Goal: Task Accomplishment & Management: Complete application form

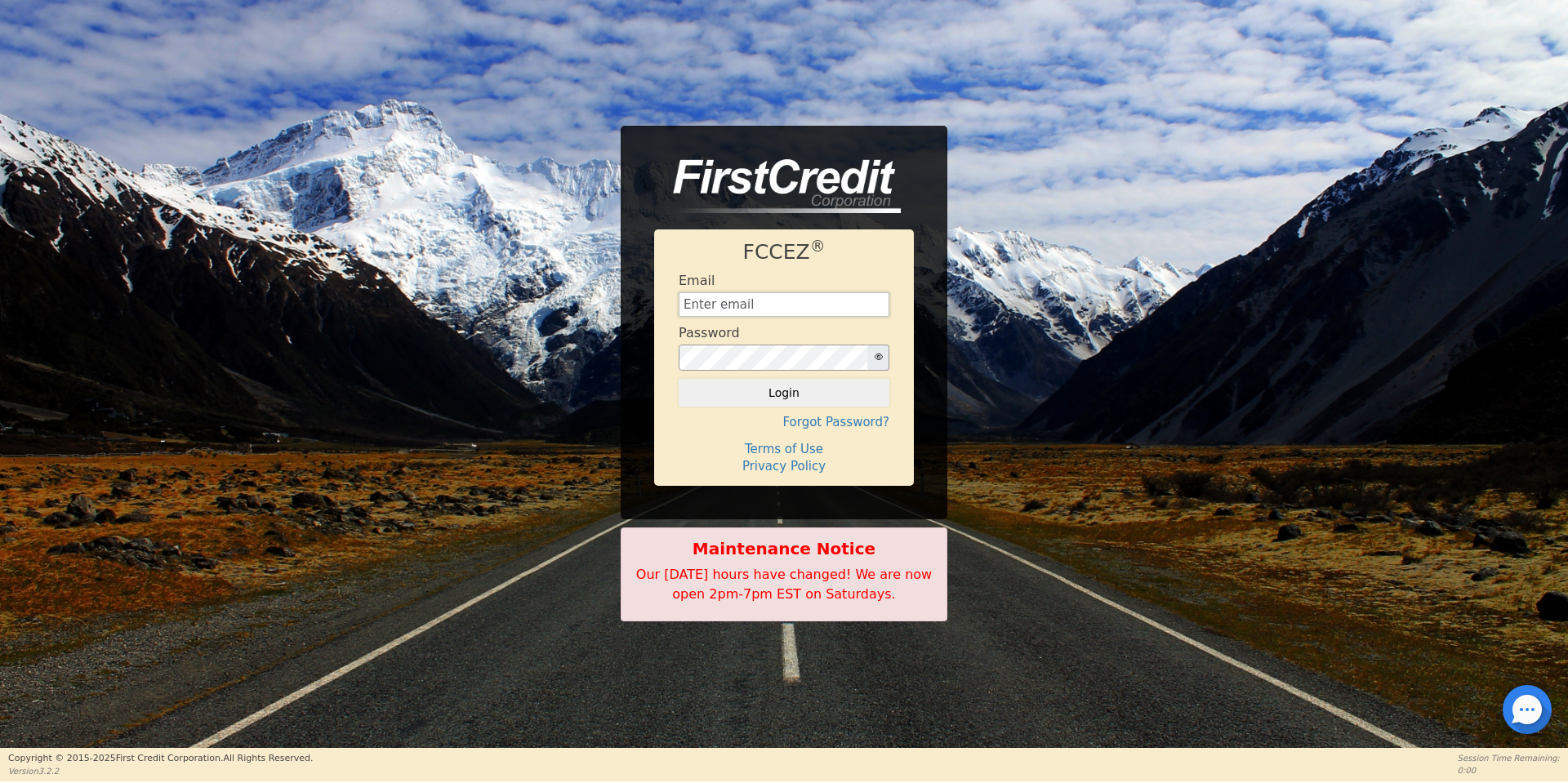
type input "[EMAIL_ADDRESS][DOMAIN_NAME]"
click at [702, 302] on input "[EMAIL_ADDRESS][DOMAIN_NAME]" at bounding box center [784, 305] width 210 height 25
click at [740, 395] on button "Login" at bounding box center [784, 393] width 210 height 28
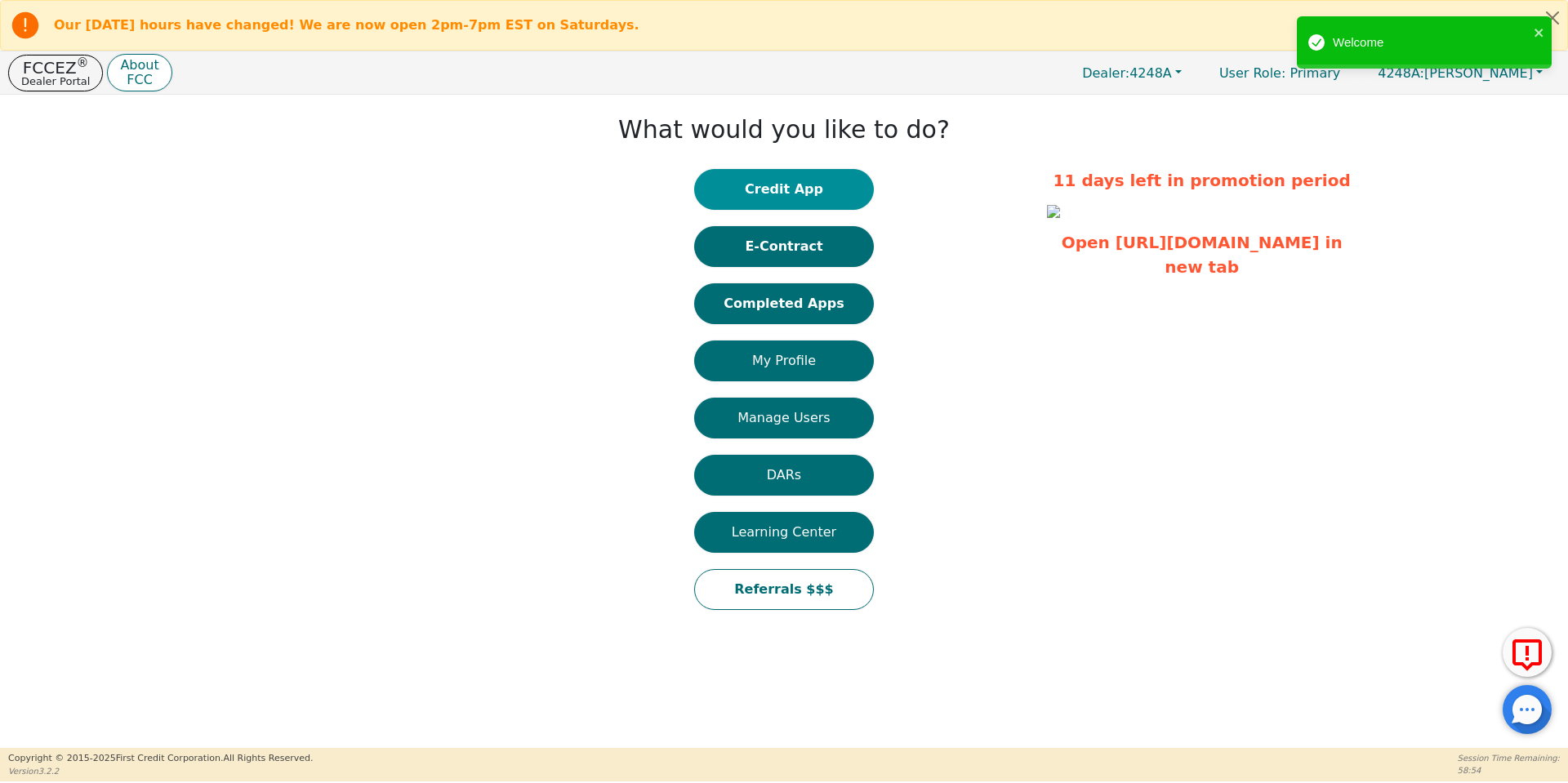
click at [773, 190] on button "Credit App" at bounding box center [784, 189] width 180 height 41
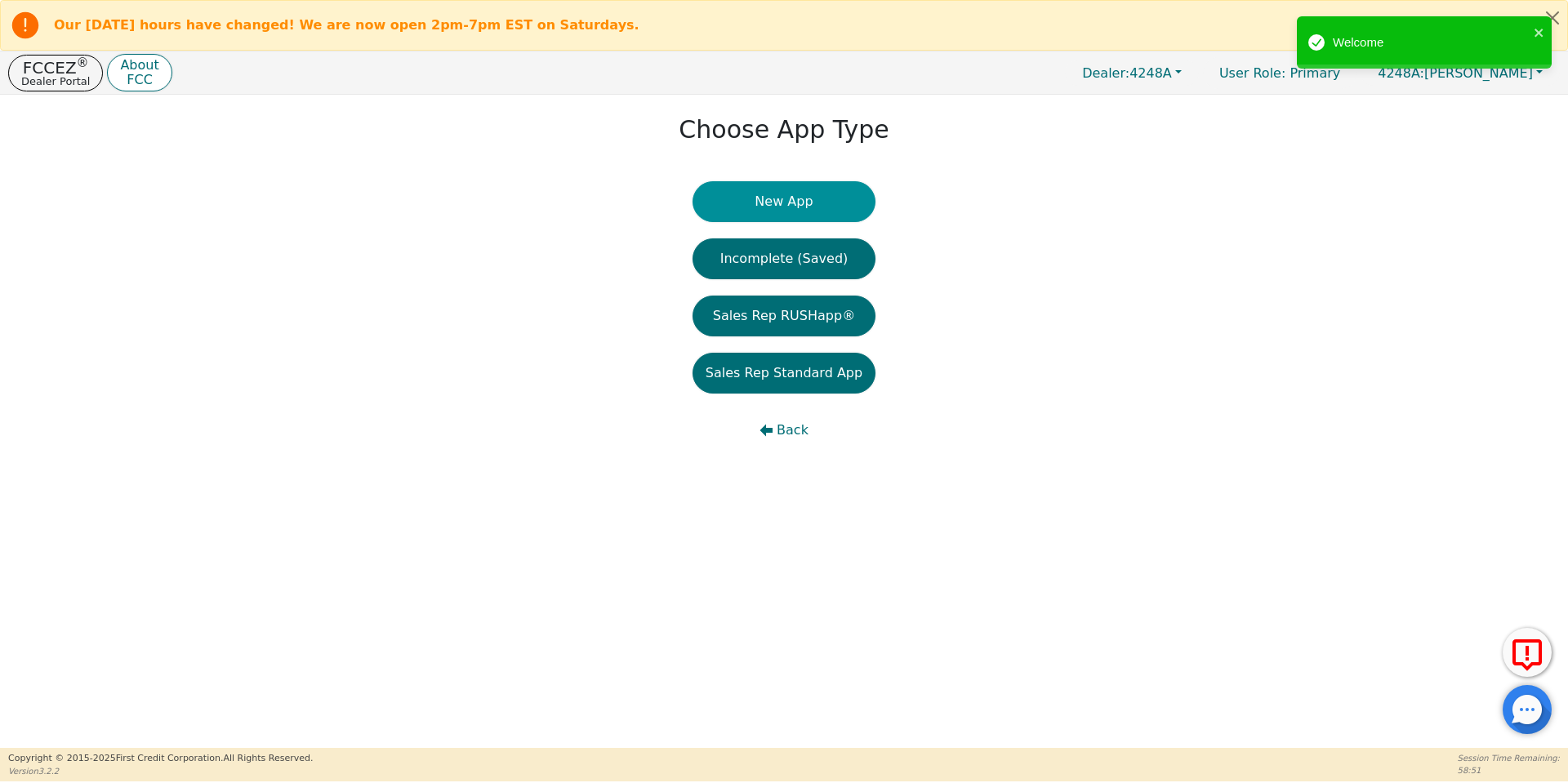
click at [770, 204] on button "New App" at bounding box center [784, 202] width 183 height 41
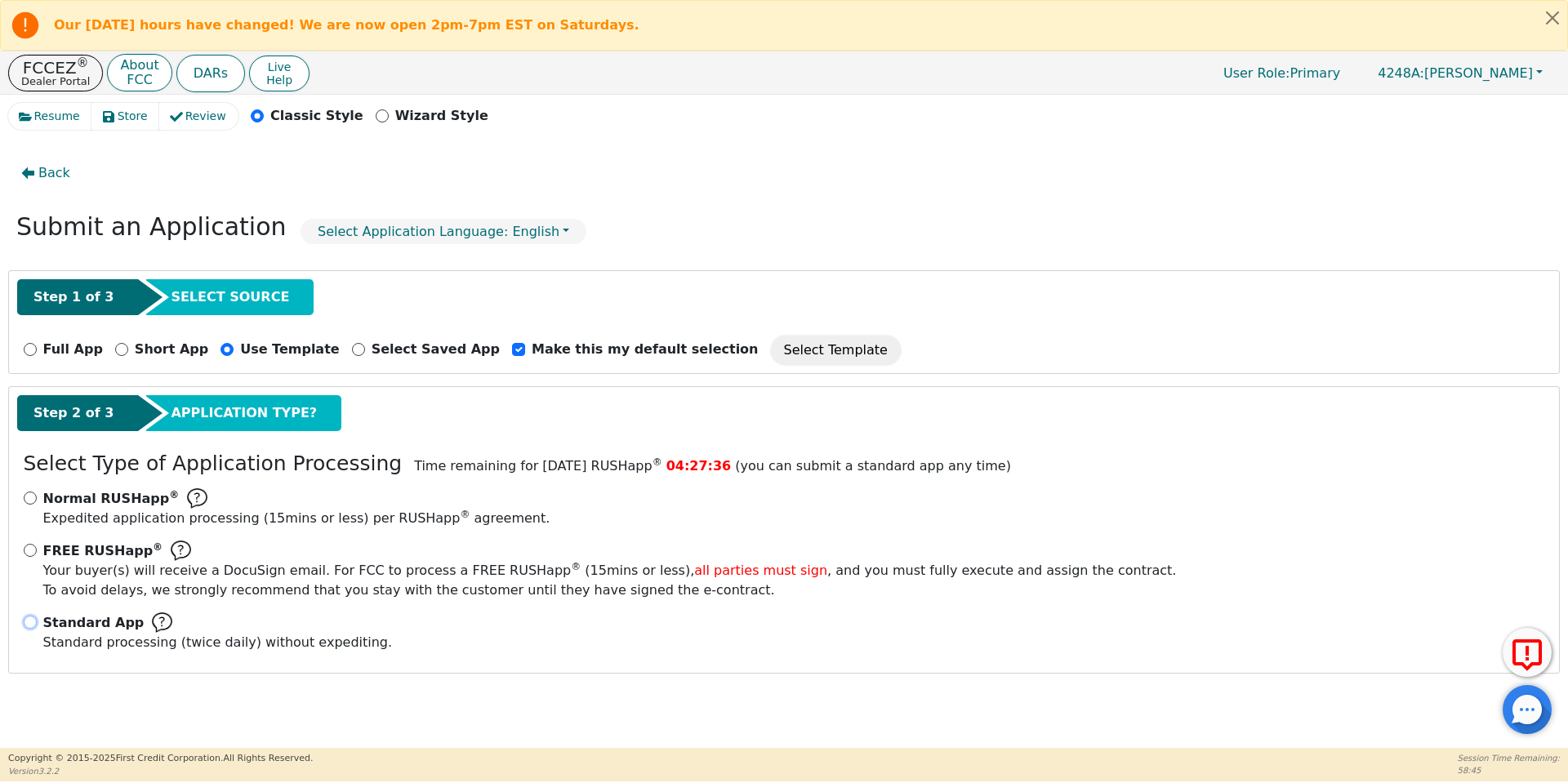
click at [30, 621] on input "Standard App Standard processing (twice daily) without expediting." at bounding box center [30, 622] width 13 height 13
radio input "true"
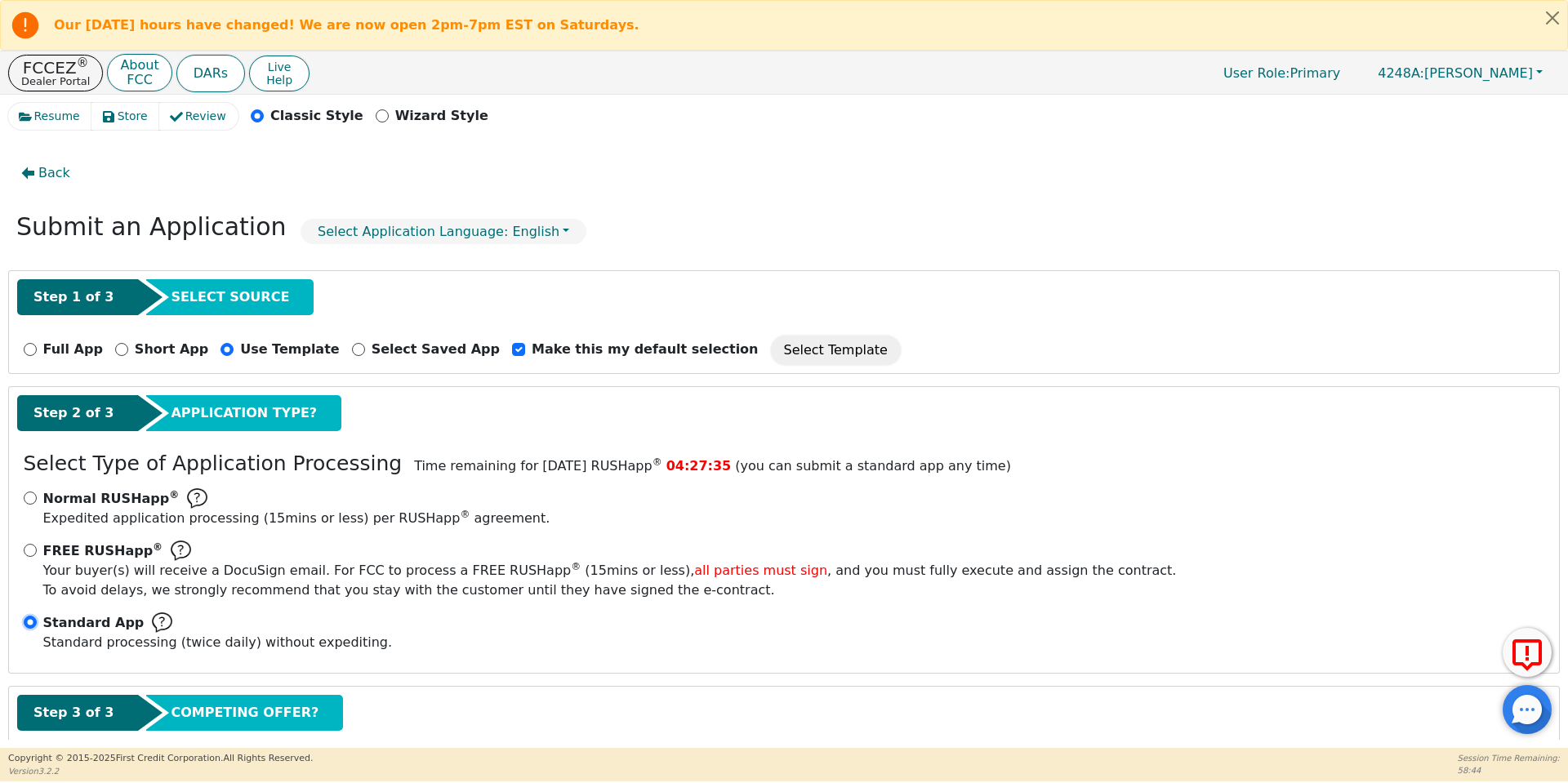
scroll to position [93, 0]
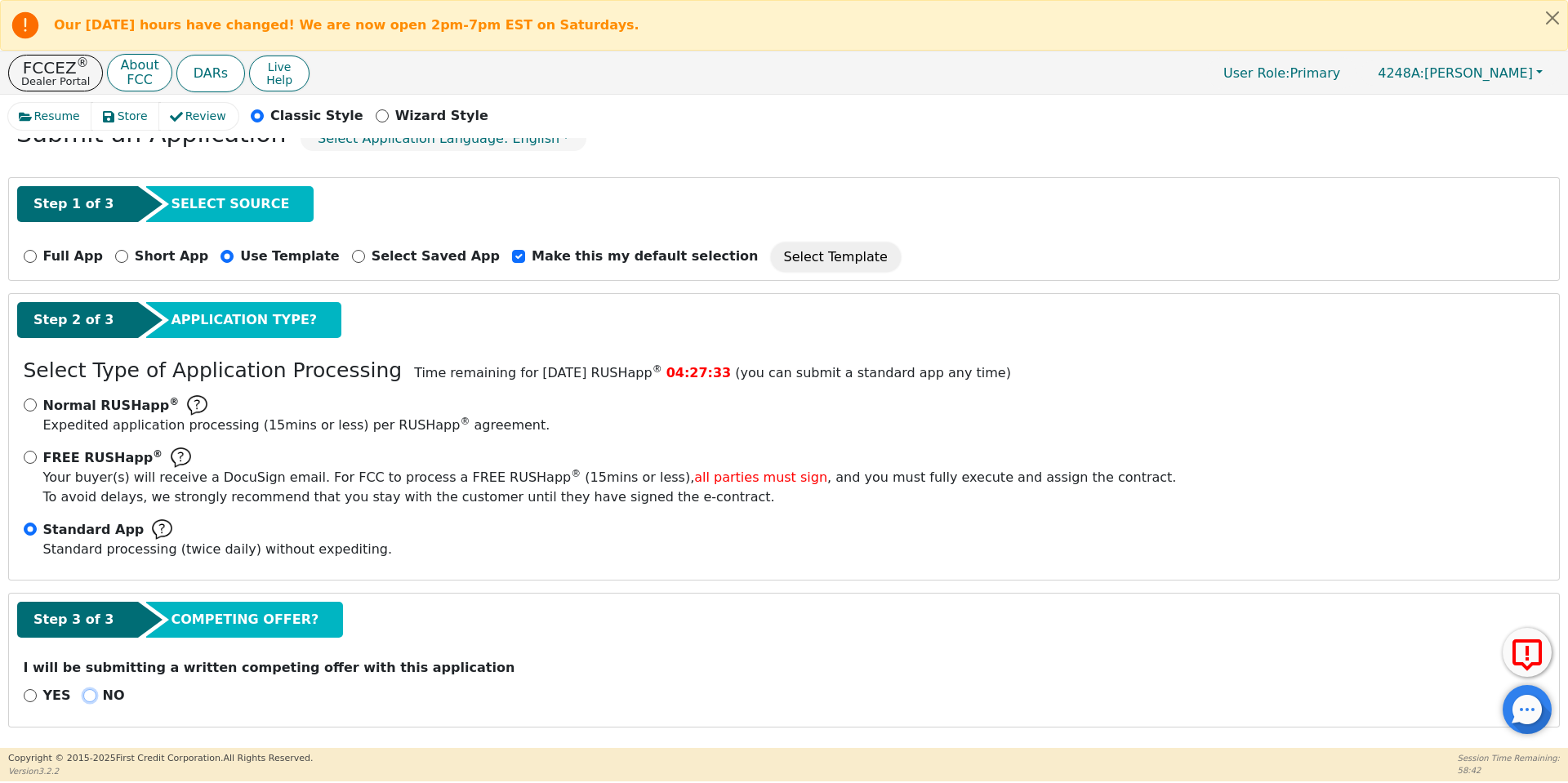
click at [83, 696] on input "NO" at bounding box center [89, 695] width 13 height 13
radio input "true"
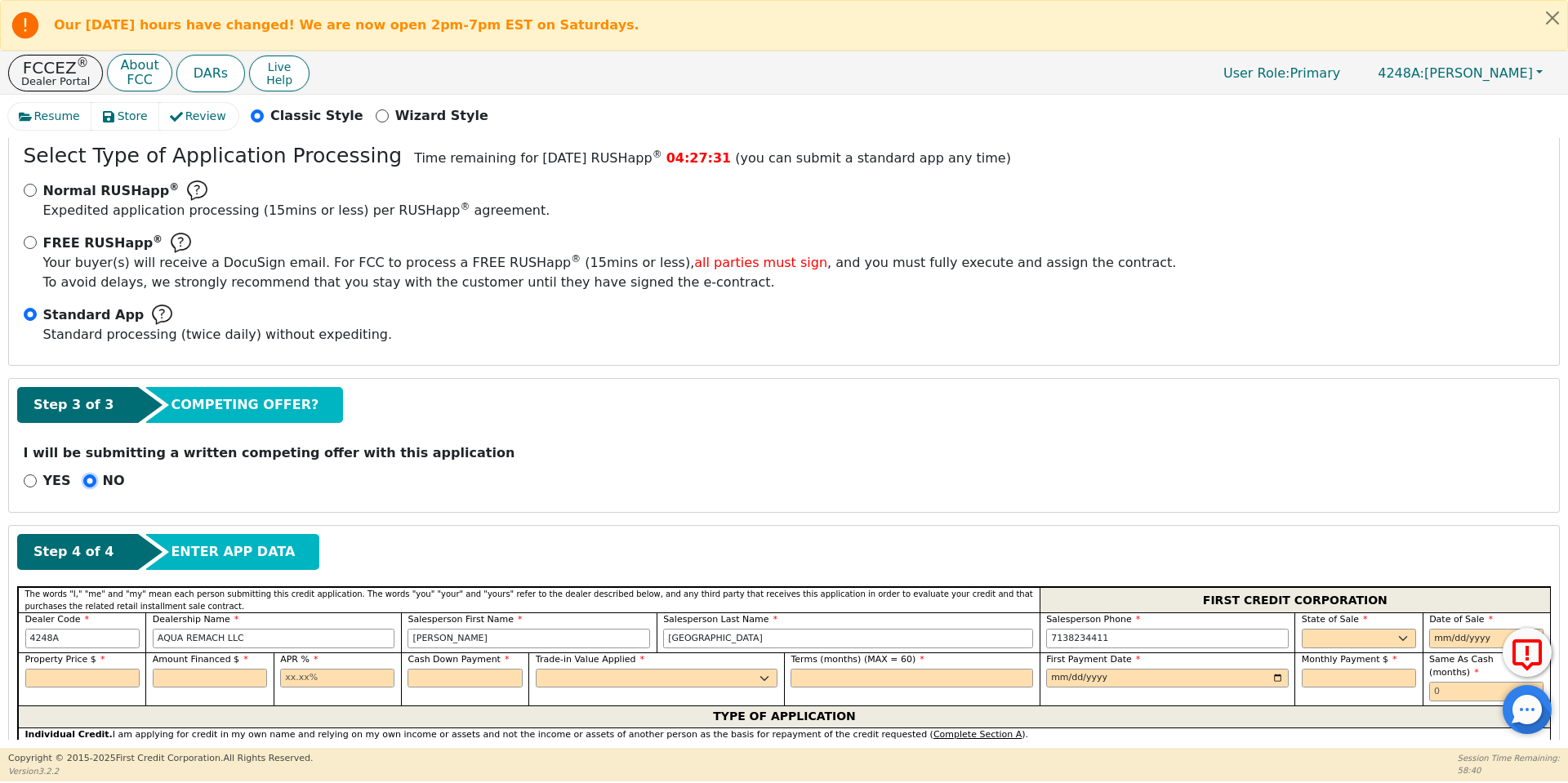
scroll to position [310, 0]
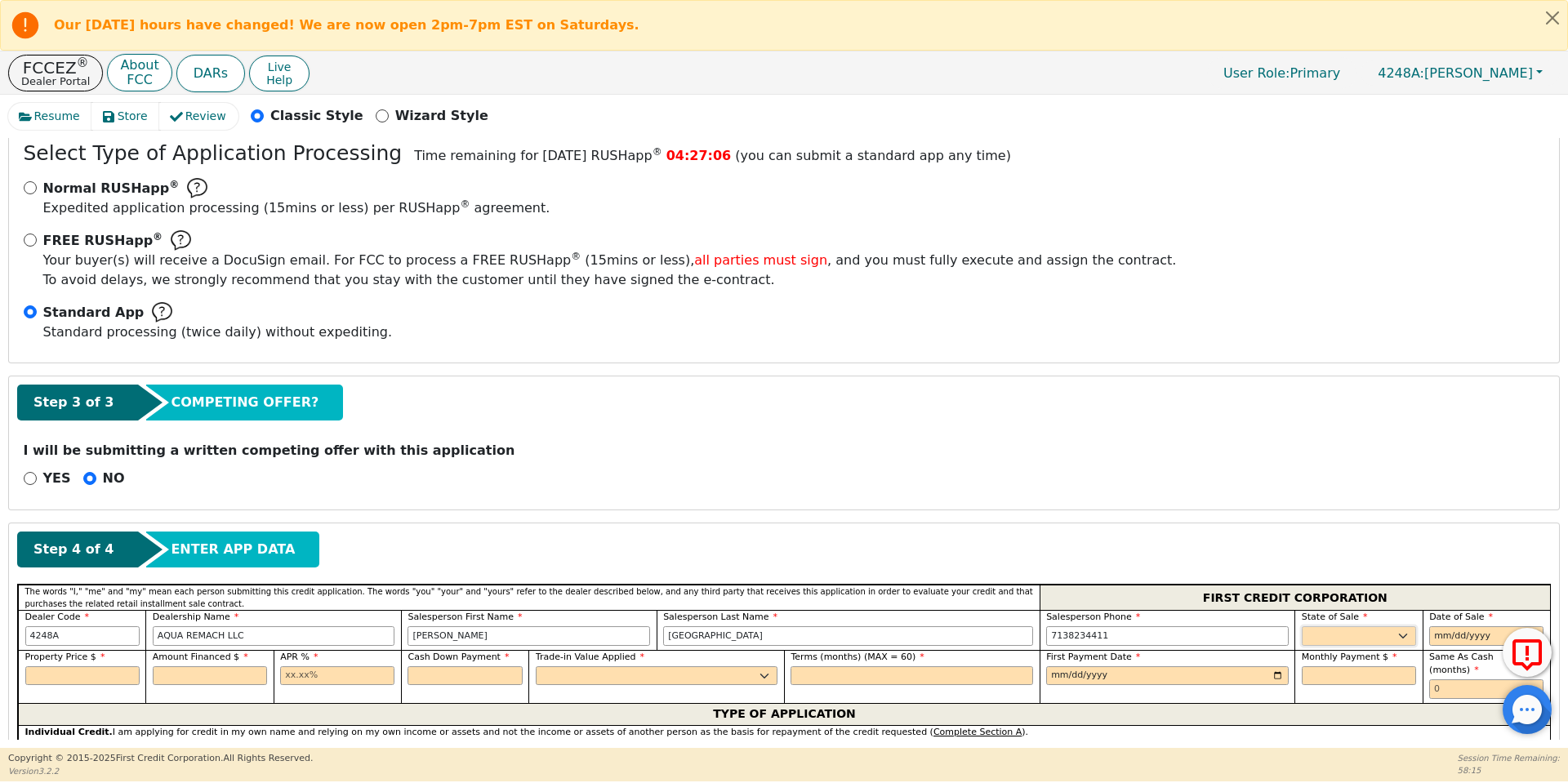
click at [1393, 635] on select "AK AL AR AZ CA CO CT DC DE FL [GEOGRAPHIC_DATA] HI IA ID IL IN KS [GEOGRAPHIC_D…" at bounding box center [1358, 635] width 115 height 20
click at [1302, 646] on select "AK AL AR AZ CA CO CT DC DE FL [GEOGRAPHIC_DATA] HI IA ID IL IN KS [GEOGRAPHIC_D…" at bounding box center [1358, 635] width 115 height 20
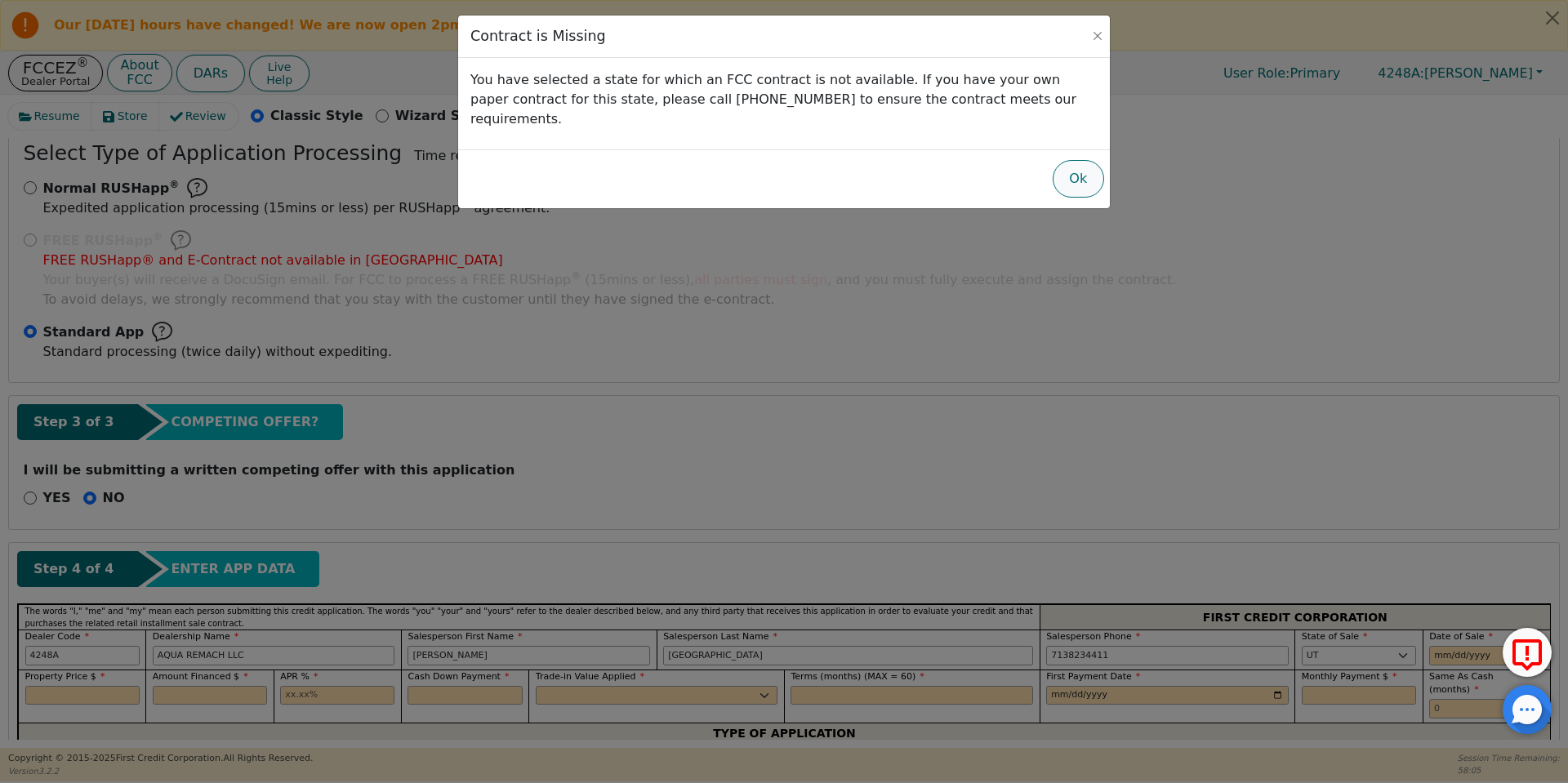
click at [1078, 167] on button "Ok" at bounding box center [1078, 179] width 52 height 37
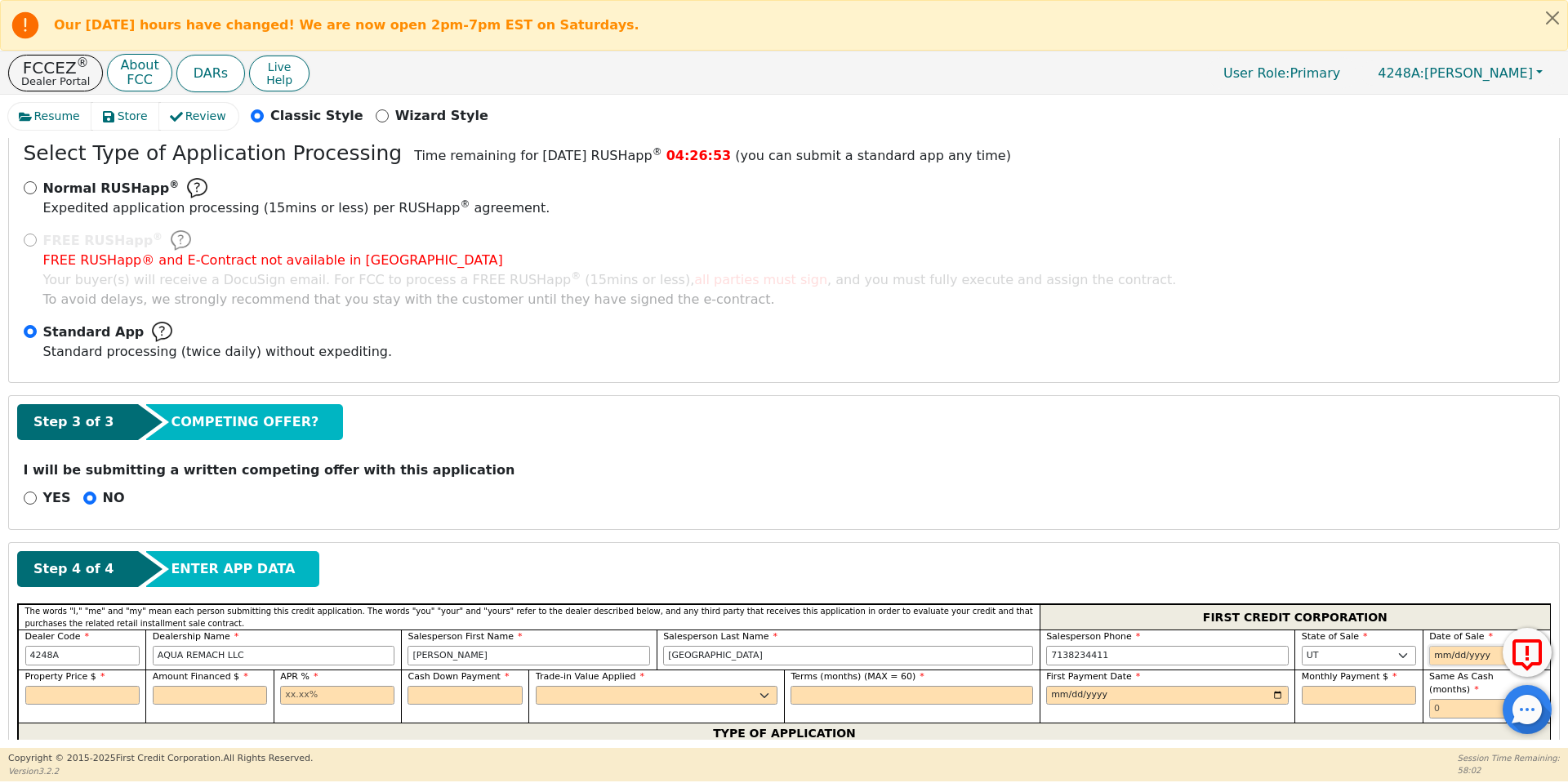
click at [1446, 663] on input "date" at bounding box center [1486, 655] width 115 height 20
click at [1401, 657] on select "AK AL AR AZ CA CO CT DC DE FL [GEOGRAPHIC_DATA] HI IA ID IL IN KS [GEOGRAPHIC_D…" at bounding box center [1358, 655] width 115 height 20
select select "[GEOGRAPHIC_DATA]"
click at [1302, 646] on select "AK AL AR AZ CA CO CT DC DE FL [GEOGRAPHIC_DATA] HI IA ID IL IN KS [GEOGRAPHIC_D…" at bounding box center [1358, 655] width 115 height 20
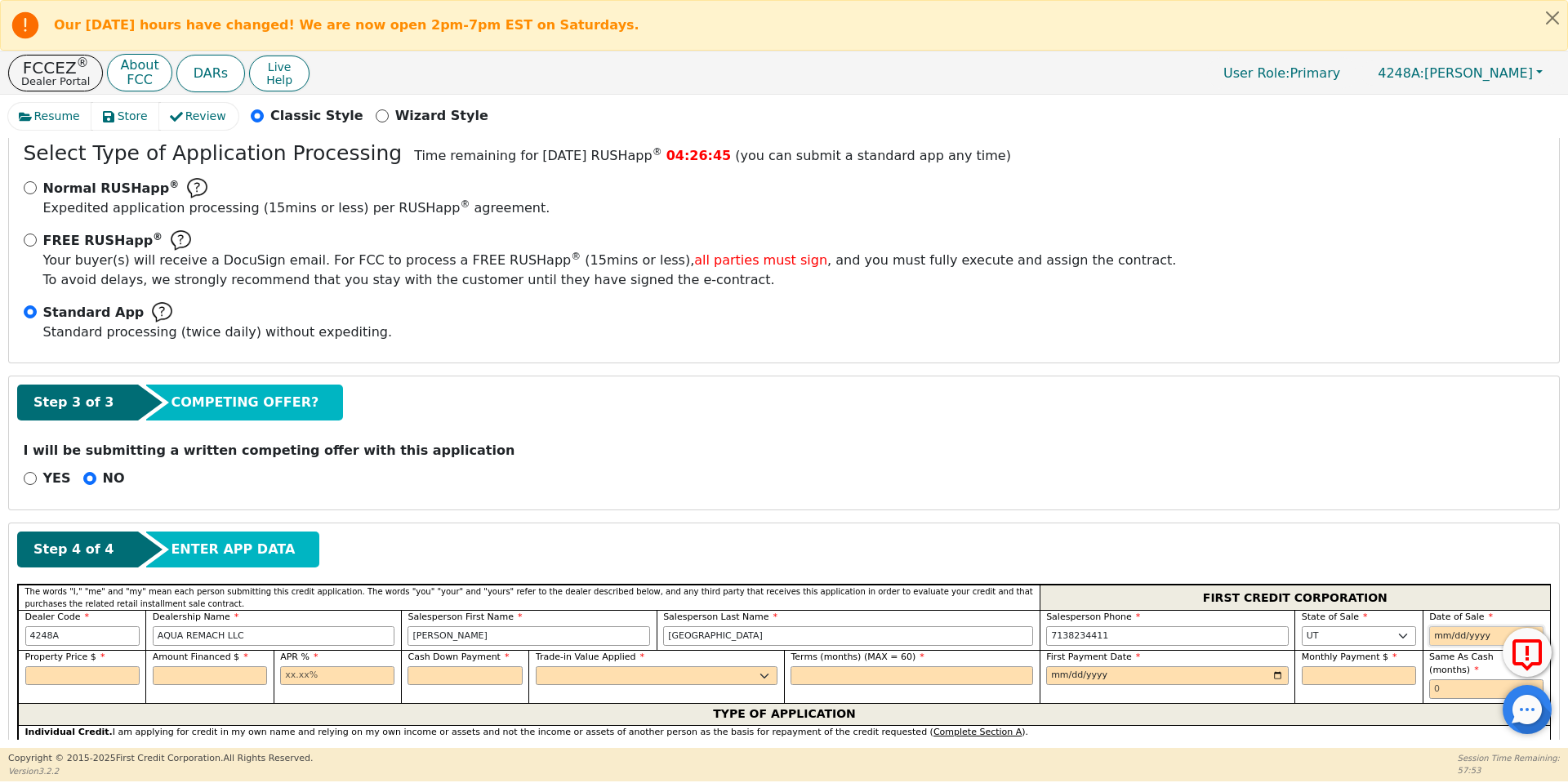
click at [1451, 636] on input "date" at bounding box center [1486, 635] width 115 height 20
click at [1488, 641] on input "date" at bounding box center [1486, 635] width 115 height 20
click at [1435, 634] on input "date" at bounding box center [1486, 635] width 115 height 20
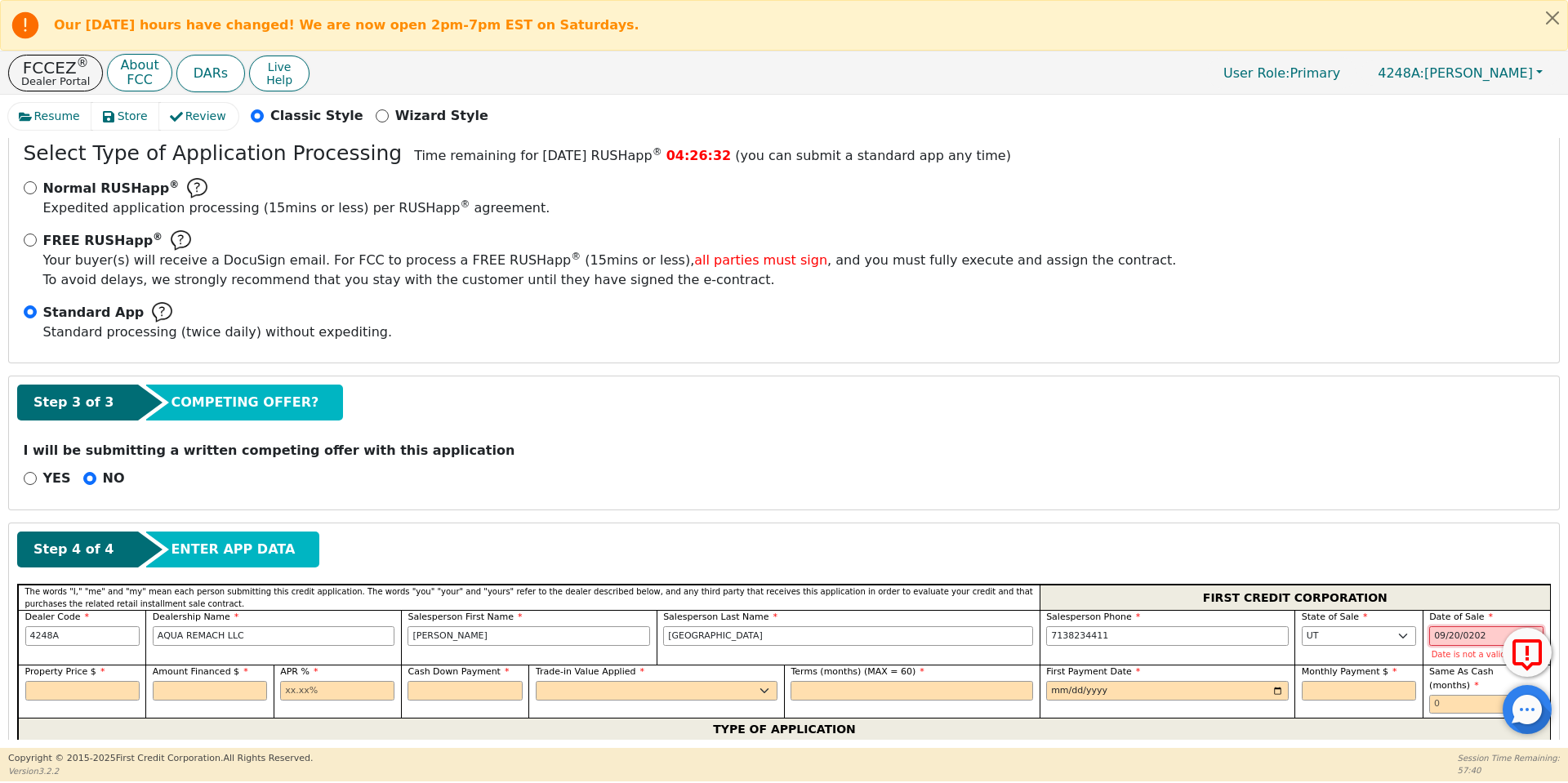
type input "[DATE]"
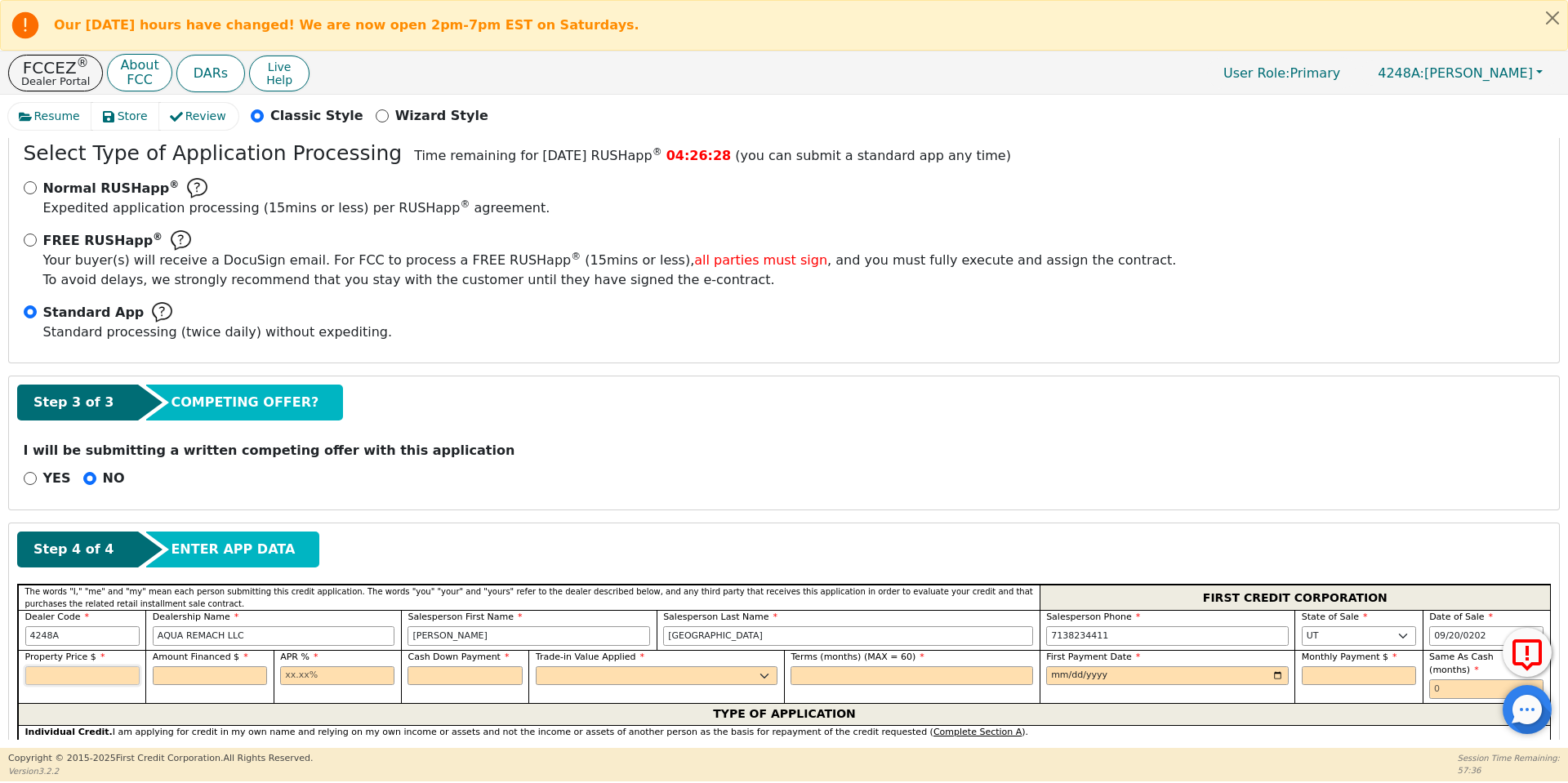
click at [73, 671] on input "text" at bounding box center [82, 675] width 115 height 20
click at [183, 680] on input "text" at bounding box center [210, 675] width 115 height 20
type input "8500.00"
click at [287, 675] on input "text" at bounding box center [337, 675] width 115 height 20
type input "8500.00"
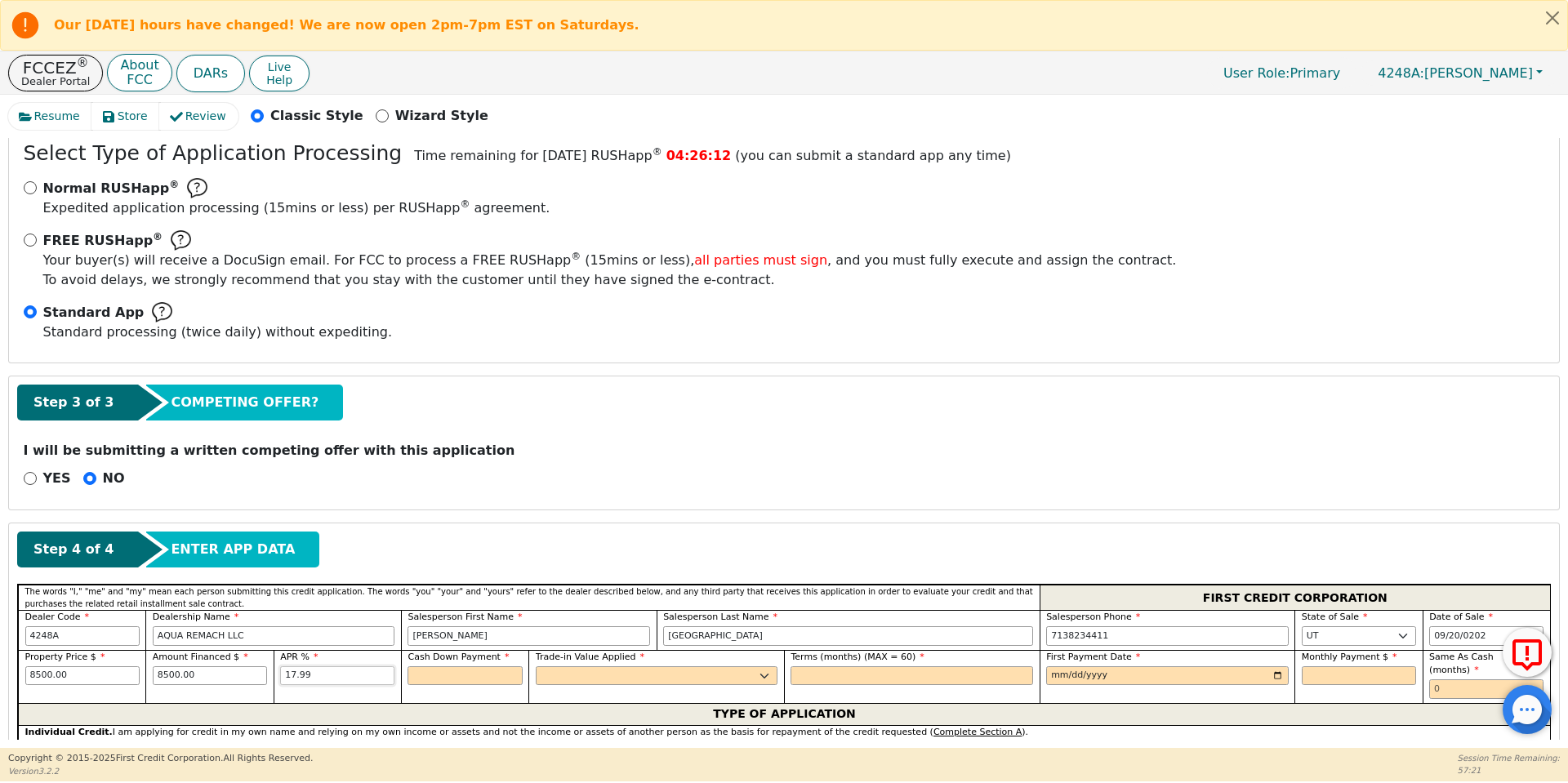
type input "17.99"
click at [450, 674] on input "text" at bounding box center [464, 675] width 115 height 20
click at [570, 668] on select "Yes No" at bounding box center [657, 675] width 243 height 20
type input "0.00"
select select "n"
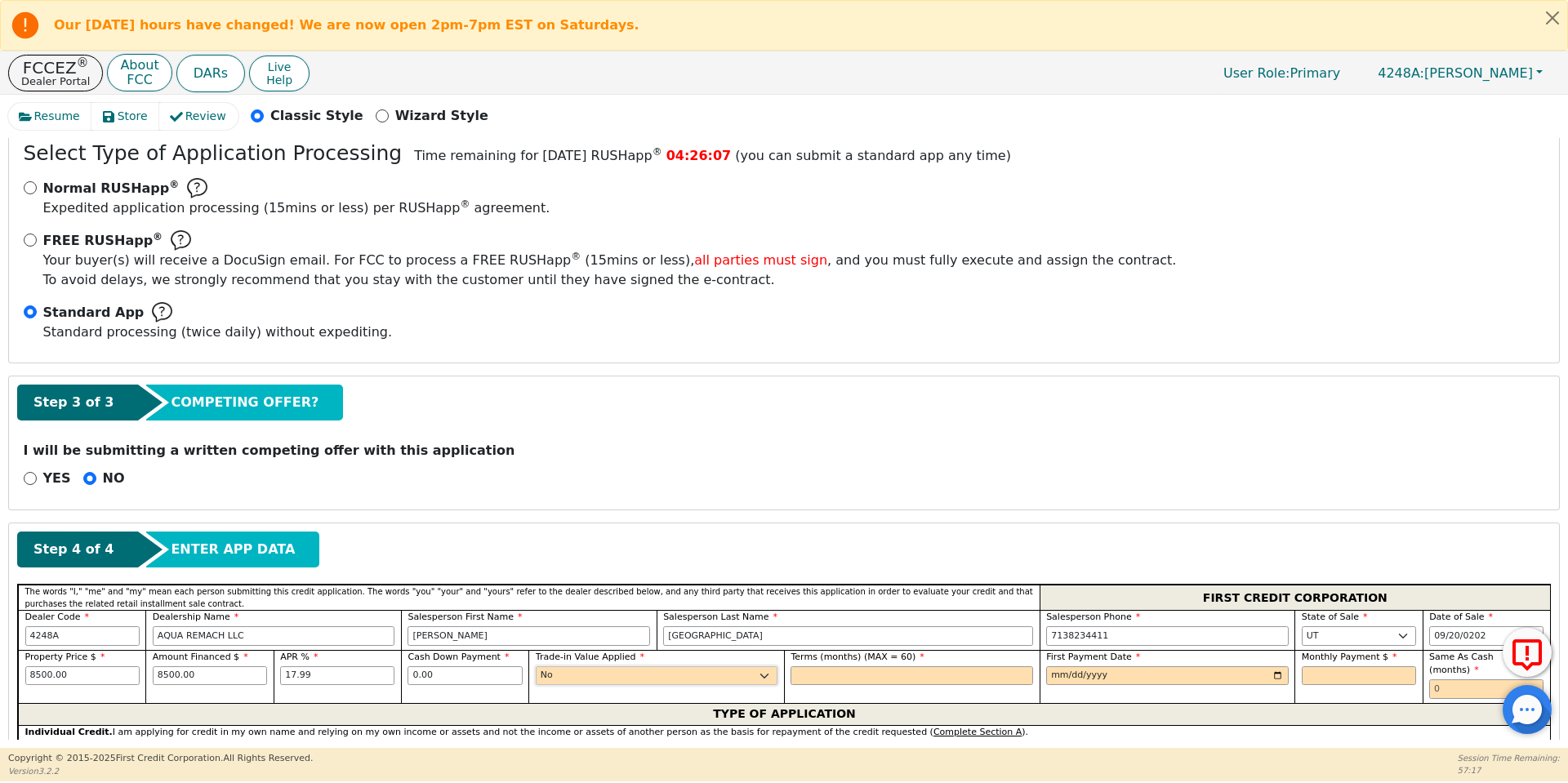
click at [535, 666] on select "Yes No" at bounding box center [657, 675] width 243 height 20
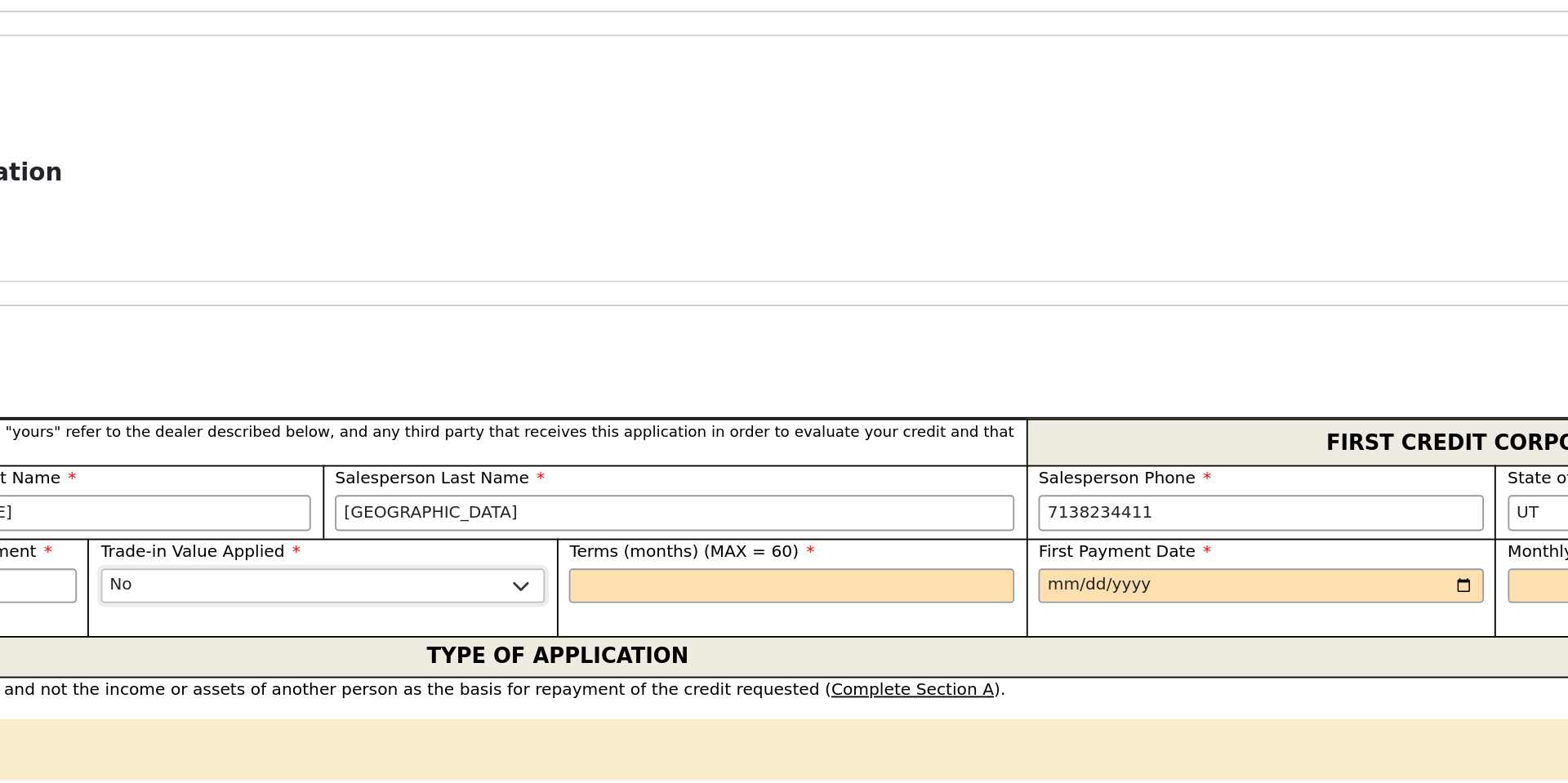
scroll to position [0, 0]
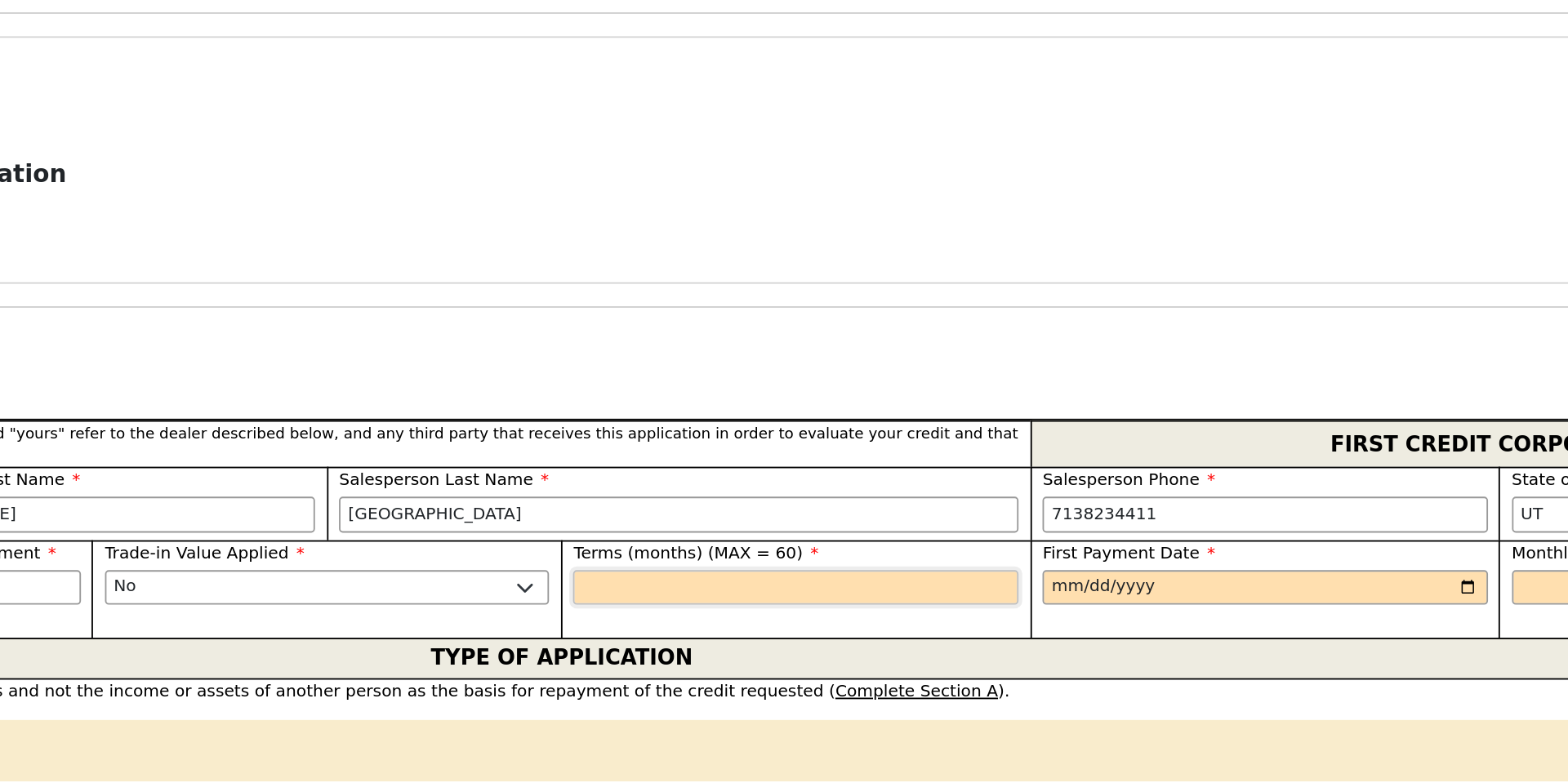
click at [809, 672] on input "text" at bounding box center [912, 675] width 243 height 20
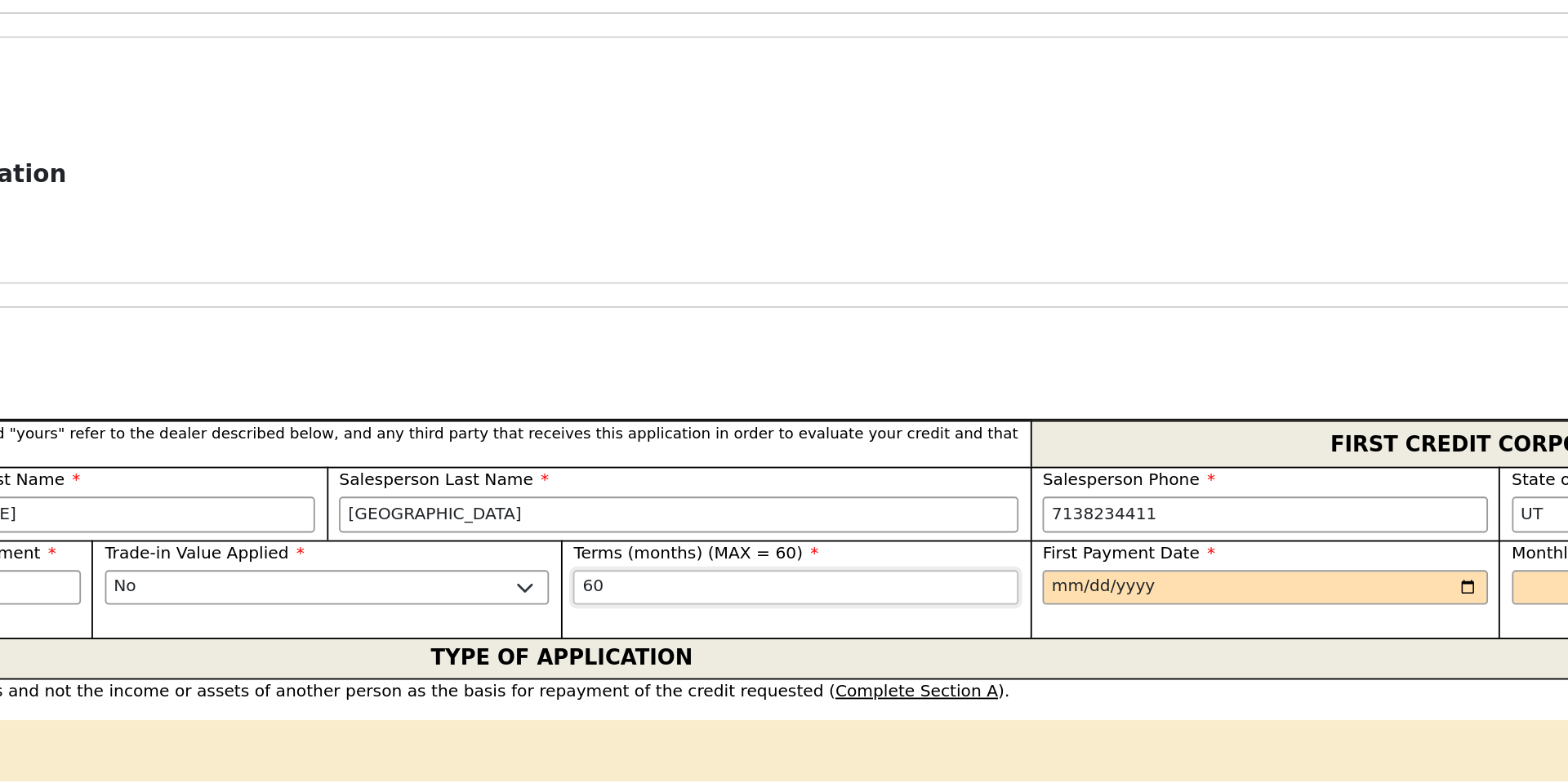
type input "60"
click at [1271, 675] on input "date" at bounding box center [1168, 675] width 243 height 20
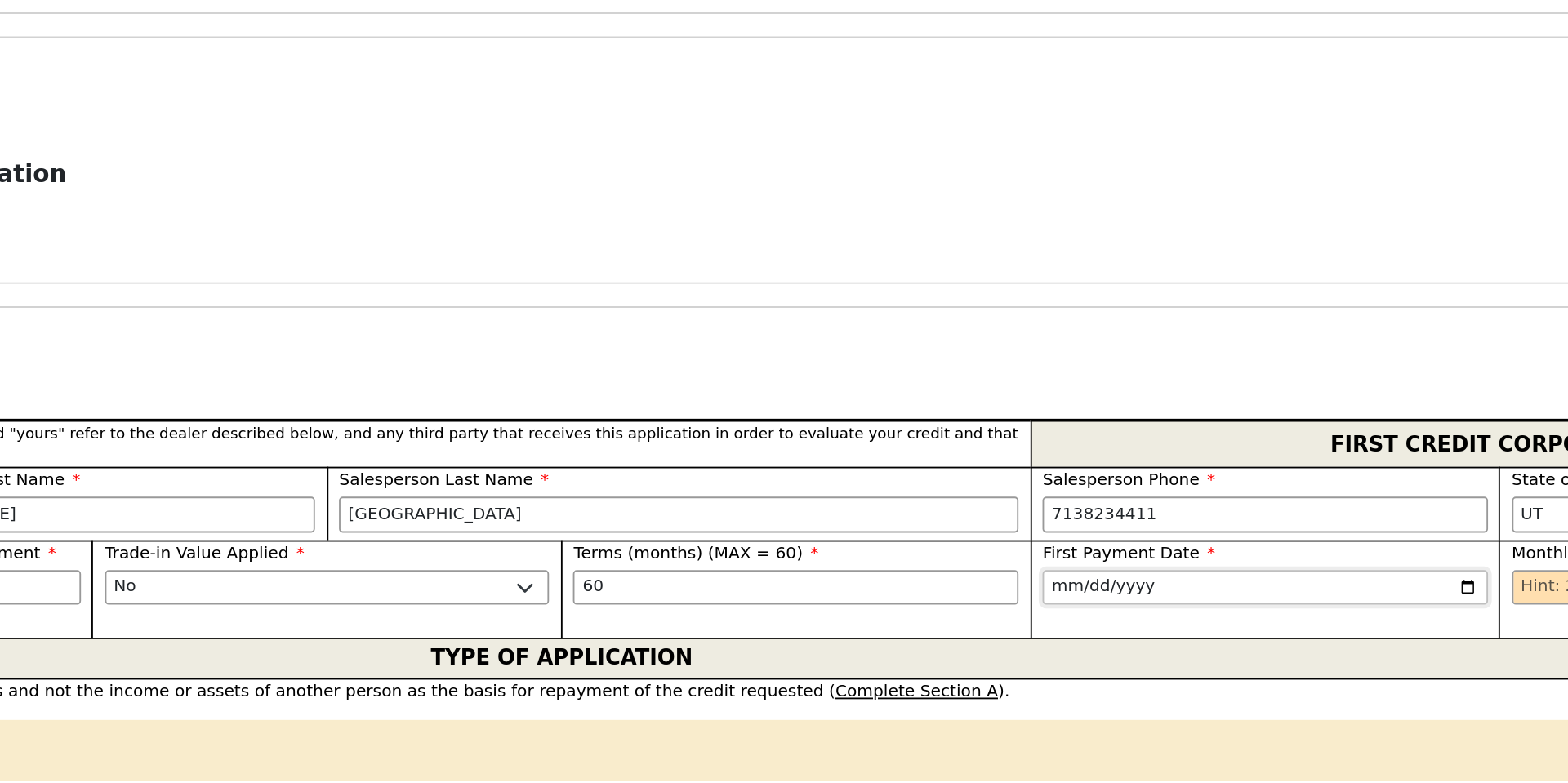
type input "[DATE]"
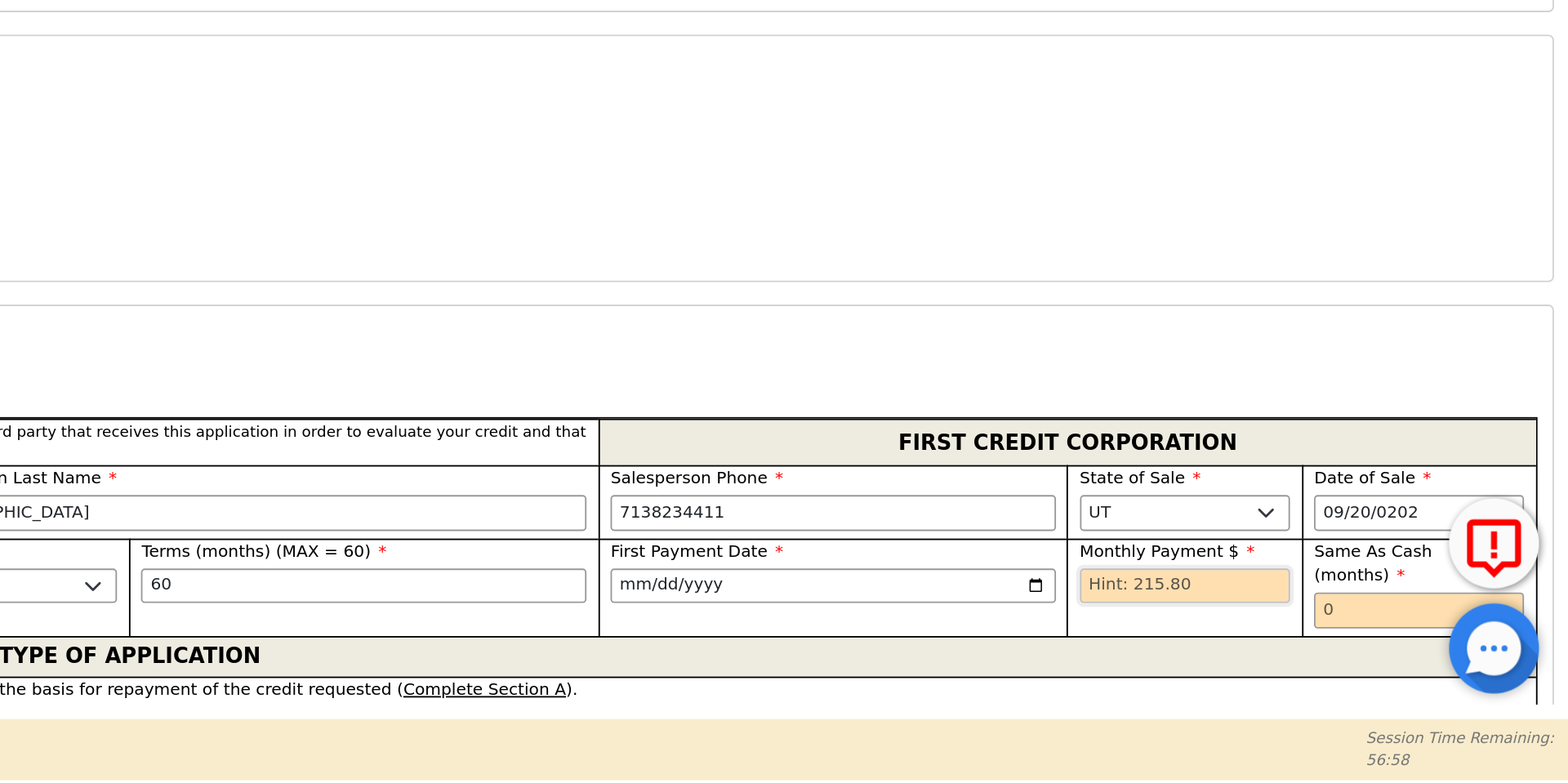
click at [1304, 674] on input "text" at bounding box center [1358, 675] width 115 height 20
type input "215.80"
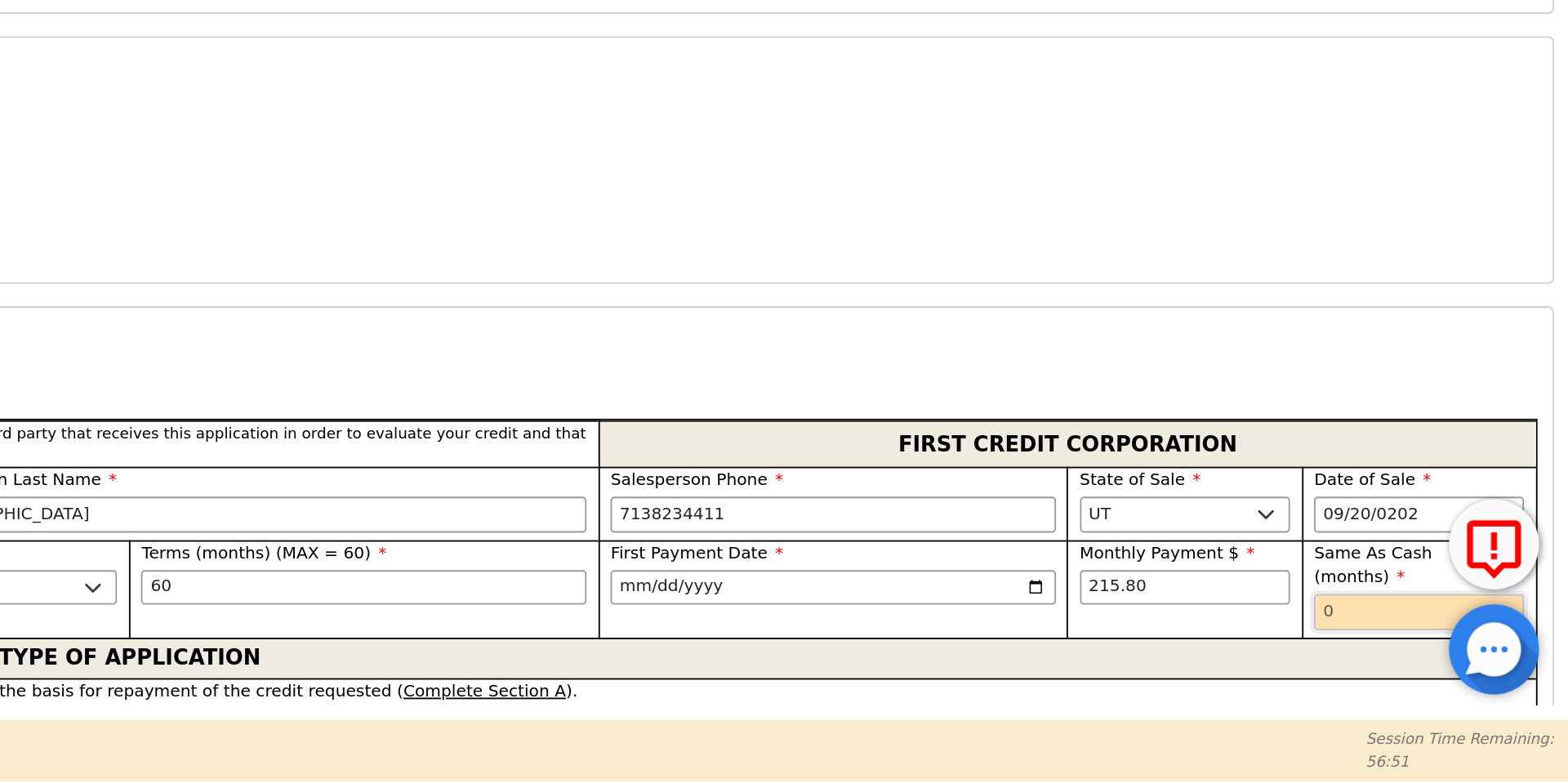
click at [1434, 680] on input "text" at bounding box center [1486, 689] width 115 height 20
type input "0"
click at [1000, 739] on div "Joint Credit. I am applying for joint credit with another person and we are app…" at bounding box center [785, 746] width 1519 height 14
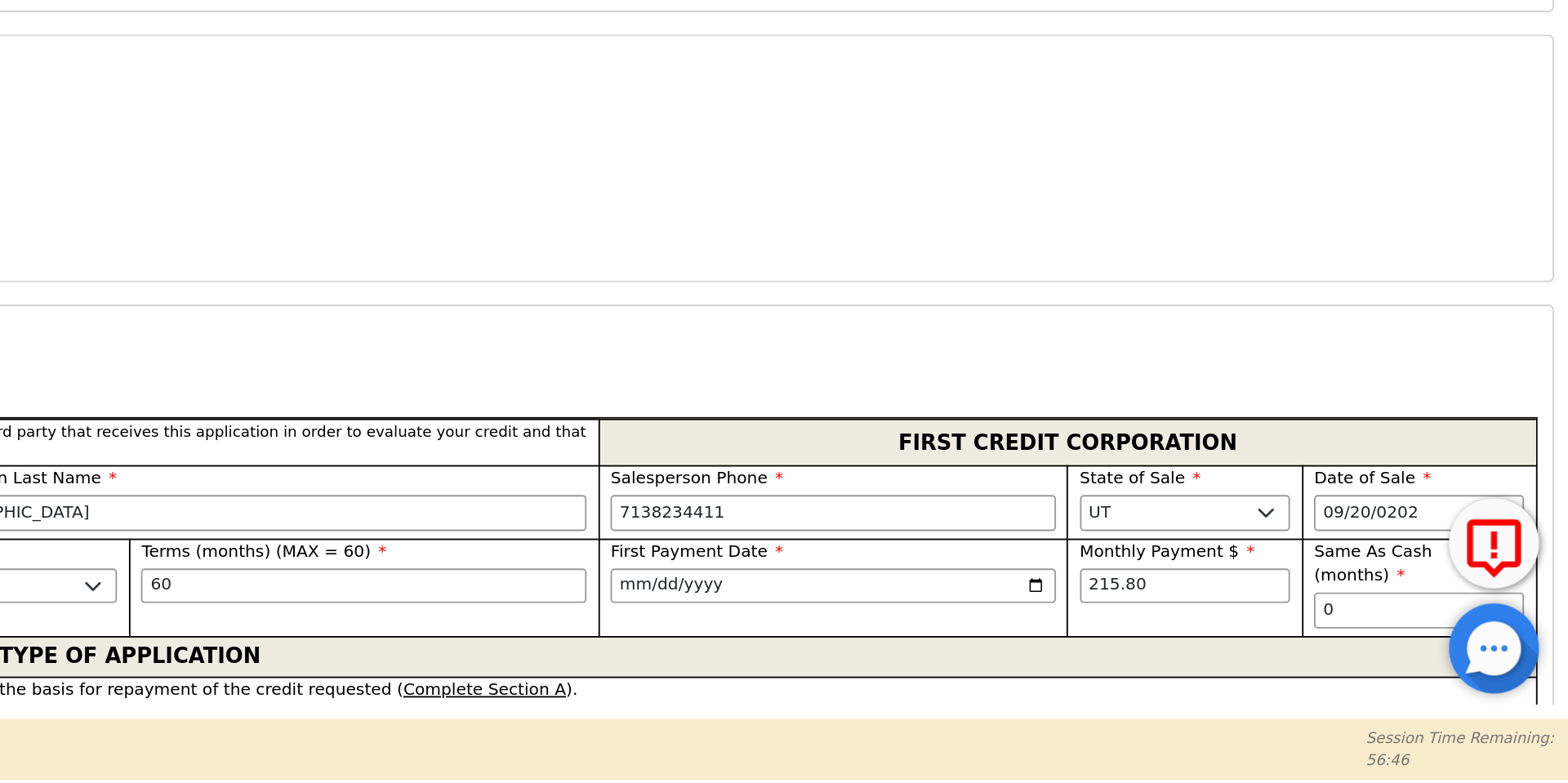
click at [1078, 545] on div "Step 4 of 4 ENTER APP DATA" at bounding box center [784, 550] width 1534 height 36
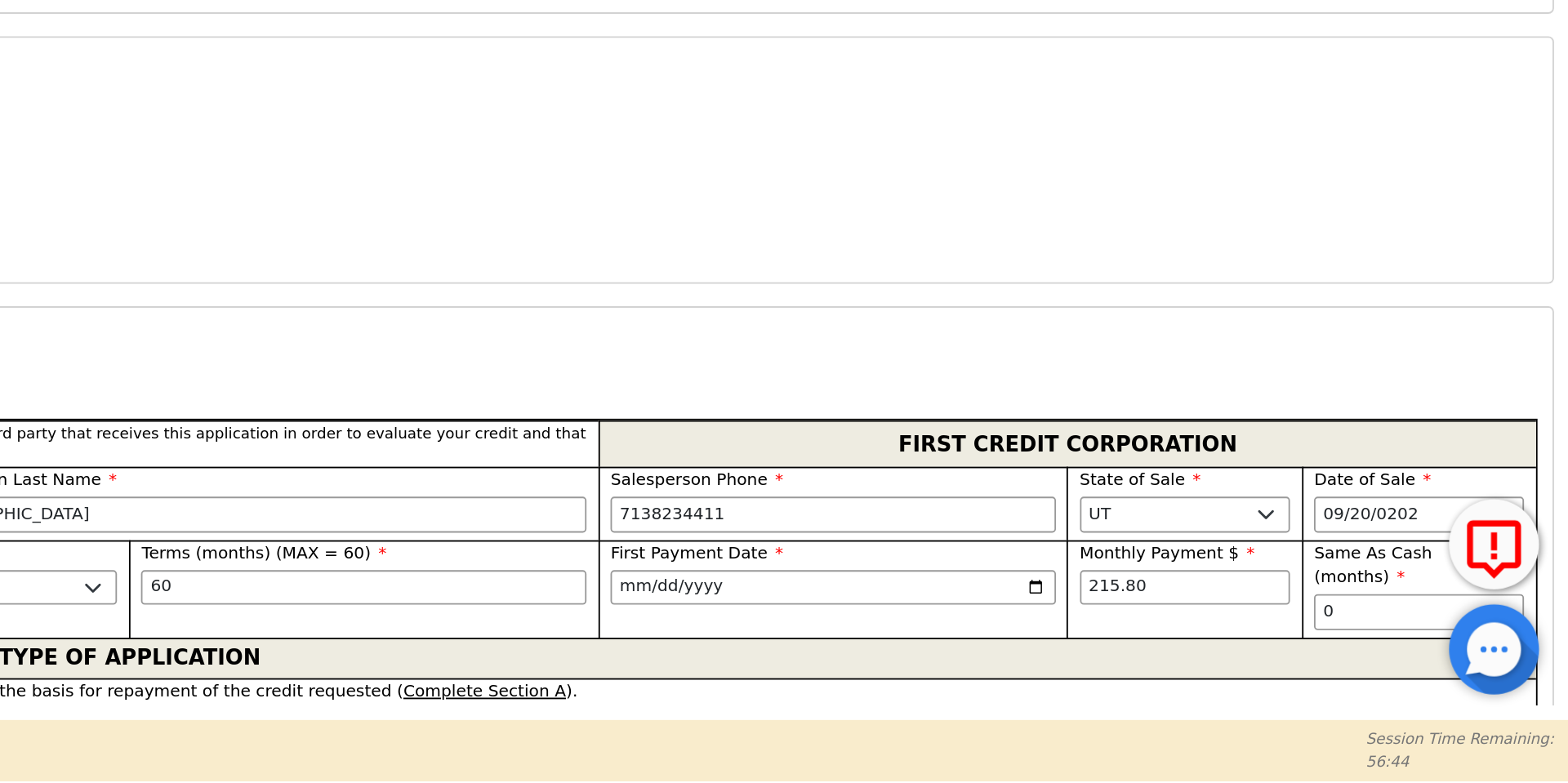
click at [939, 739] on div "Joint Credit. I am applying for joint credit with another person and we are app…" at bounding box center [785, 746] width 1519 height 14
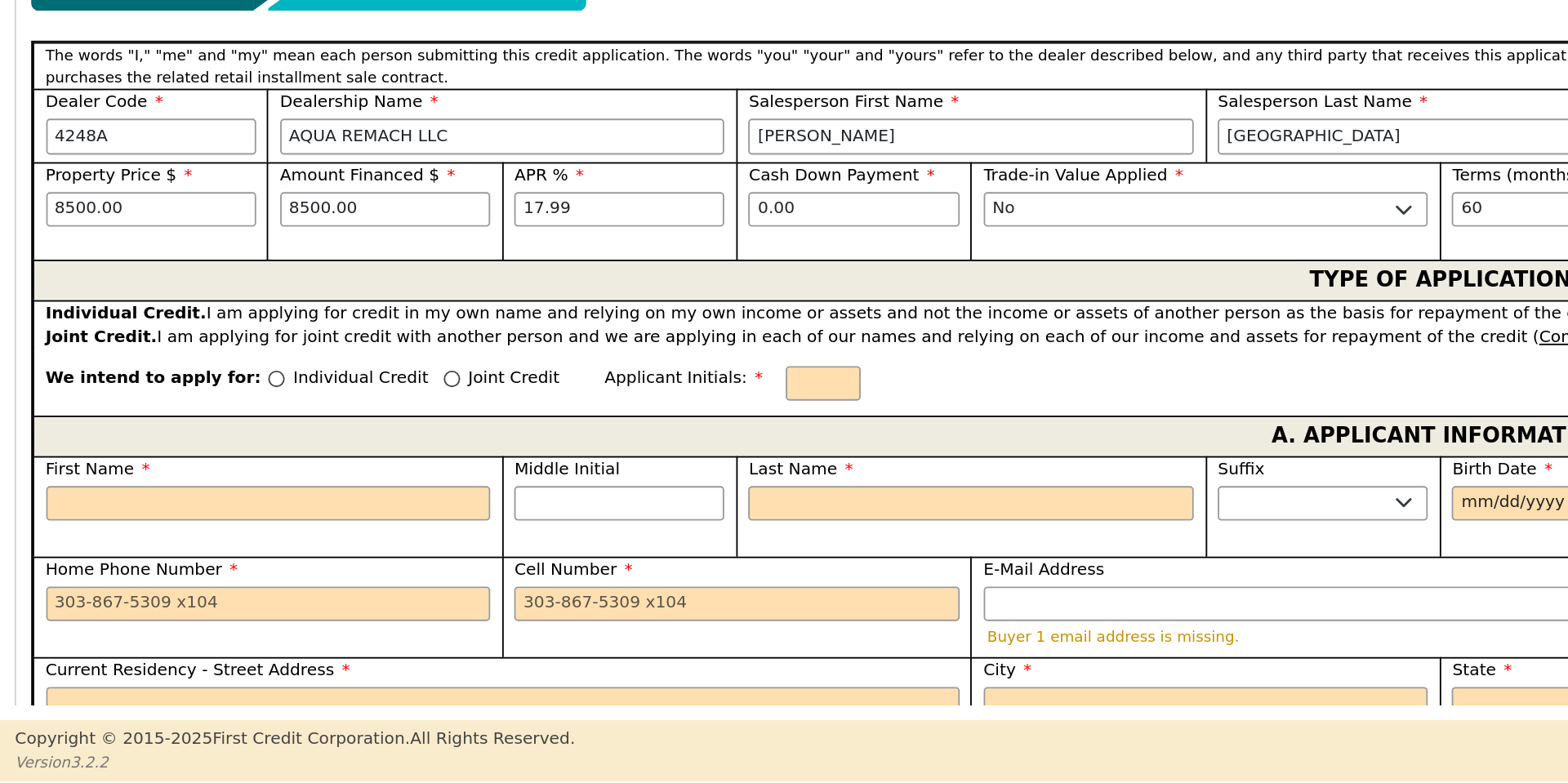
scroll to position [525, 0]
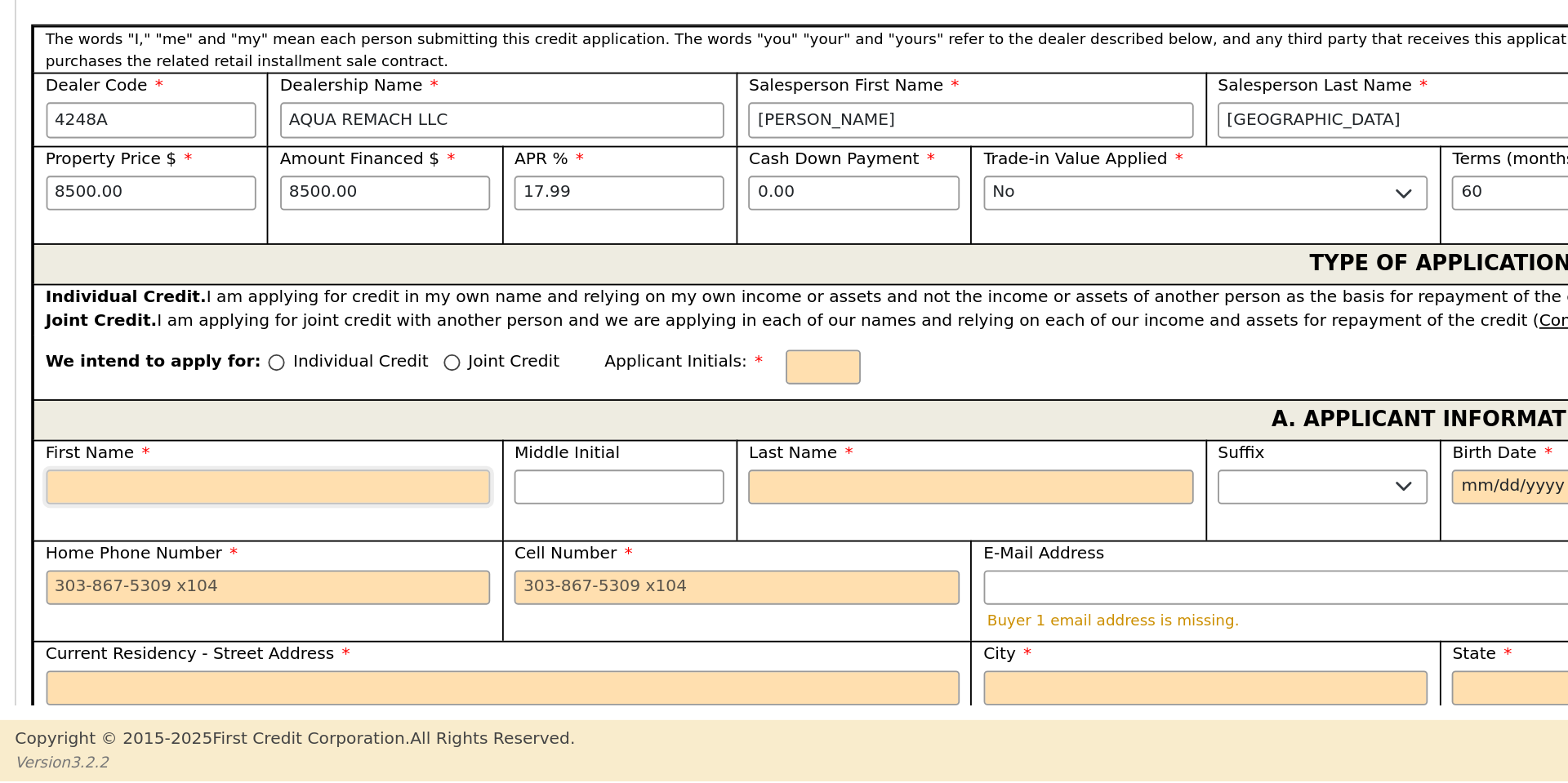
click at [35, 612] on input "First Name" at bounding box center [147, 621] width 243 height 20
type input "H"
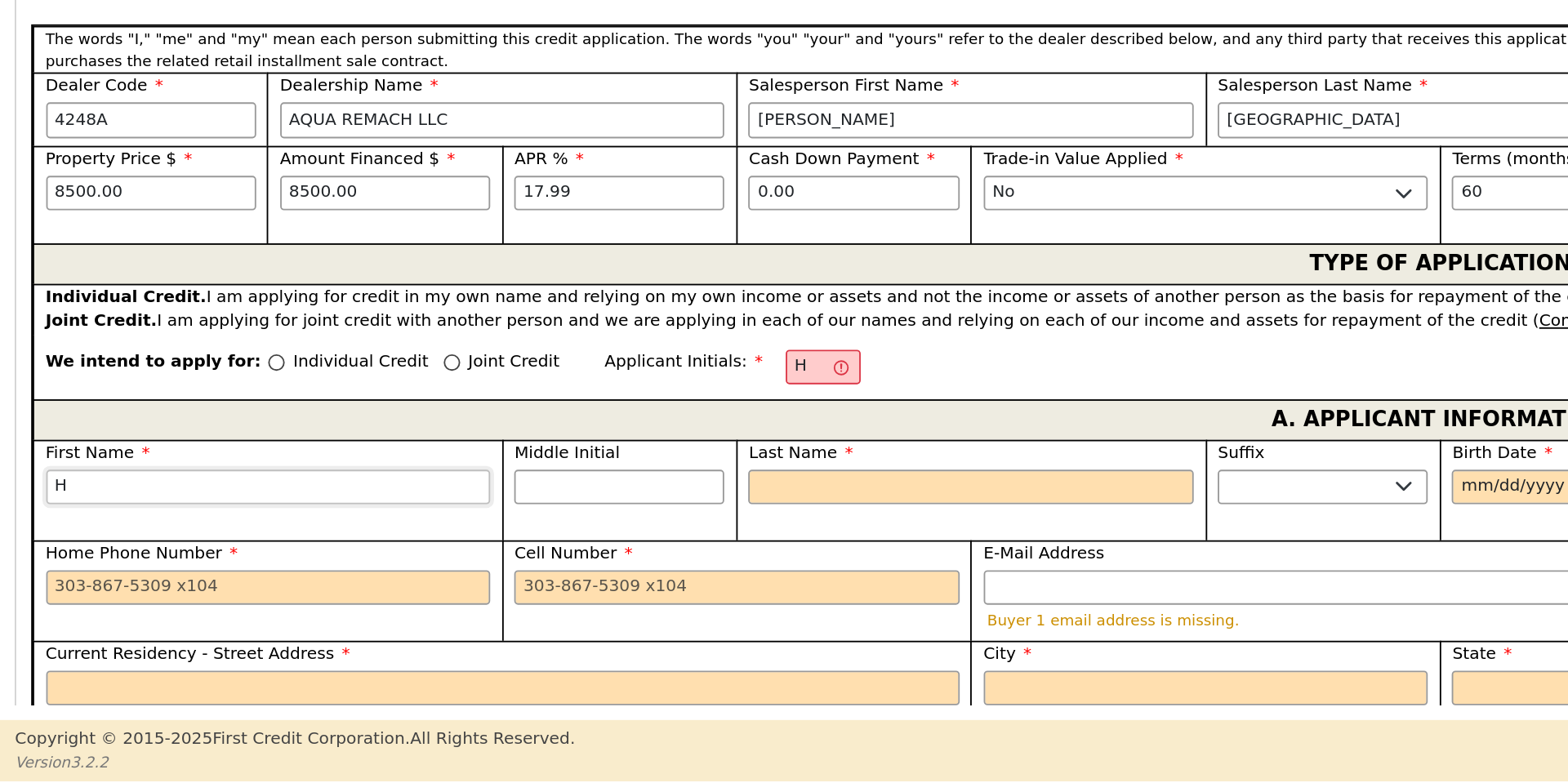
type input "Hi"
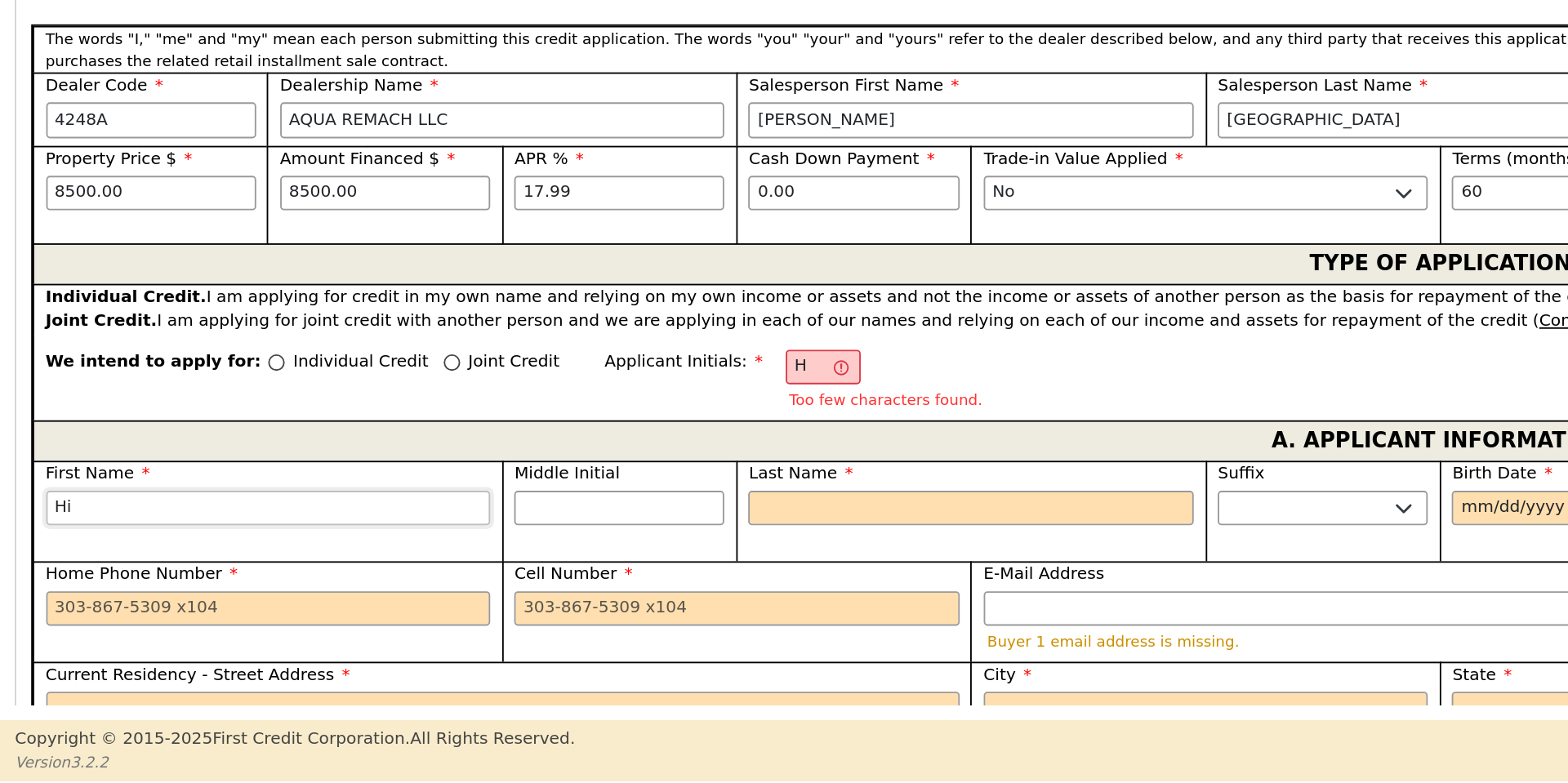
type input "Hi"
type input "Hil"
type input "Hilc"
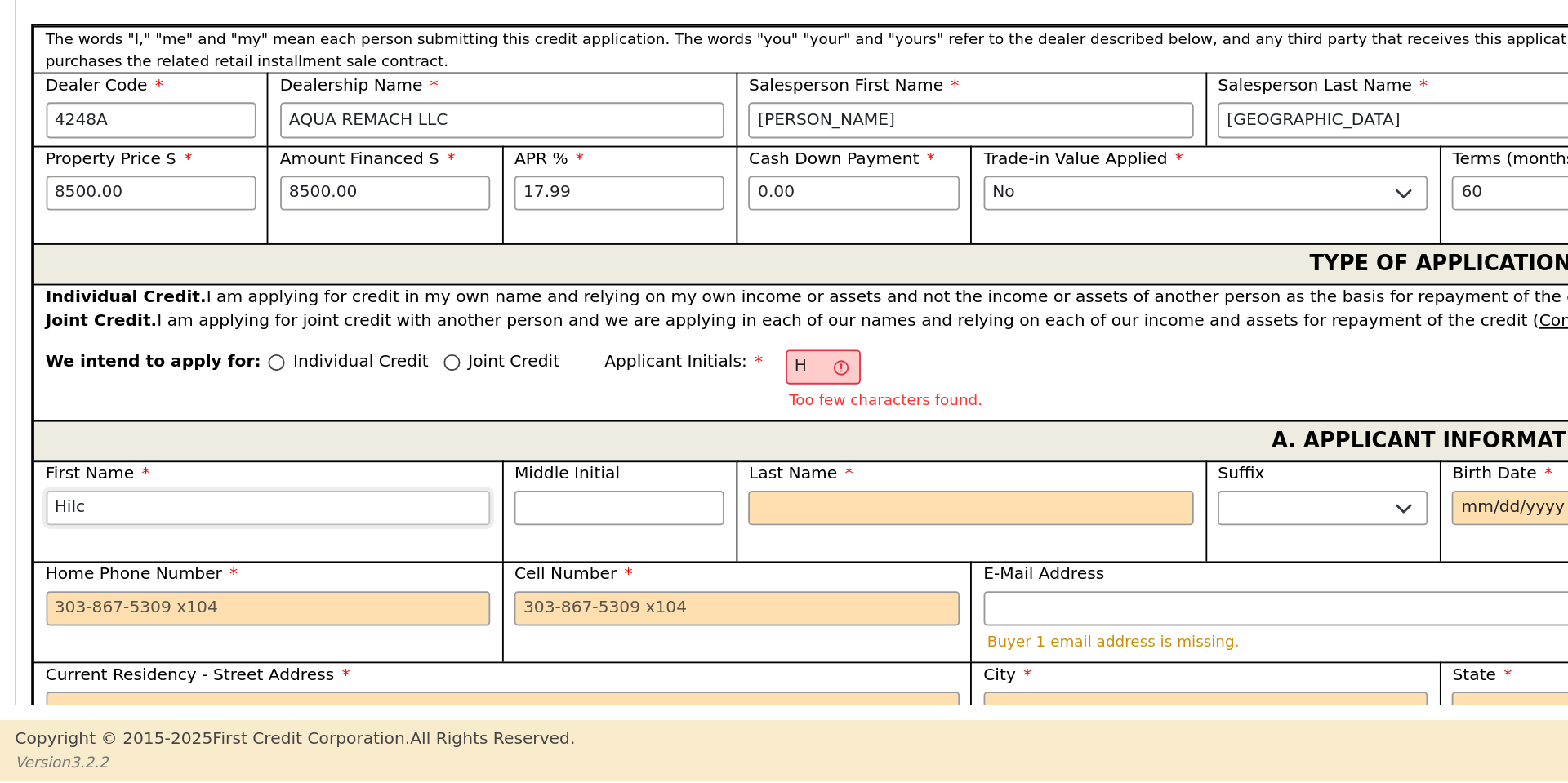
type input "Hilci"
type input "Hilcio"
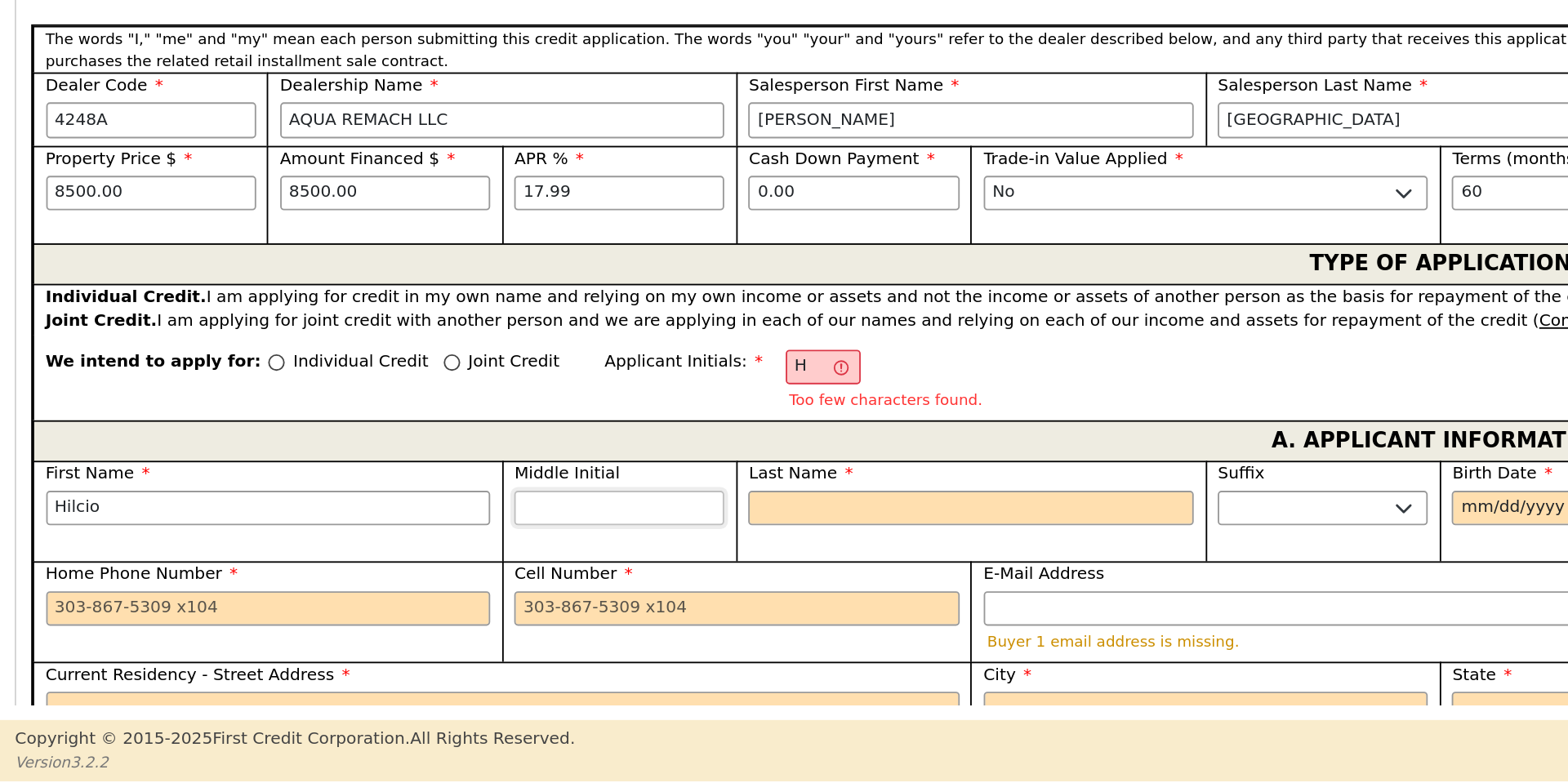
click at [311, 624] on input "Middle Initial" at bounding box center [337, 632] width 115 height 20
type input "HA"
type input "A"
type input "Hilcio A"
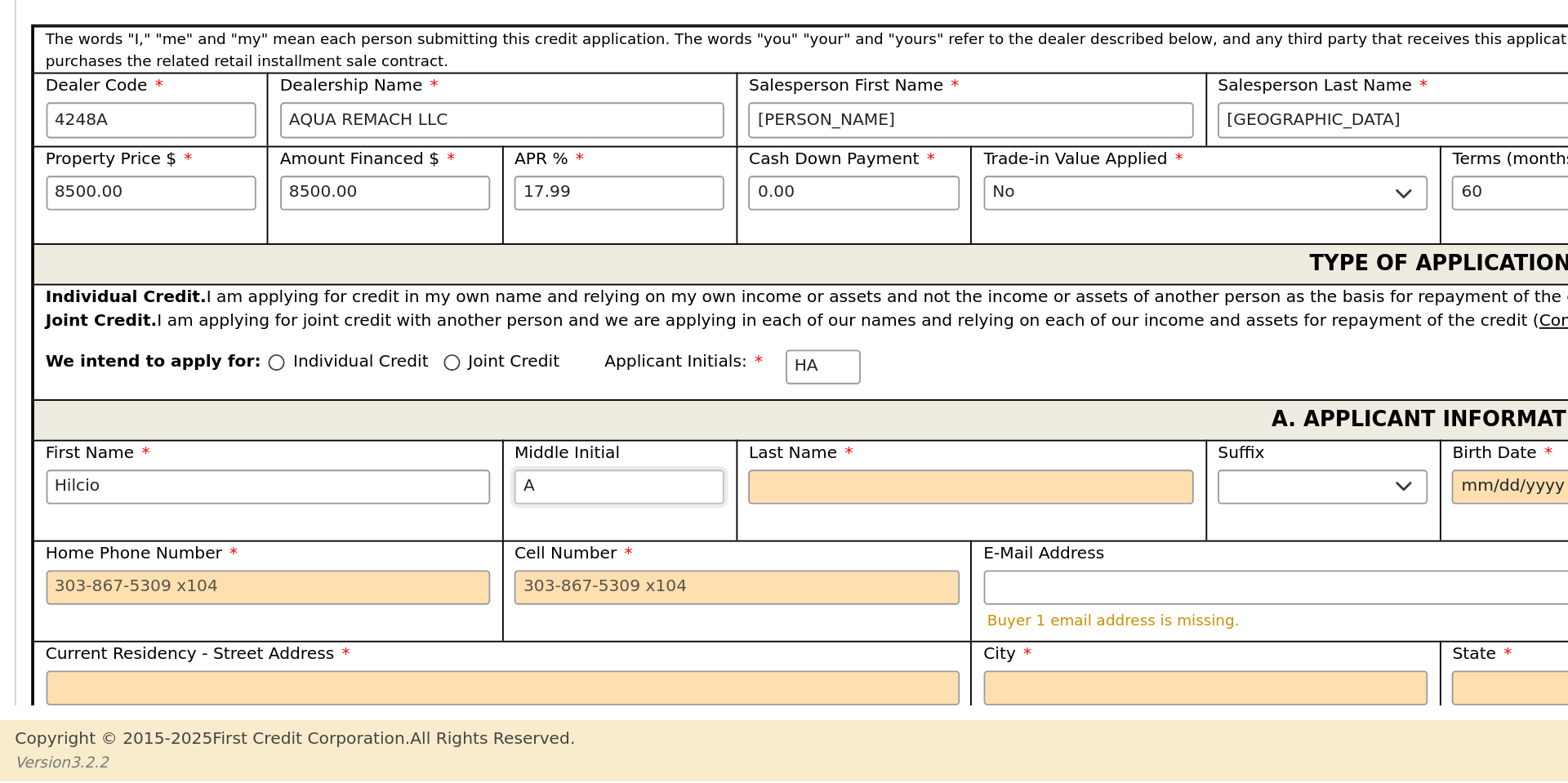
type input "A"
click at [450, 612] on input "Last Name" at bounding box center [529, 621] width 243 height 20
type input "V"
type input "HAV"
type input "Hilcio A V"
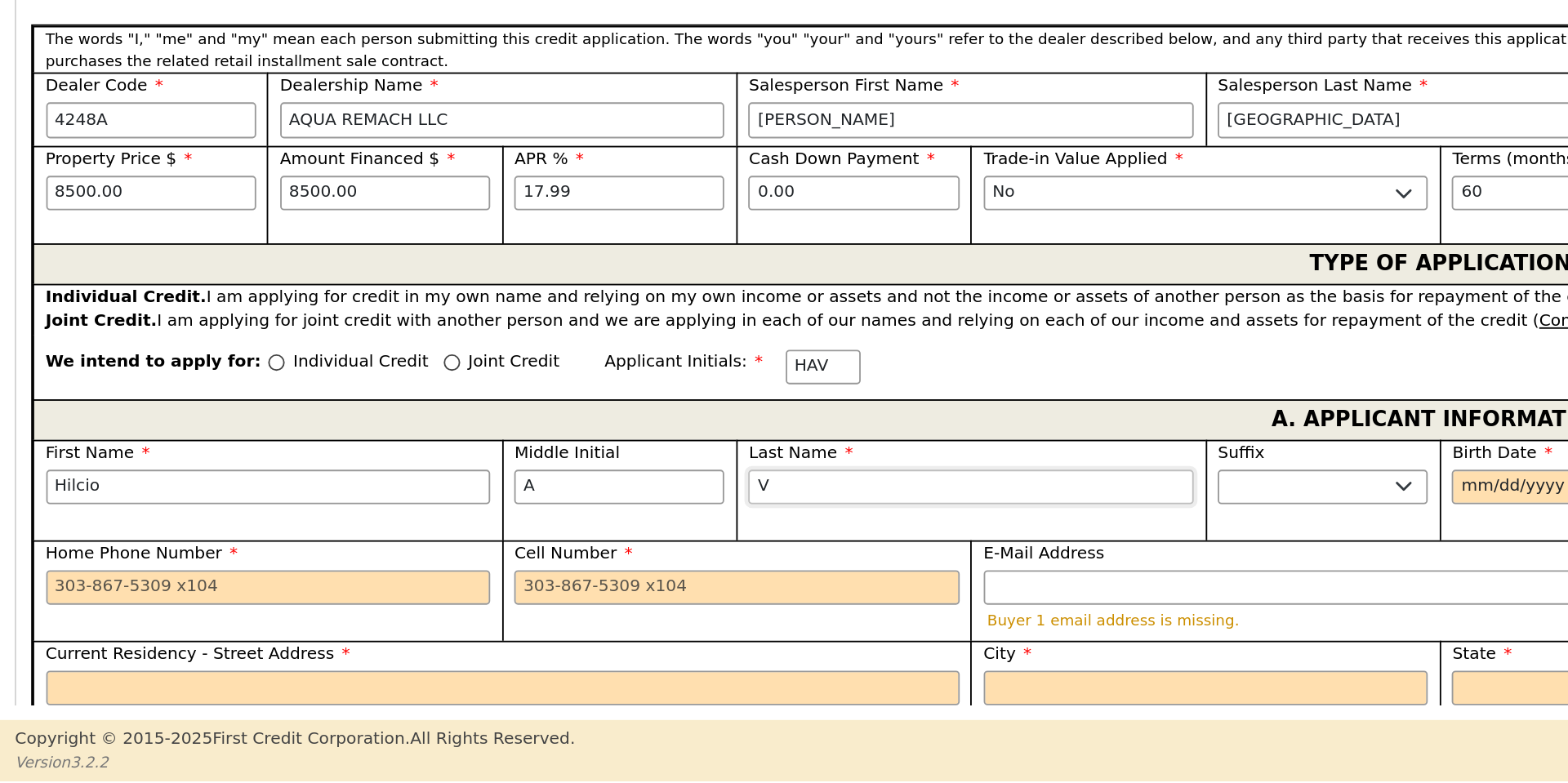
type input "Ve"
type input "Hilcio A Ve"
type input "Vel"
type input "Hilcio A Vel"
type input "[PERSON_NAME]"
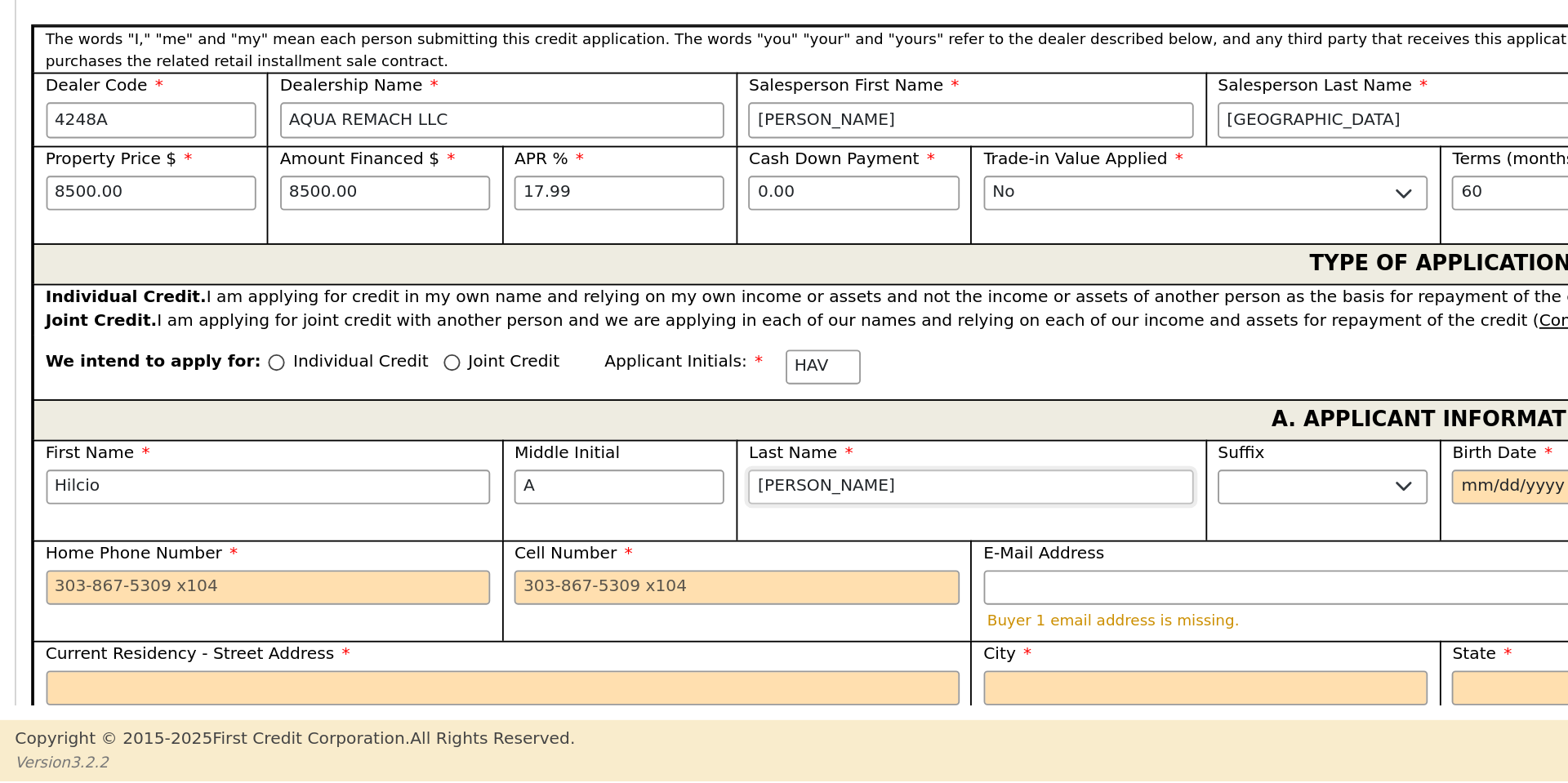
type input "Hilcio A [PERSON_NAME]"
type input "Velas"
type input "Hilcio A Velas"
type input "Velasq"
type input "Hilcio A Velasq"
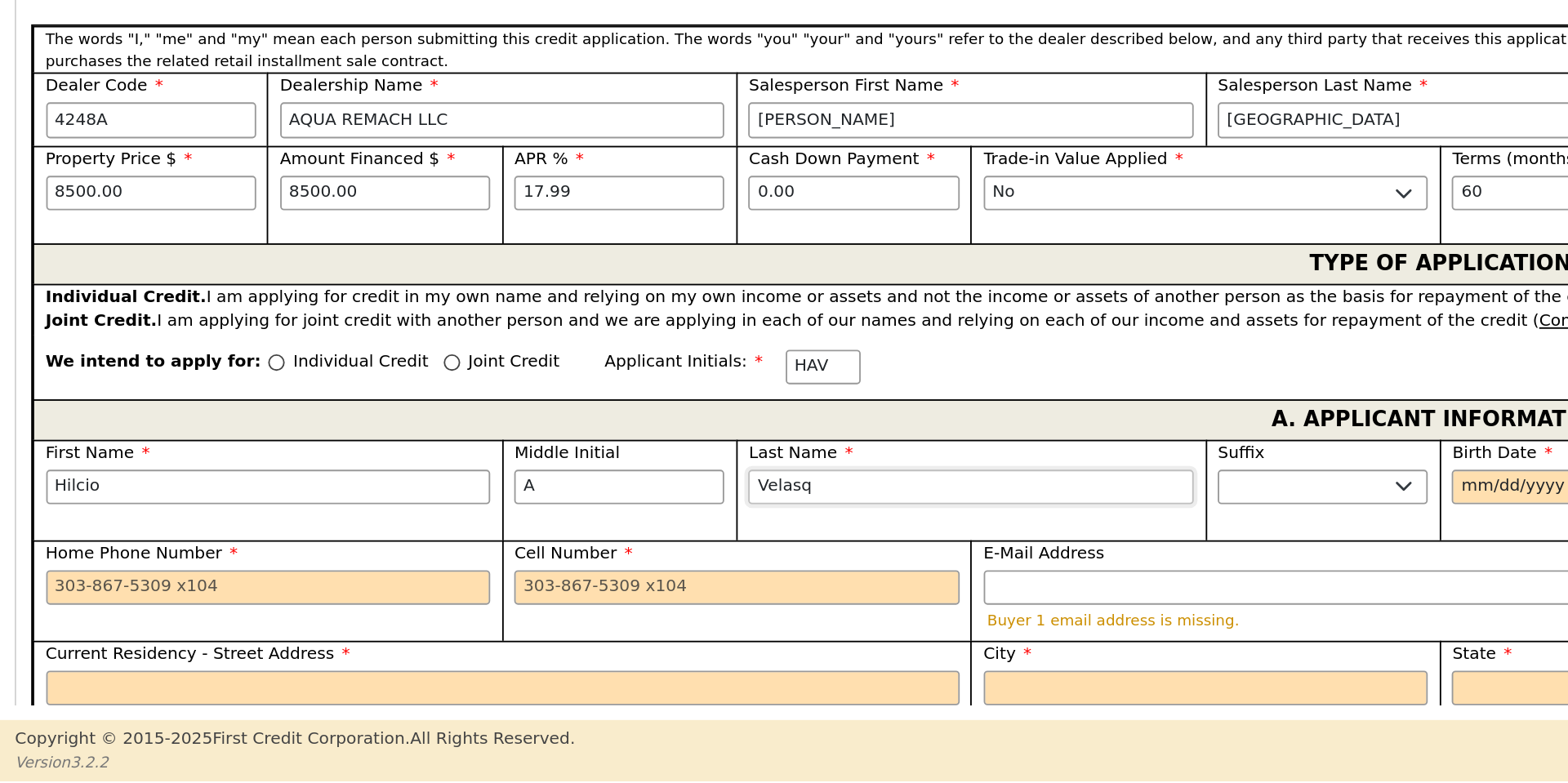
type input "Velasqu"
type input "Hilcio A Velasqu"
type input "Velasque"
type input "Hilcio A Velasque"
type input "[PERSON_NAME]"
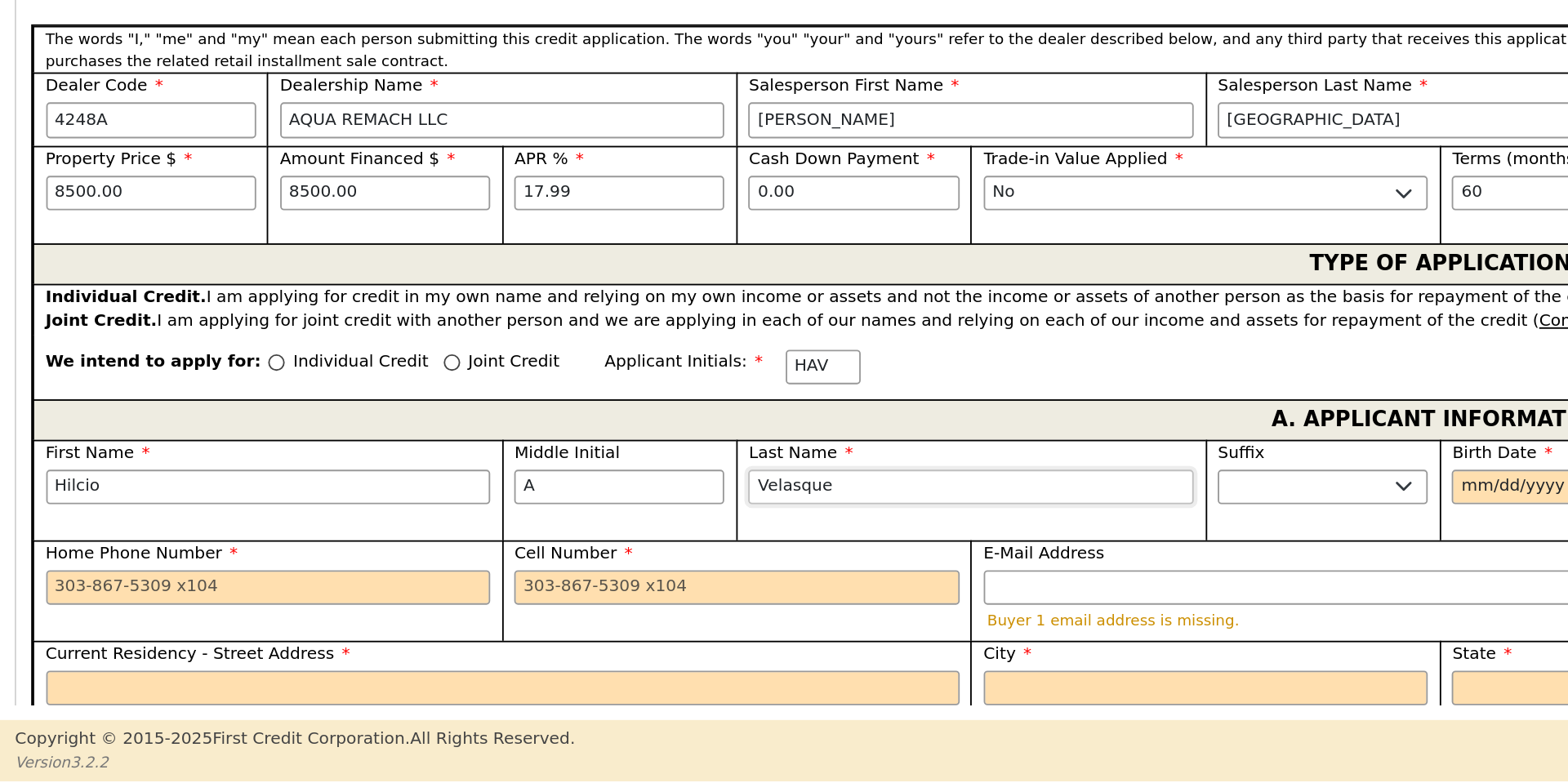
type input "Hilcio A [PERSON_NAME]"
type input "[PERSON_NAME]"
click at [795, 612] on input "Birth Date" at bounding box center [848, 621] width 115 height 20
type input "[DATE]"
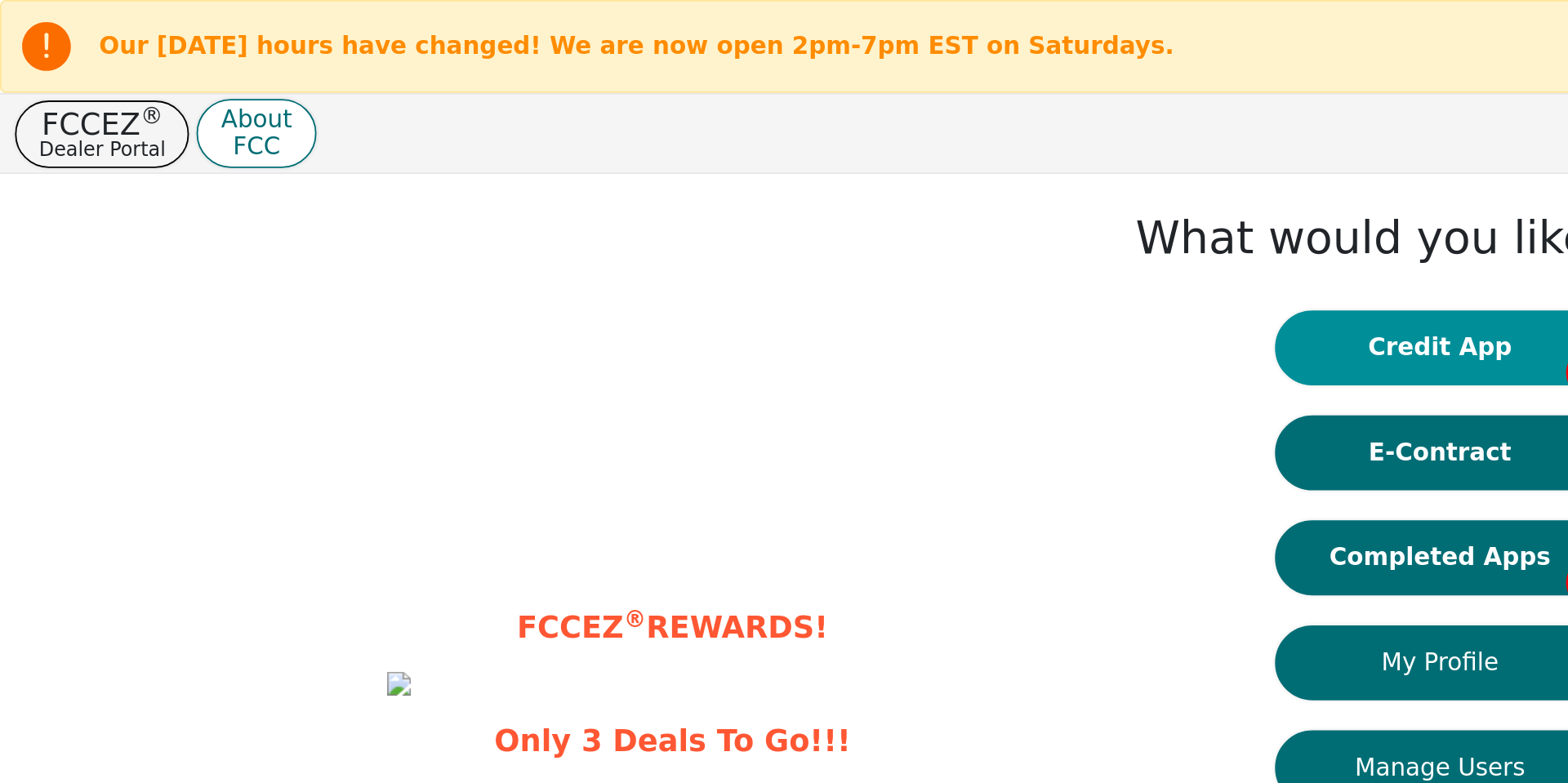
click at [785, 196] on button "Credit App 1" at bounding box center [784, 189] width 180 height 41
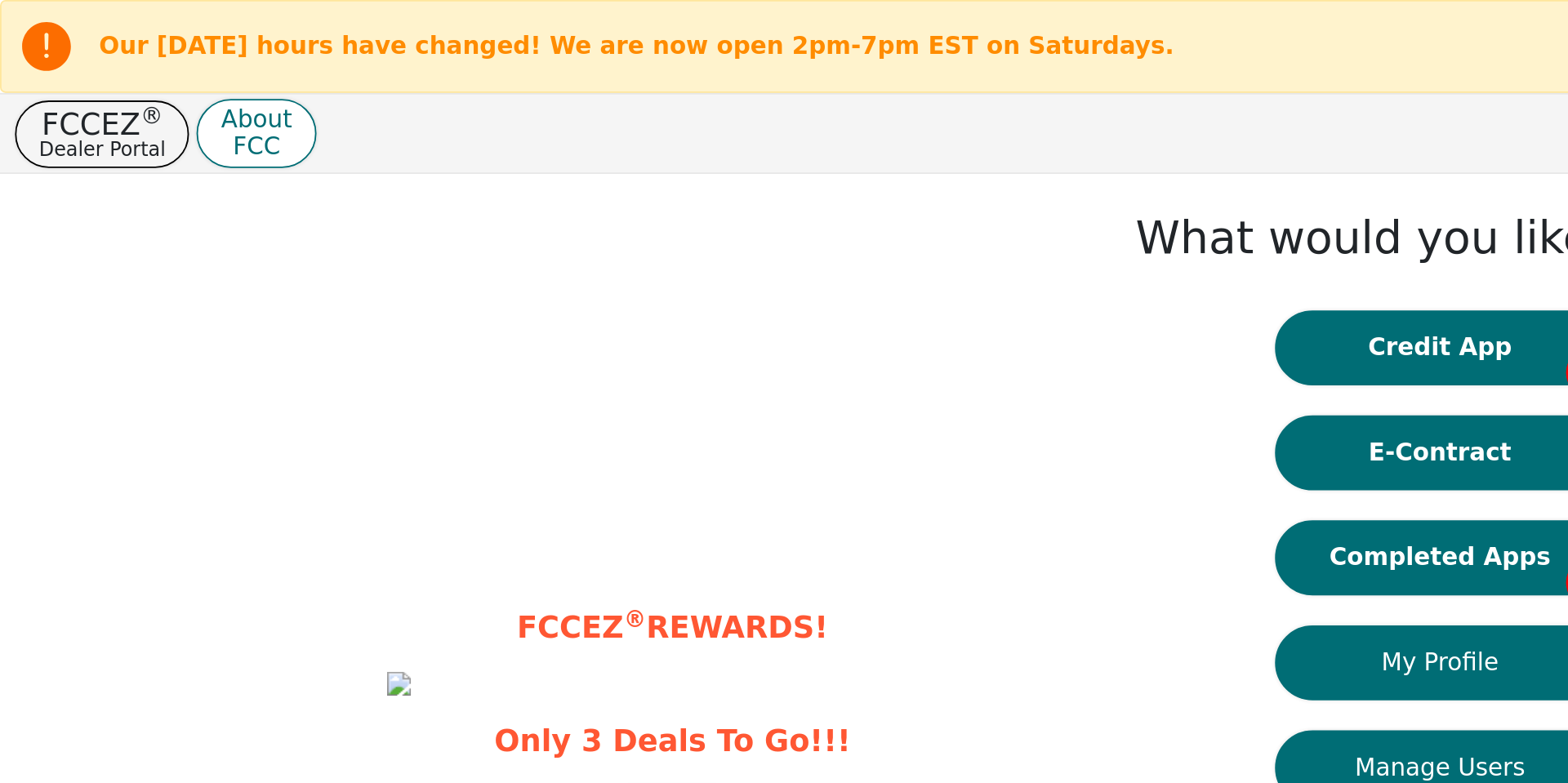
click at [538, 193] on div "What would you like to do? Credit App 1 E-Contract Completed Apps 150 My Profil…" at bounding box center [784, 364] width 509 height 523
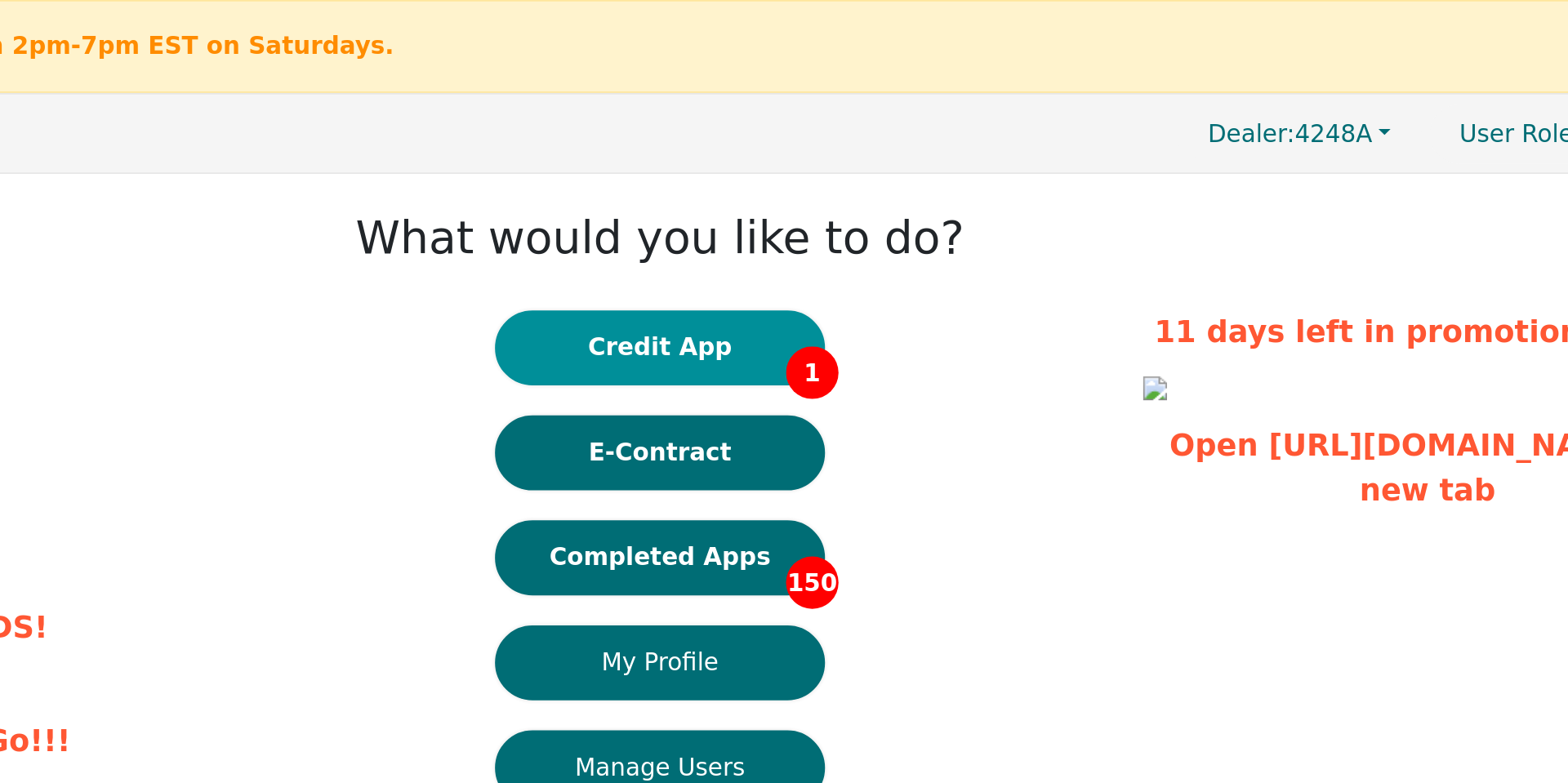
click at [799, 193] on button "Credit App 1" at bounding box center [784, 189] width 180 height 41
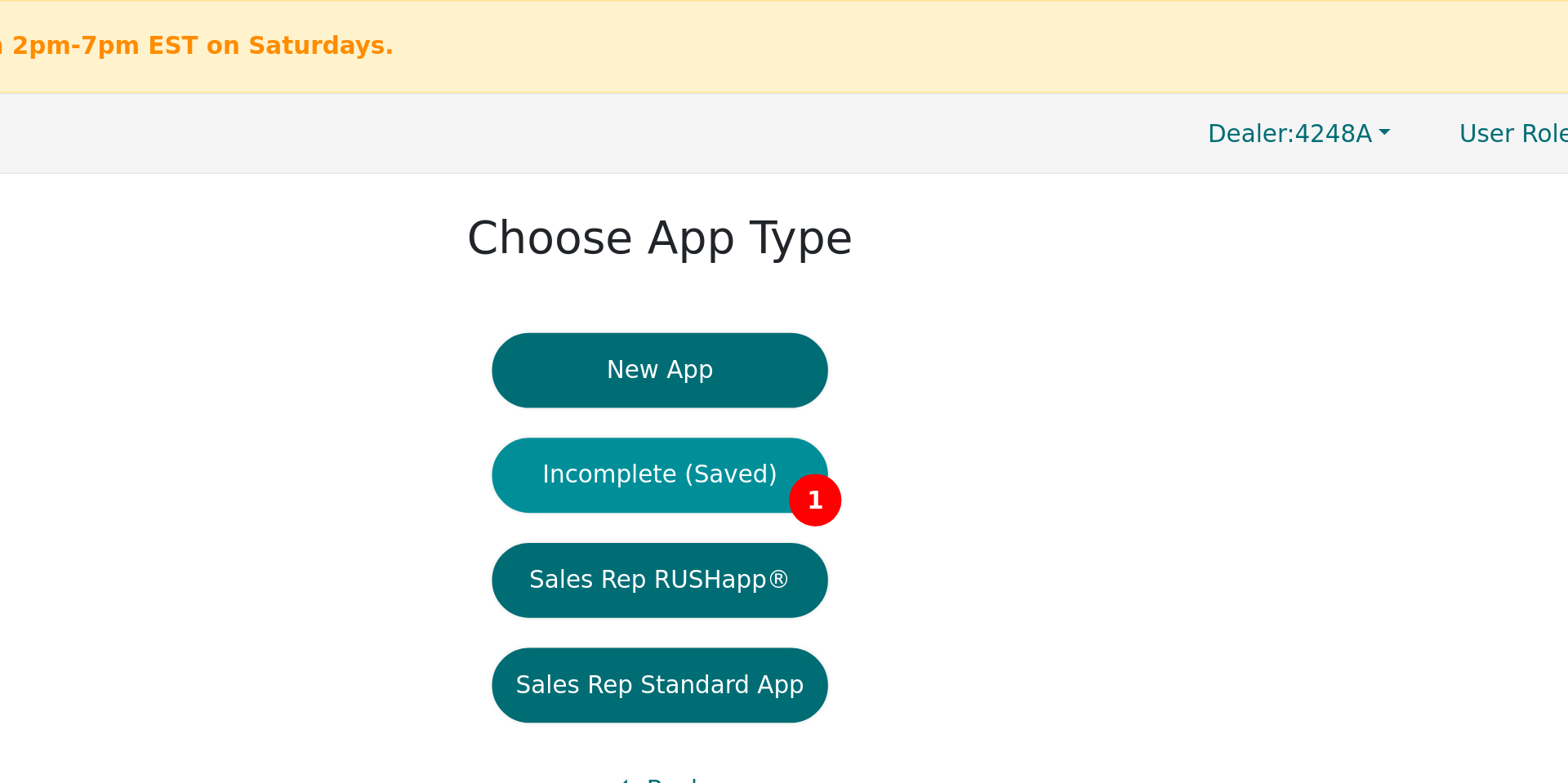
click at [791, 259] on button "Incomplete (Saved) 1" at bounding box center [784, 259] width 183 height 41
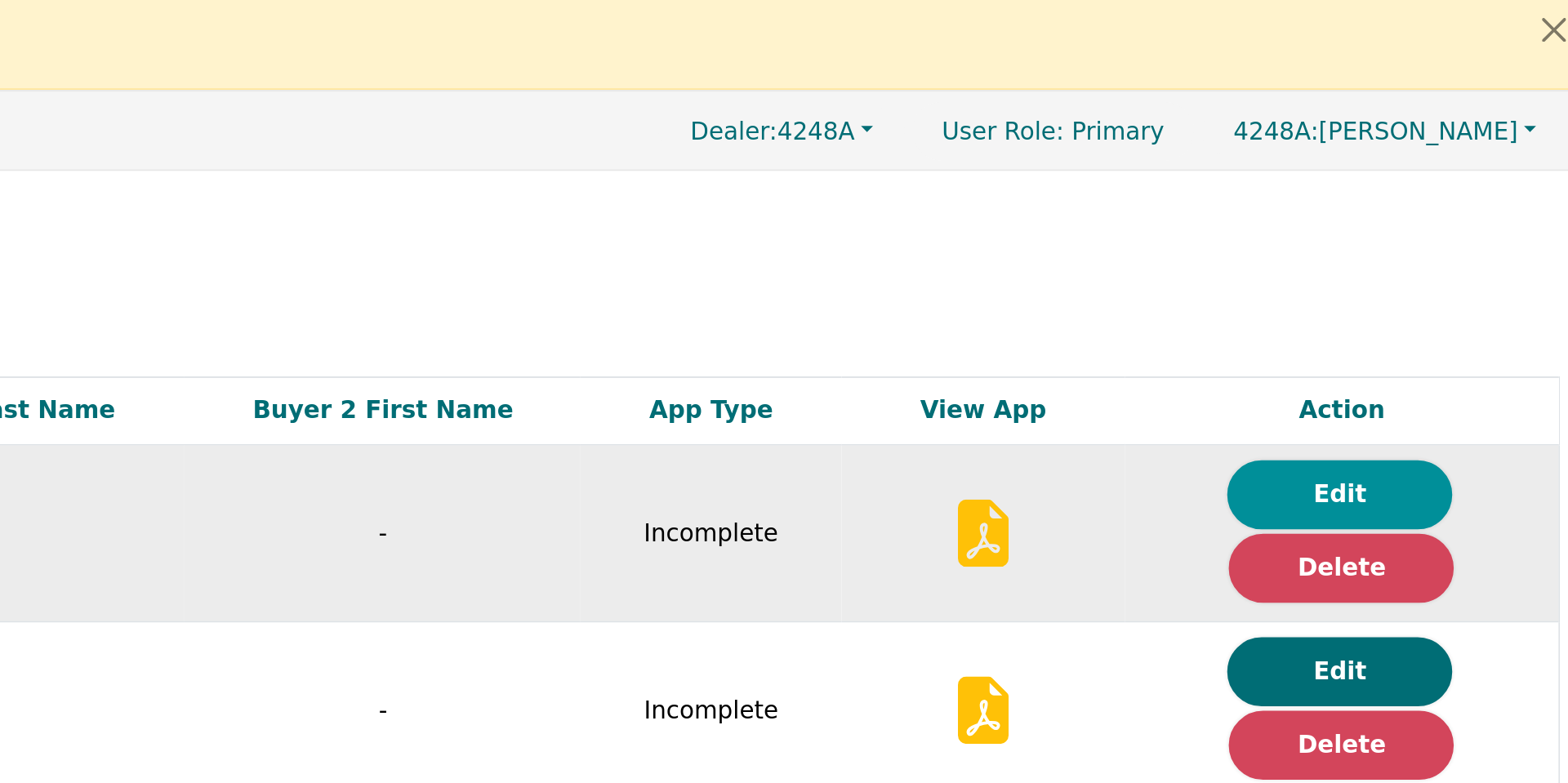
click at [1427, 271] on button "Edit" at bounding box center [1436, 271] width 122 height 37
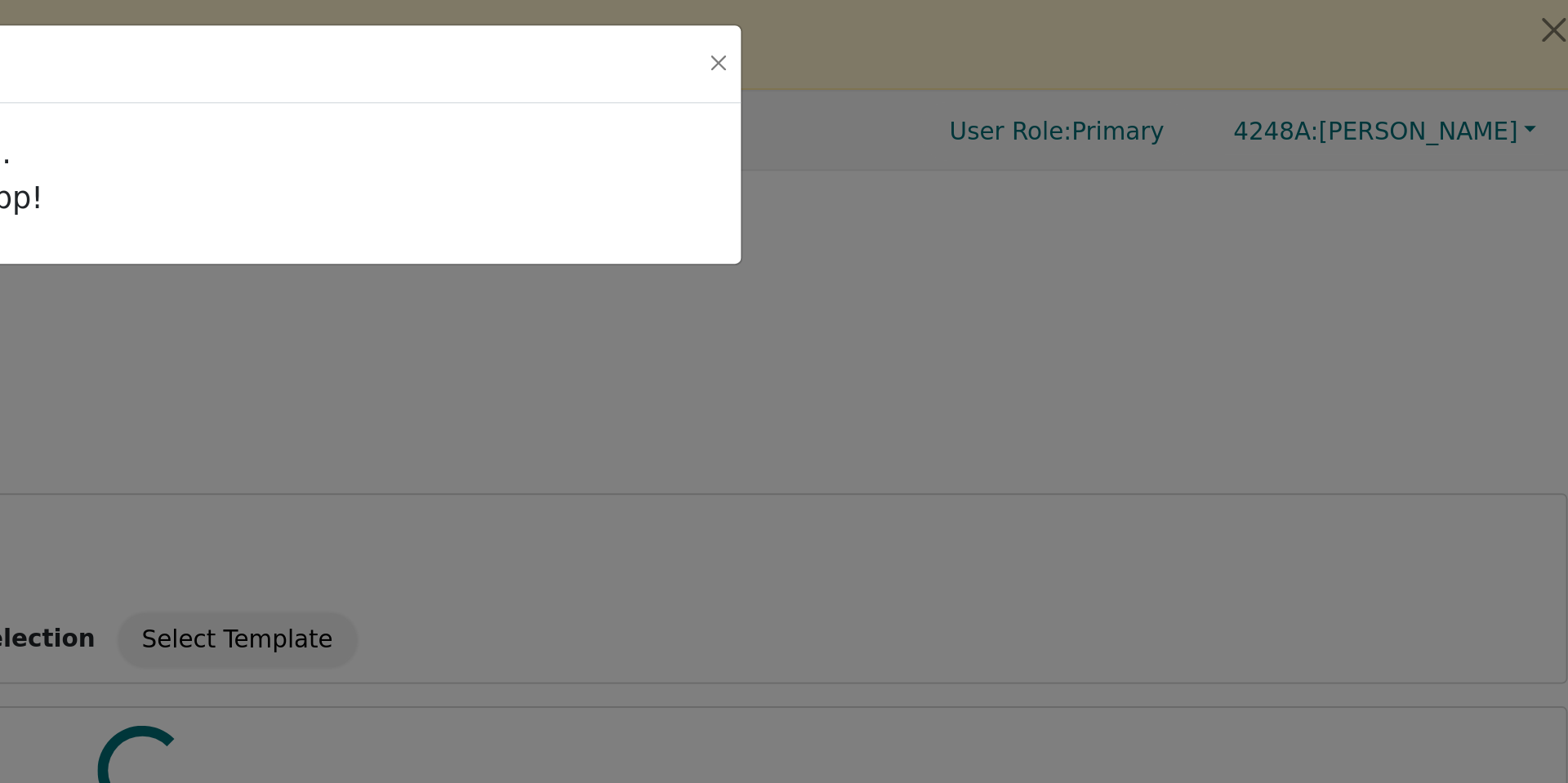
radio input "false"
radio input "true"
checkbox input "false"
radio input "true"
select select "[GEOGRAPHIC_DATA]"
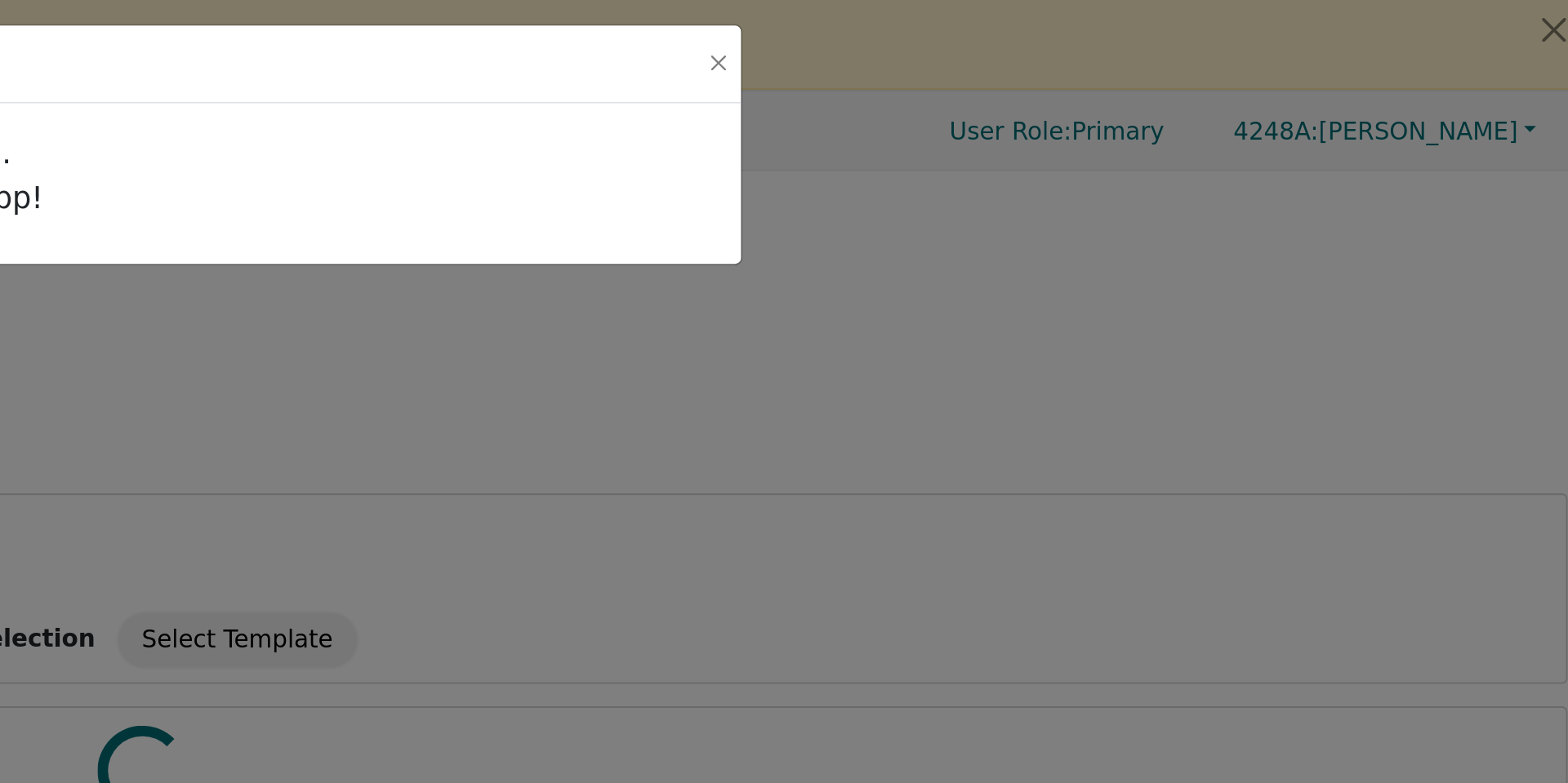
select select "n"
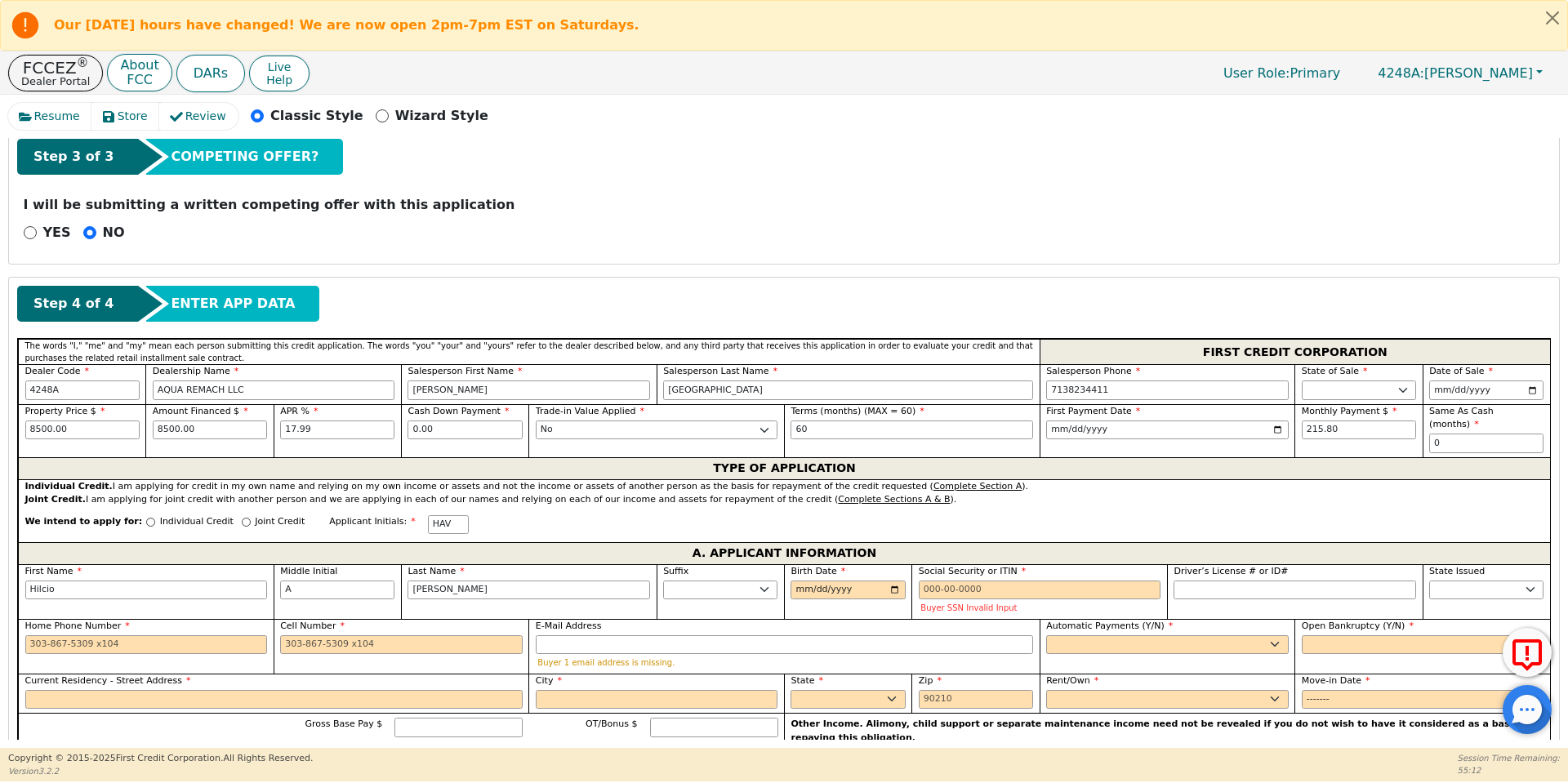
scroll to position [556, 0]
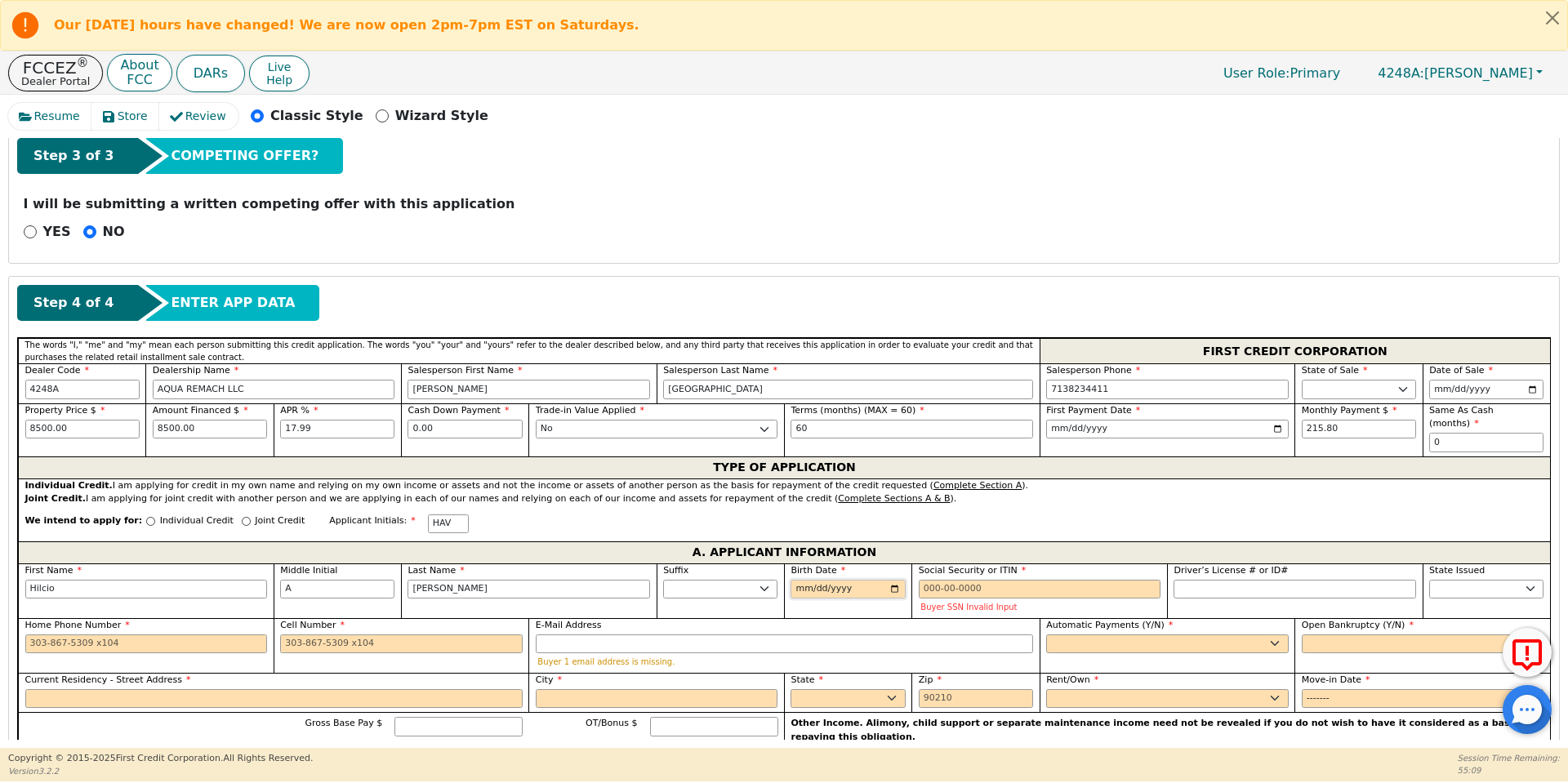
click at [796, 579] on input "Birth Date" at bounding box center [848, 589] width 115 height 20
type input "[DATE]"
click at [927, 579] on input "Social Security or ITIN" at bounding box center [1040, 589] width 243 height 20
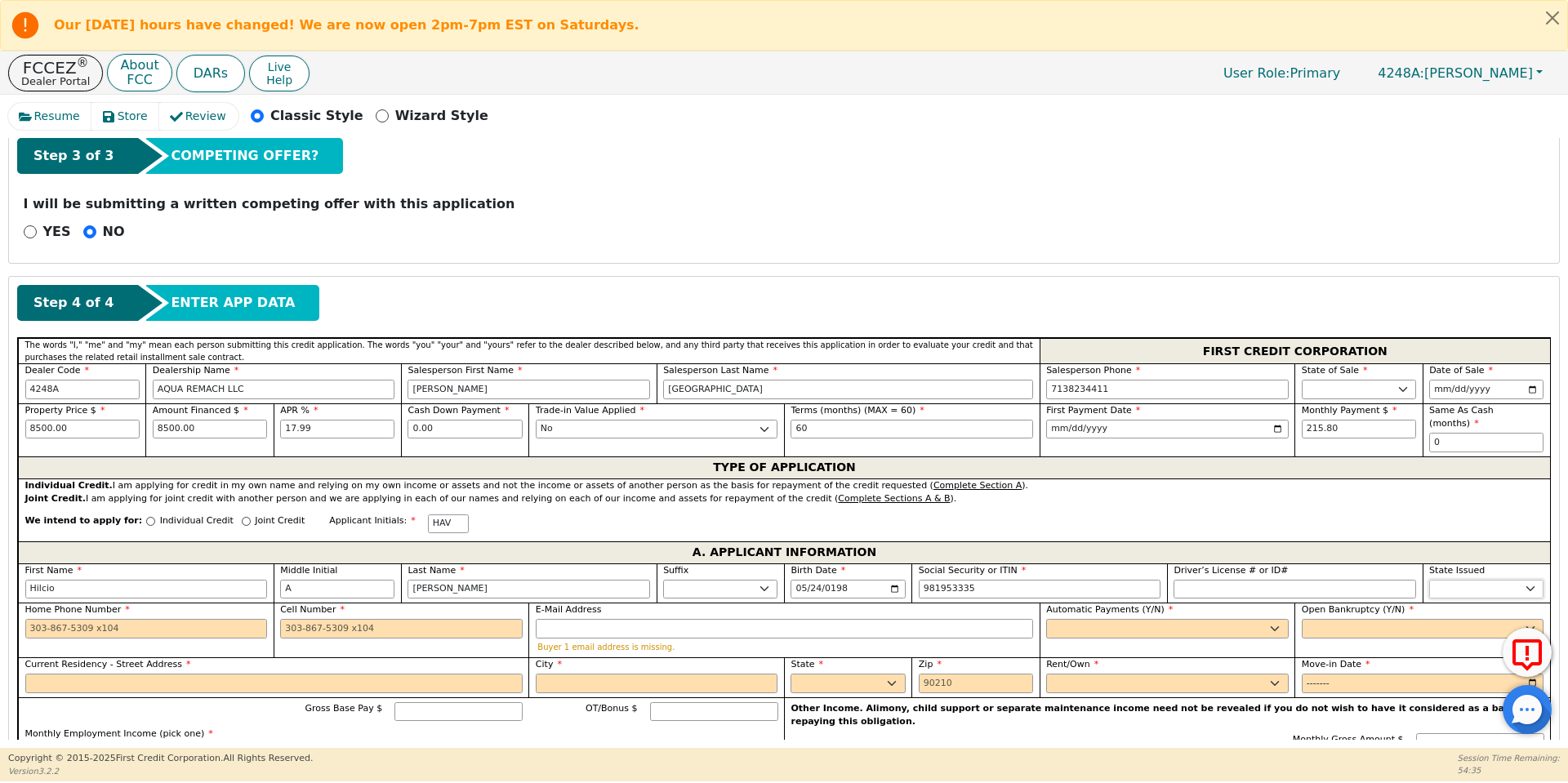
click at [1470, 579] on select "AK AL AR AZ CA CO CT DC DE FL [GEOGRAPHIC_DATA] HI IA ID IL IN KS [GEOGRAPHIC_D…" at bounding box center [1486, 589] width 115 height 20
type input "***-**-3335"
select select "UT"
click at [1429, 579] on select "AK AL AR AZ CA CO CT DC DE FL [GEOGRAPHIC_DATA] HI IA ID IL IN KS [GEOGRAPHIC_D…" at bounding box center [1486, 589] width 115 height 20
click at [34, 619] on input "Home Phone Number" at bounding box center [147, 629] width 243 height 20
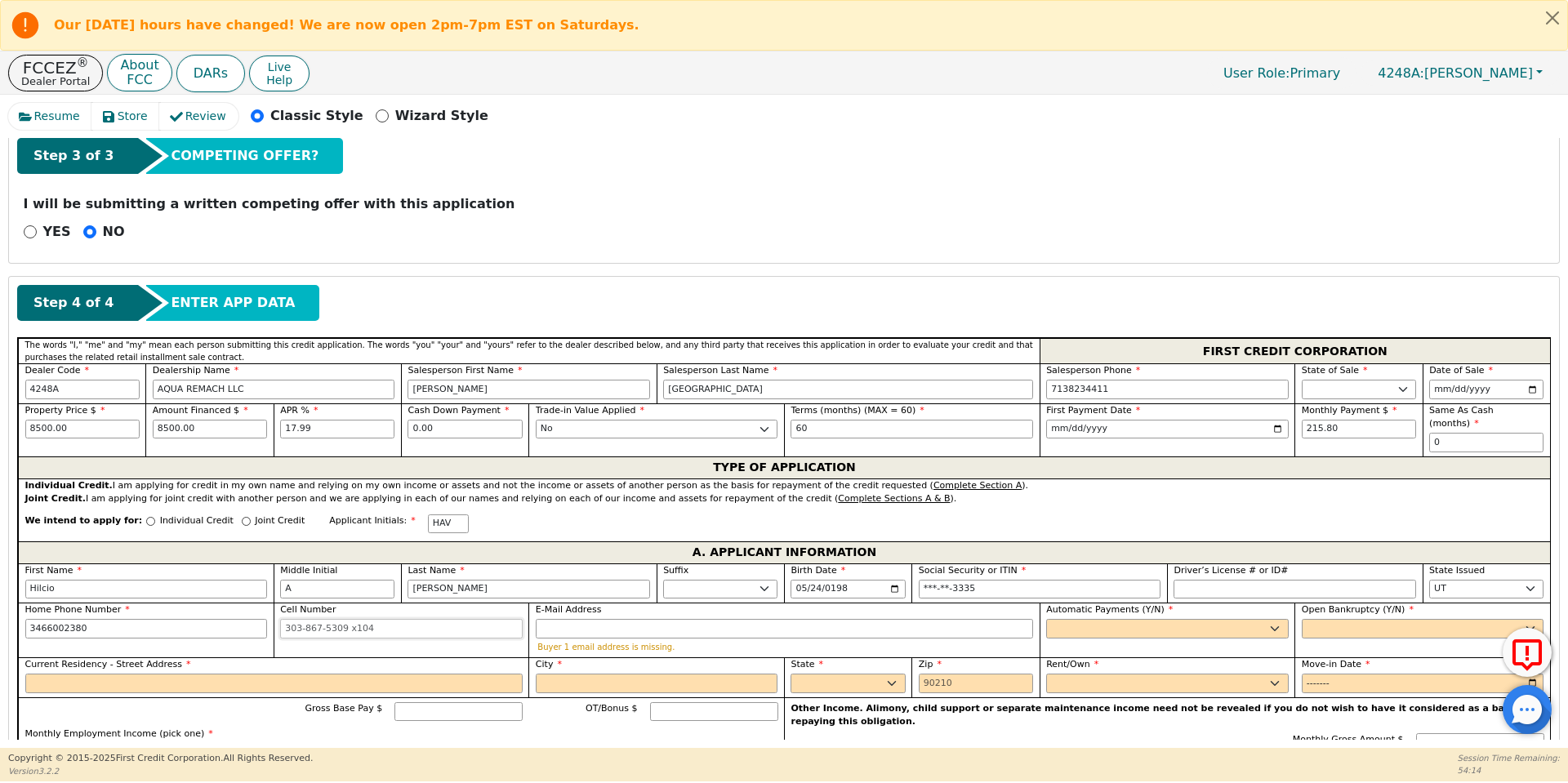
click at [289, 619] on input "Cell Number" at bounding box center [401, 629] width 243 height 20
type input "[PHONE_NUMBER]"
click at [553, 619] on input "E-Mail Address" at bounding box center [784, 629] width 497 height 20
type input "[PHONE_NUMBER]"
click at [1077, 619] on select "Yes No" at bounding box center [1168, 629] width 243 height 20
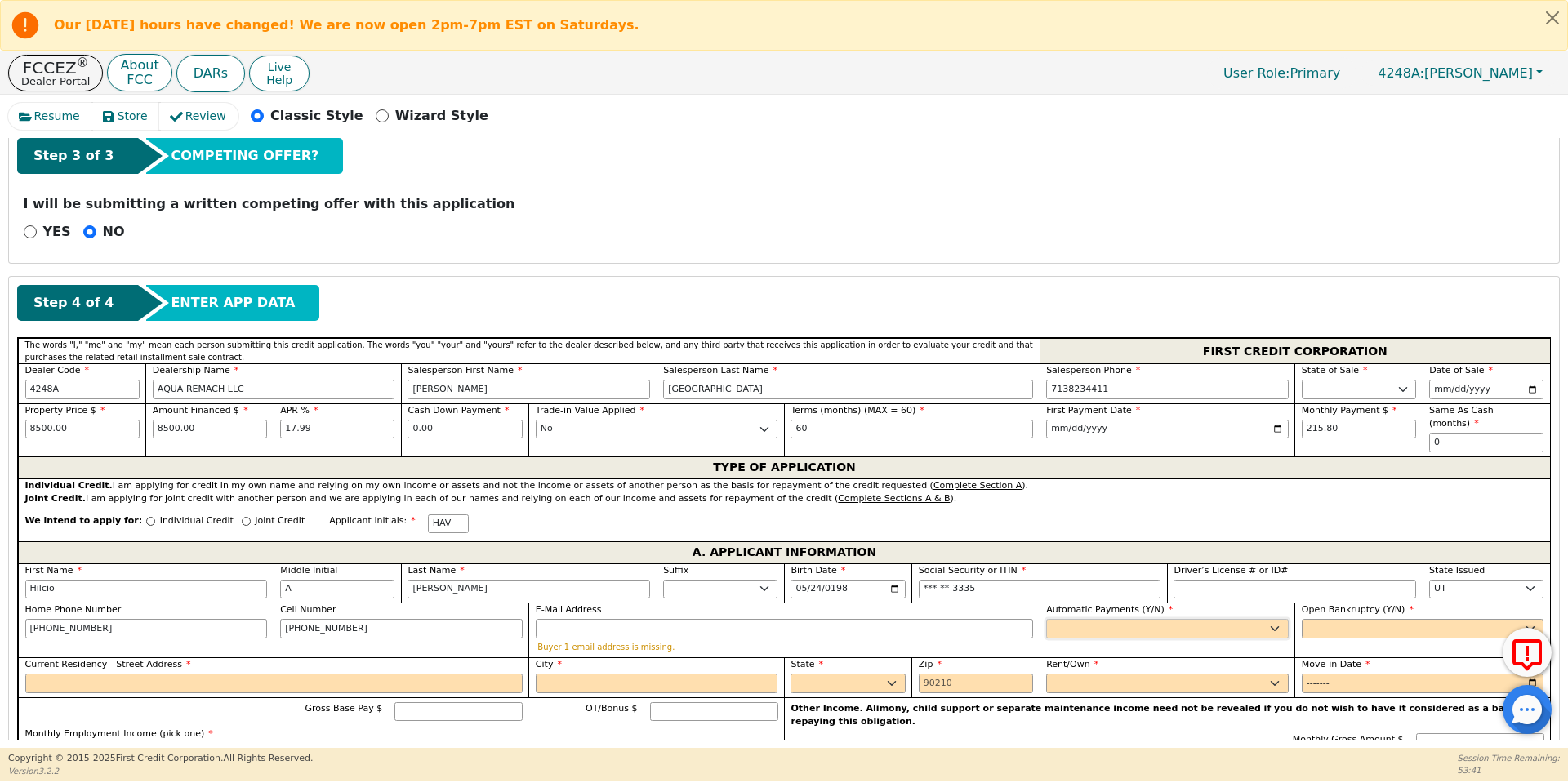
select select "y"
click at [1046, 619] on select "Yes No" at bounding box center [1168, 629] width 243 height 20
type input "Hilcio A [PERSON_NAME]"
click at [1313, 619] on select "Yes No" at bounding box center [1423, 629] width 243 height 20
select select "n"
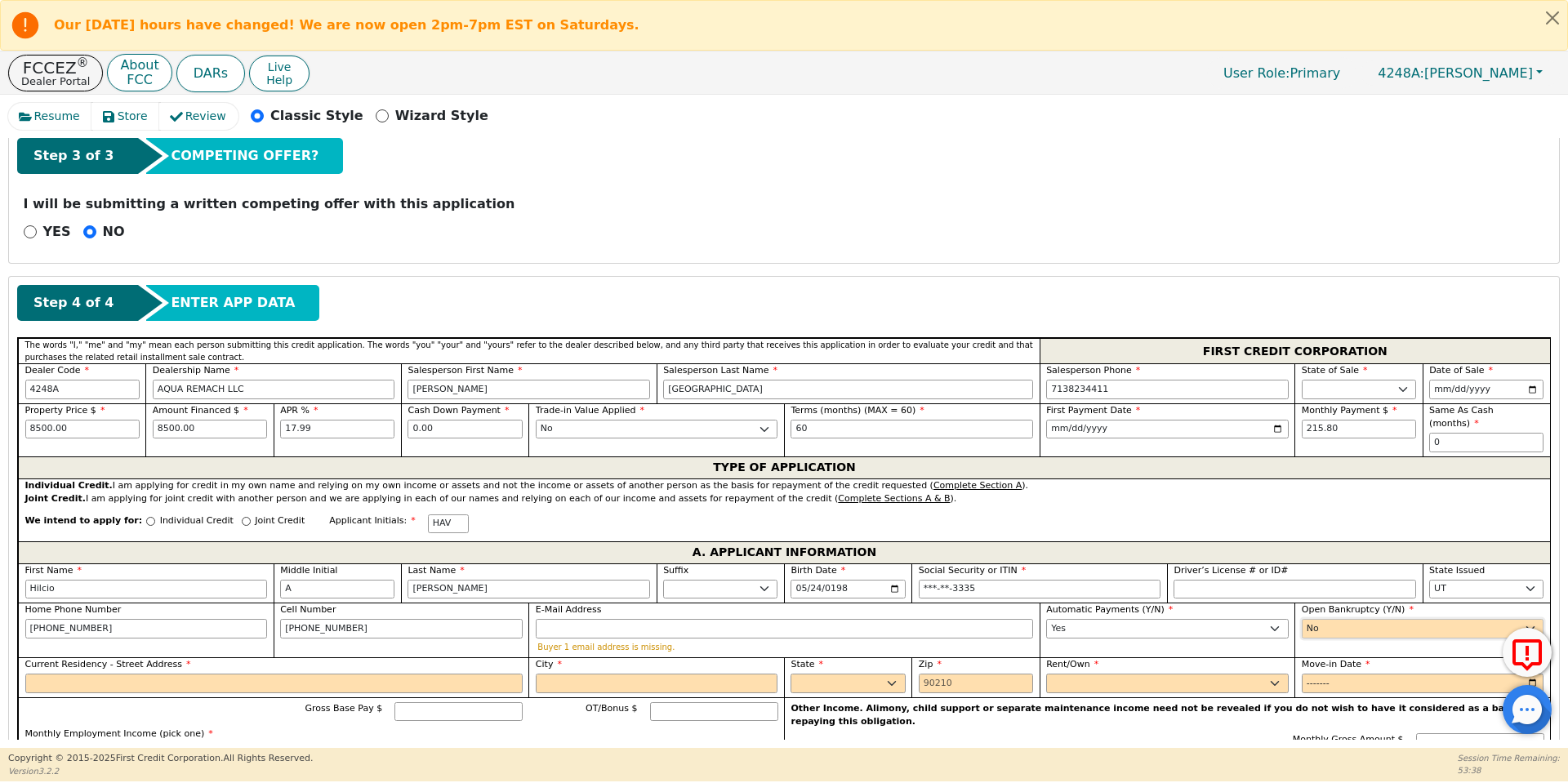
click at [1302, 619] on select "Yes No" at bounding box center [1423, 629] width 243 height 20
click at [47, 674] on input "Current Residency - Street Address" at bounding box center [274, 683] width 497 height 20
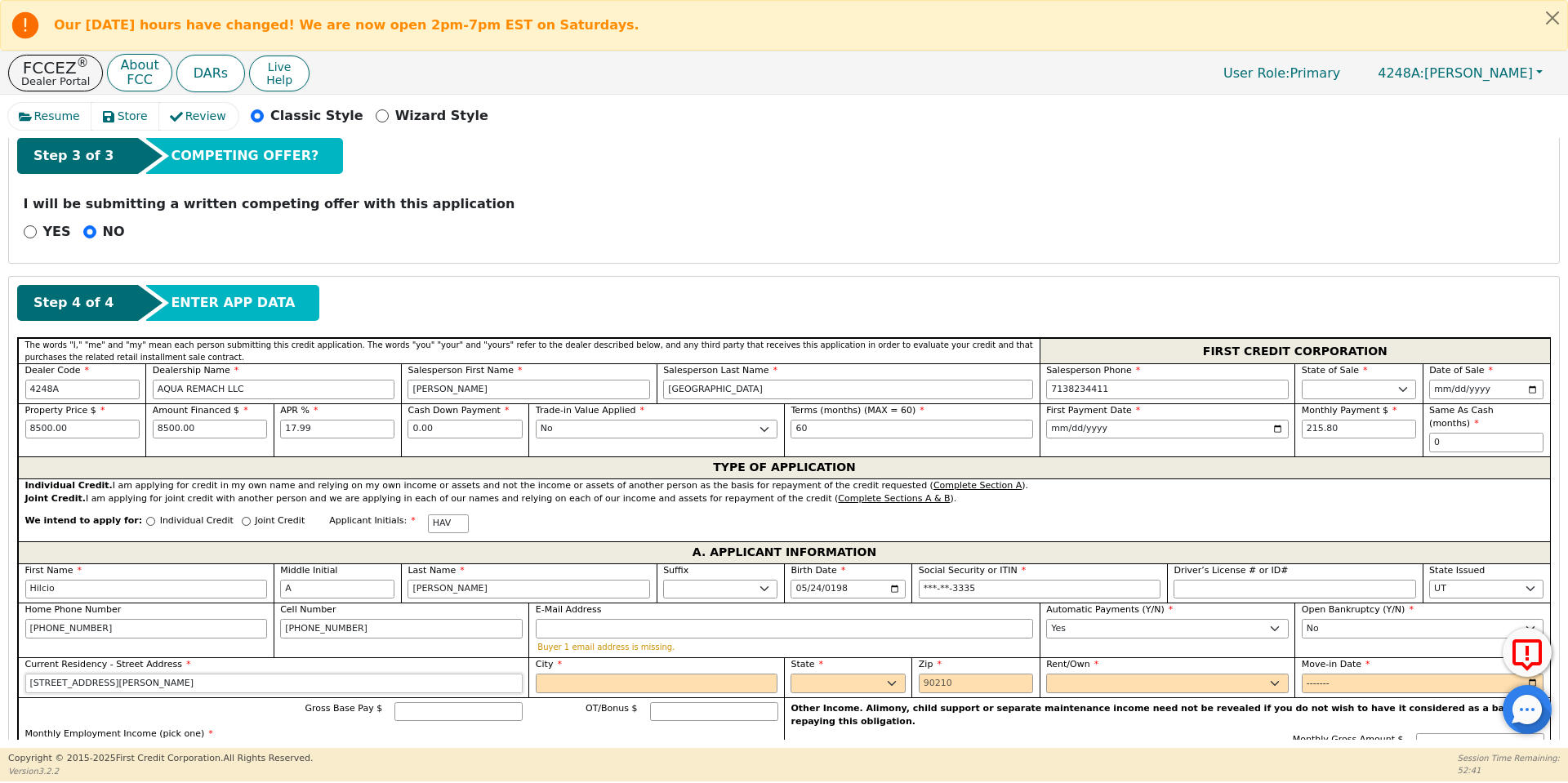
type input "[STREET_ADDRESS][PERSON_NAME]"
click at [578, 674] on input "City" at bounding box center [657, 683] width 243 height 20
type input "[PERSON_NAME]"
click at [819, 674] on select "AK AL AR AZ CA CO CT DC DE FL [GEOGRAPHIC_DATA] HI IA ID IL IN KS [GEOGRAPHIC_D…" at bounding box center [848, 683] width 115 height 20
click at [791, 674] on select "AK AL AR AZ CA CO CT DC DE FL [GEOGRAPHIC_DATA] HI IA ID IL IN KS [GEOGRAPHIC_D…" at bounding box center [848, 683] width 115 height 20
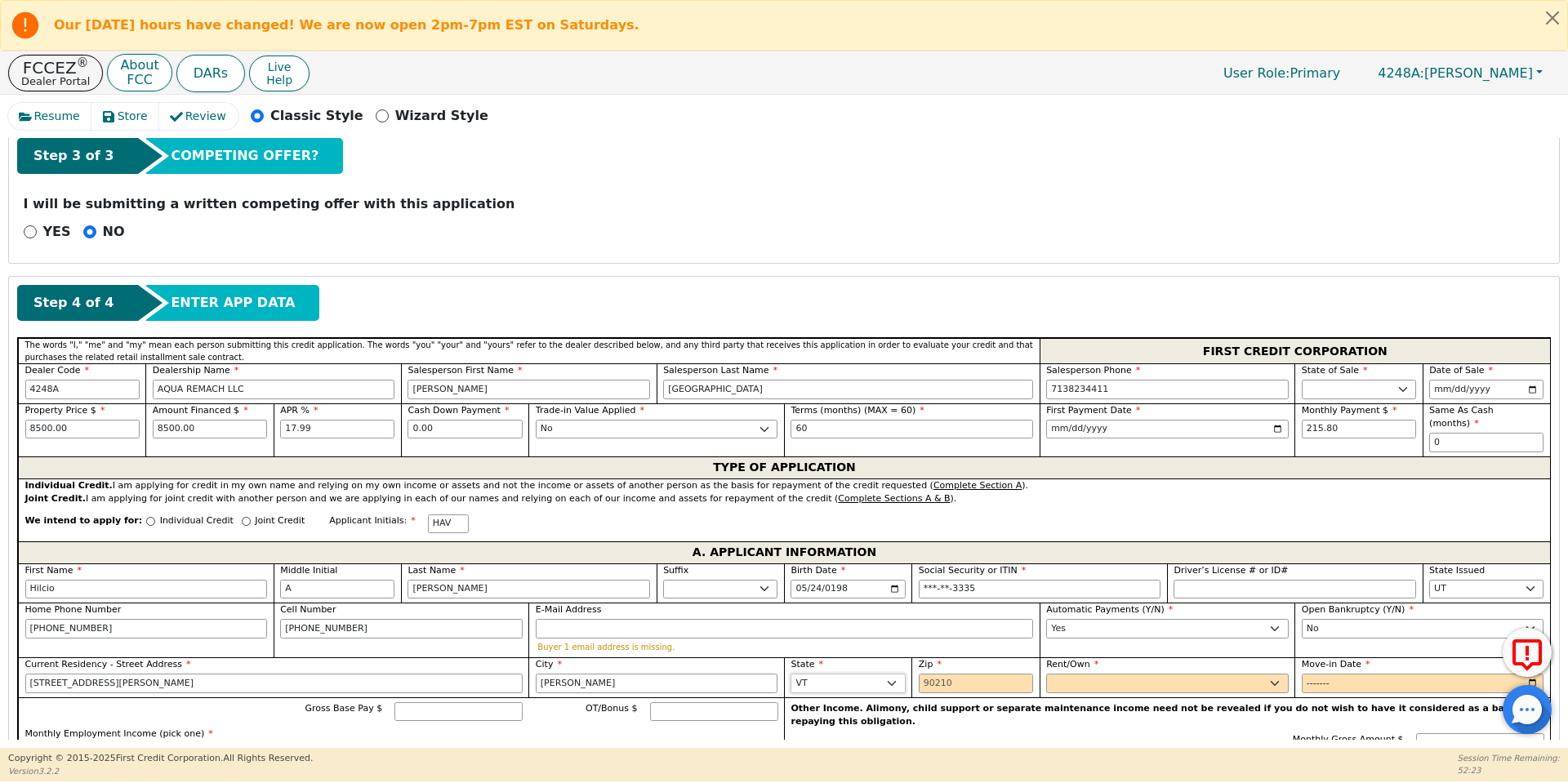
click at [888, 674] on select "AK AL AR AZ CA CO CT DC DE FL [GEOGRAPHIC_DATA] HI IA ID IL IN KS [GEOGRAPHIC_D…" at bounding box center [848, 683] width 115 height 20
select select "[GEOGRAPHIC_DATA]"
click at [791, 674] on select "AK AL AR AZ CA CO CT DC DE FL [GEOGRAPHIC_DATA] HI IA ID IL IN KS [GEOGRAPHIC_D…" at bounding box center [848, 683] width 115 height 20
click at [930, 674] on input "Zip" at bounding box center [976, 683] width 115 height 20
type input "77365"
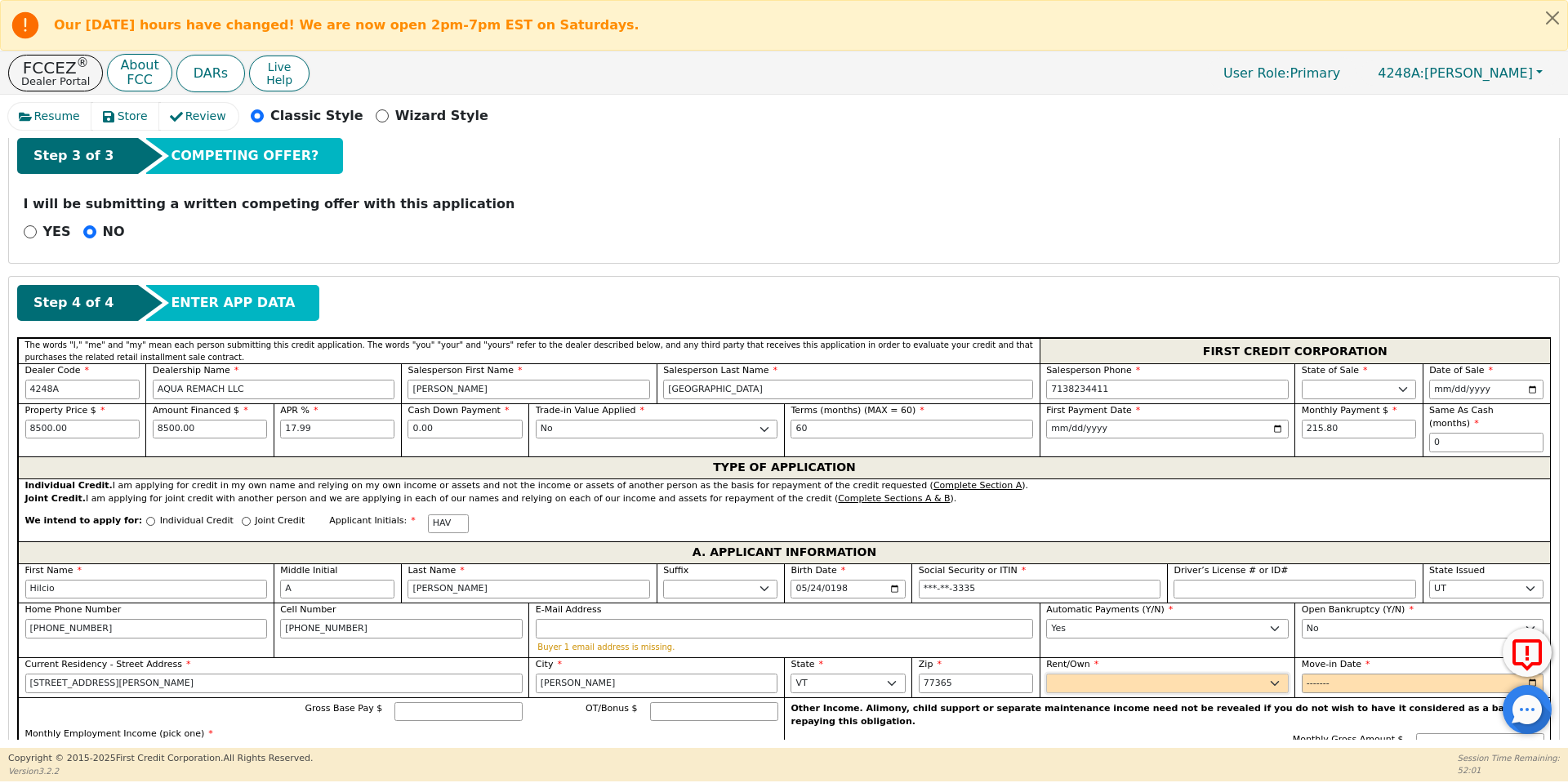
click at [1053, 679] on select "Rent Own" at bounding box center [1168, 683] width 243 height 20
select select "Own"
click at [1046, 674] on select "Rent Own" at bounding box center [1168, 683] width 243 height 20
click at [1309, 674] on input "Move-in Date" at bounding box center [1423, 683] width 243 height 20
click at [1340, 674] on input "Move-in Date" at bounding box center [1423, 683] width 243 height 20
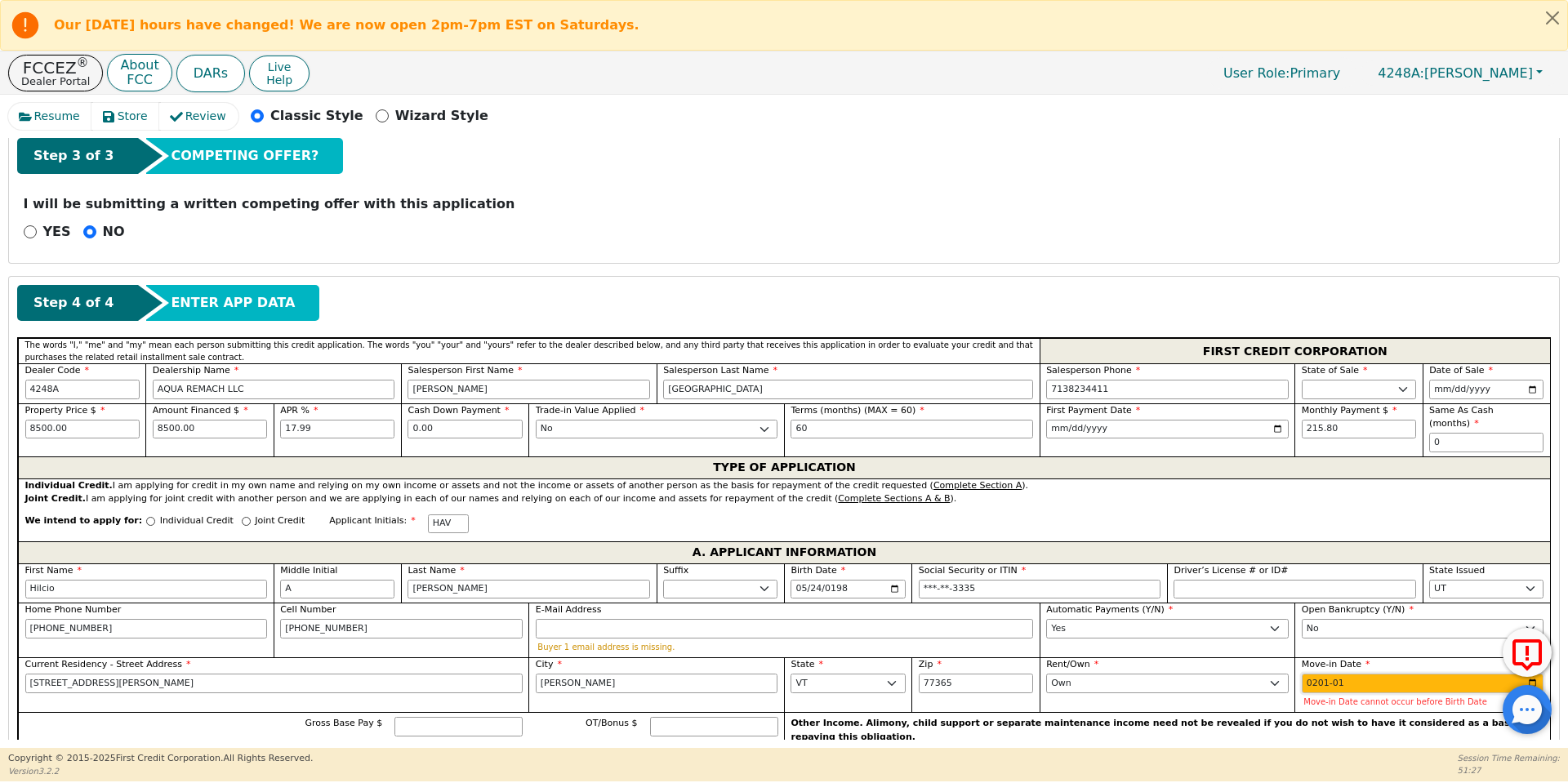
type input "2018-01"
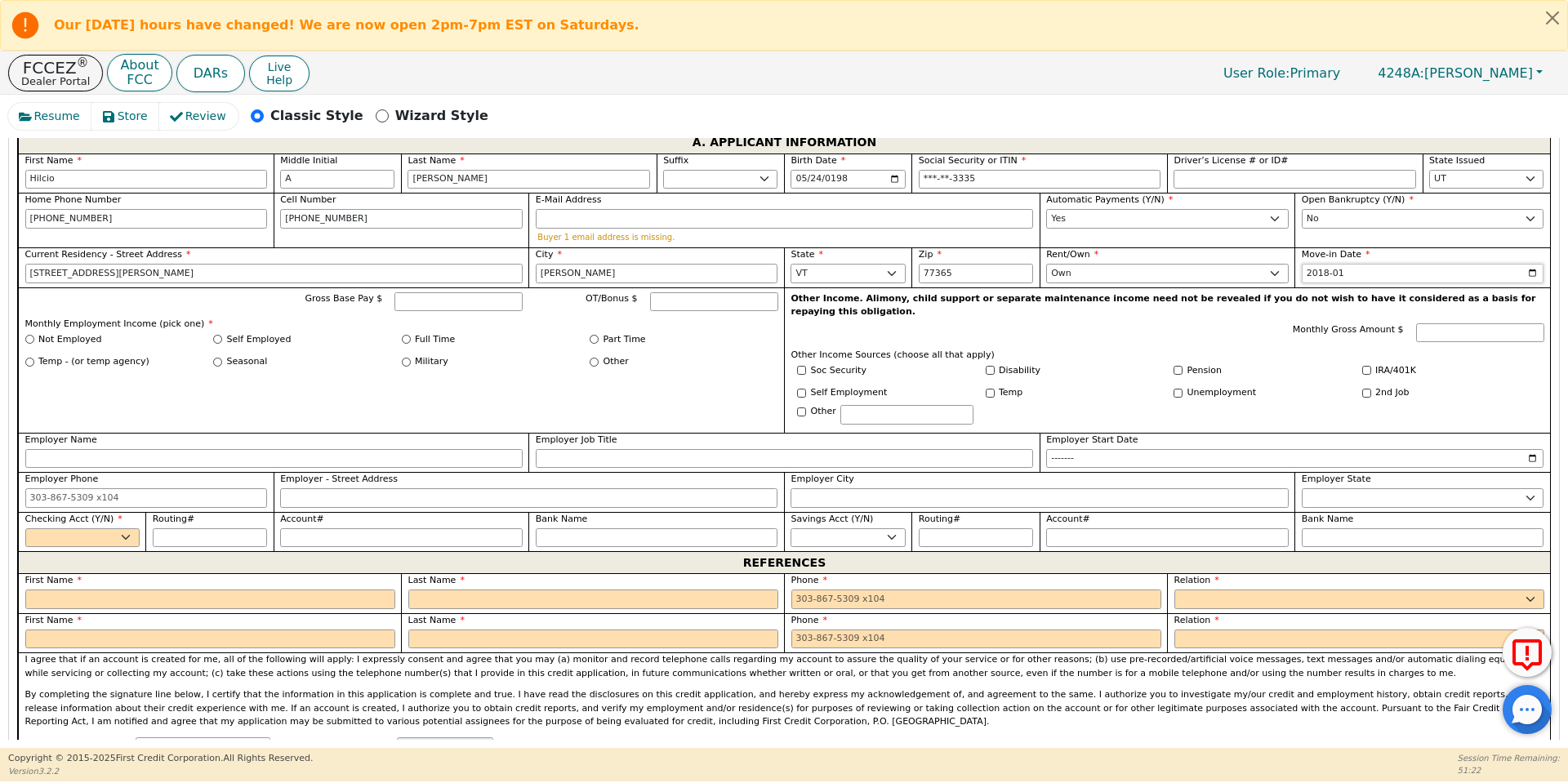
scroll to position [968, 0]
click at [403, 292] on input "Gross Base Pay $" at bounding box center [458, 301] width 128 height 20
type input "3500"
click at [403, 334] on input "Full Time" at bounding box center [406, 338] width 9 height 9
radio input "true"
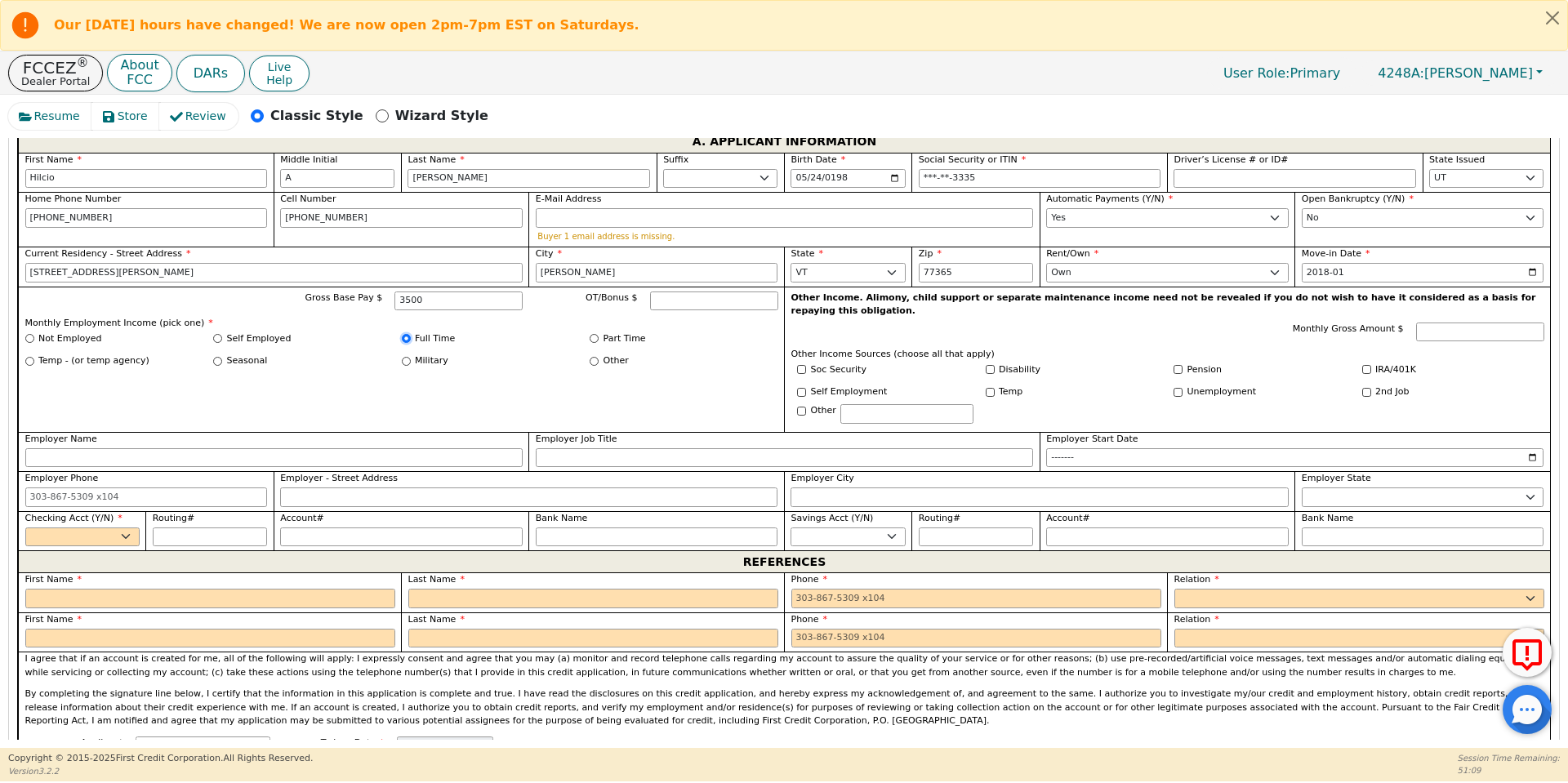
type input "3500.00"
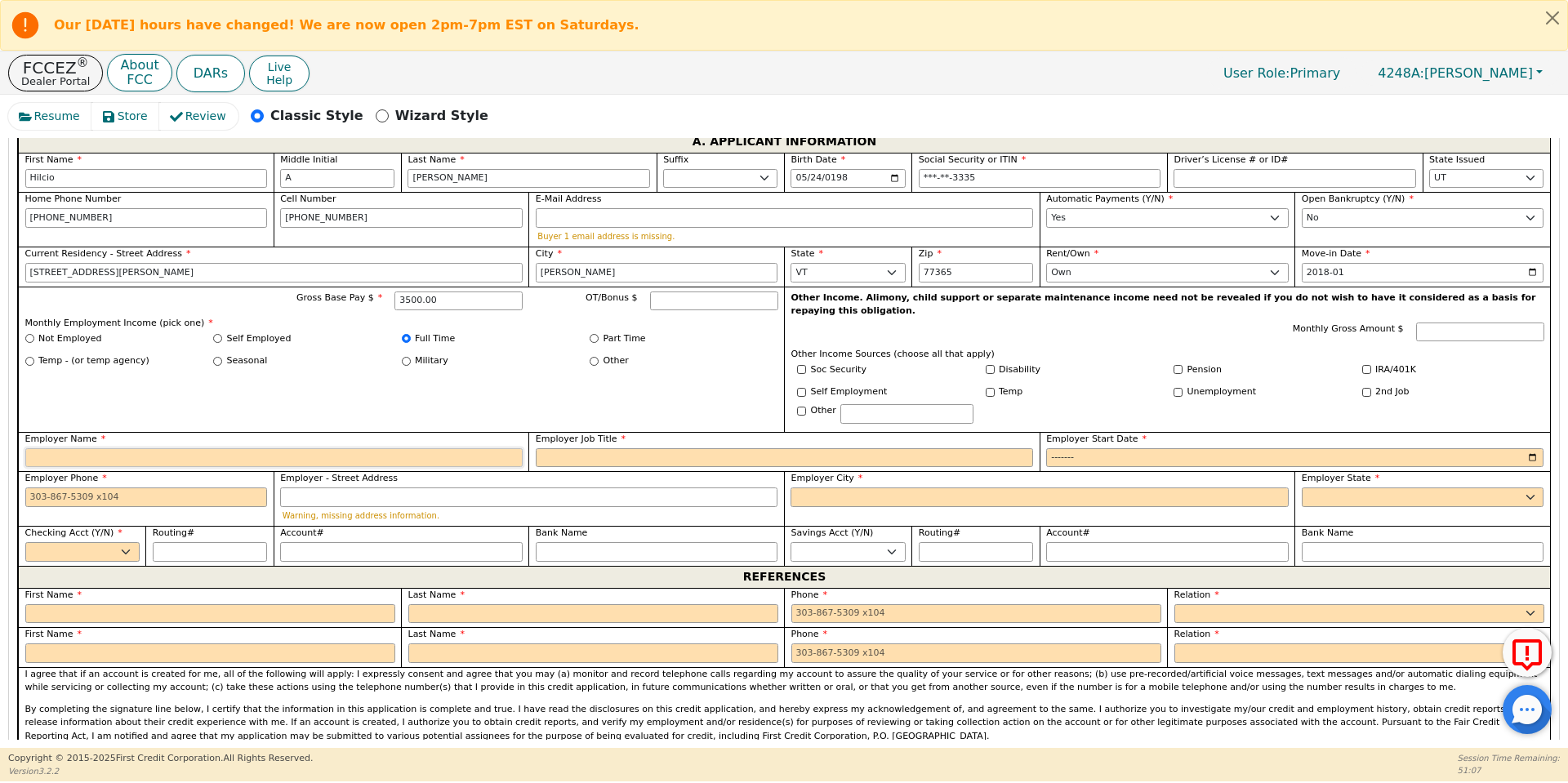
click at [33, 448] on input "Employer Name" at bounding box center [274, 457] width 497 height 20
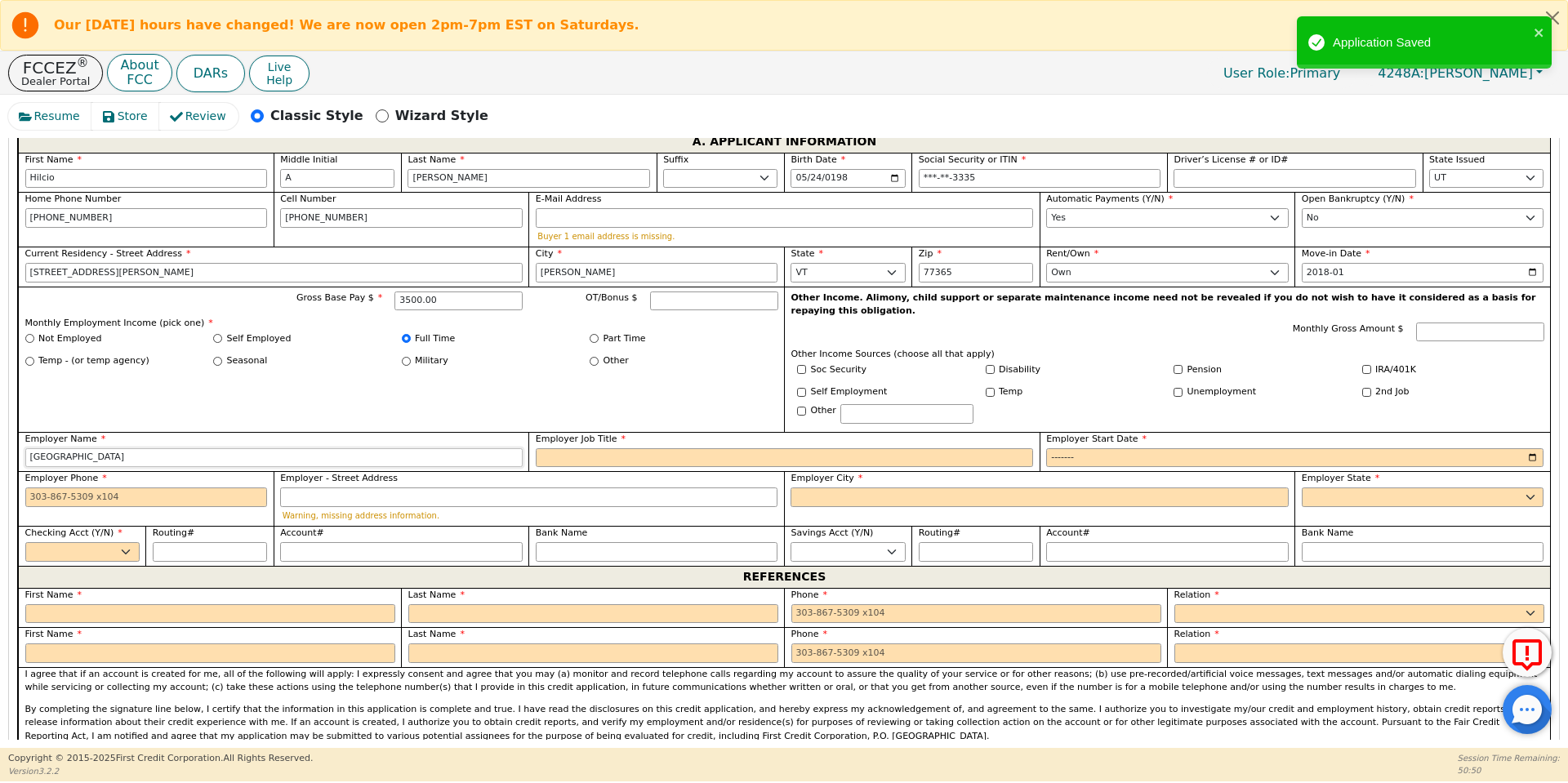
type input "[GEOGRAPHIC_DATA]"
click at [563, 448] on input "Employer Job Title" at bounding box center [784, 457] width 497 height 20
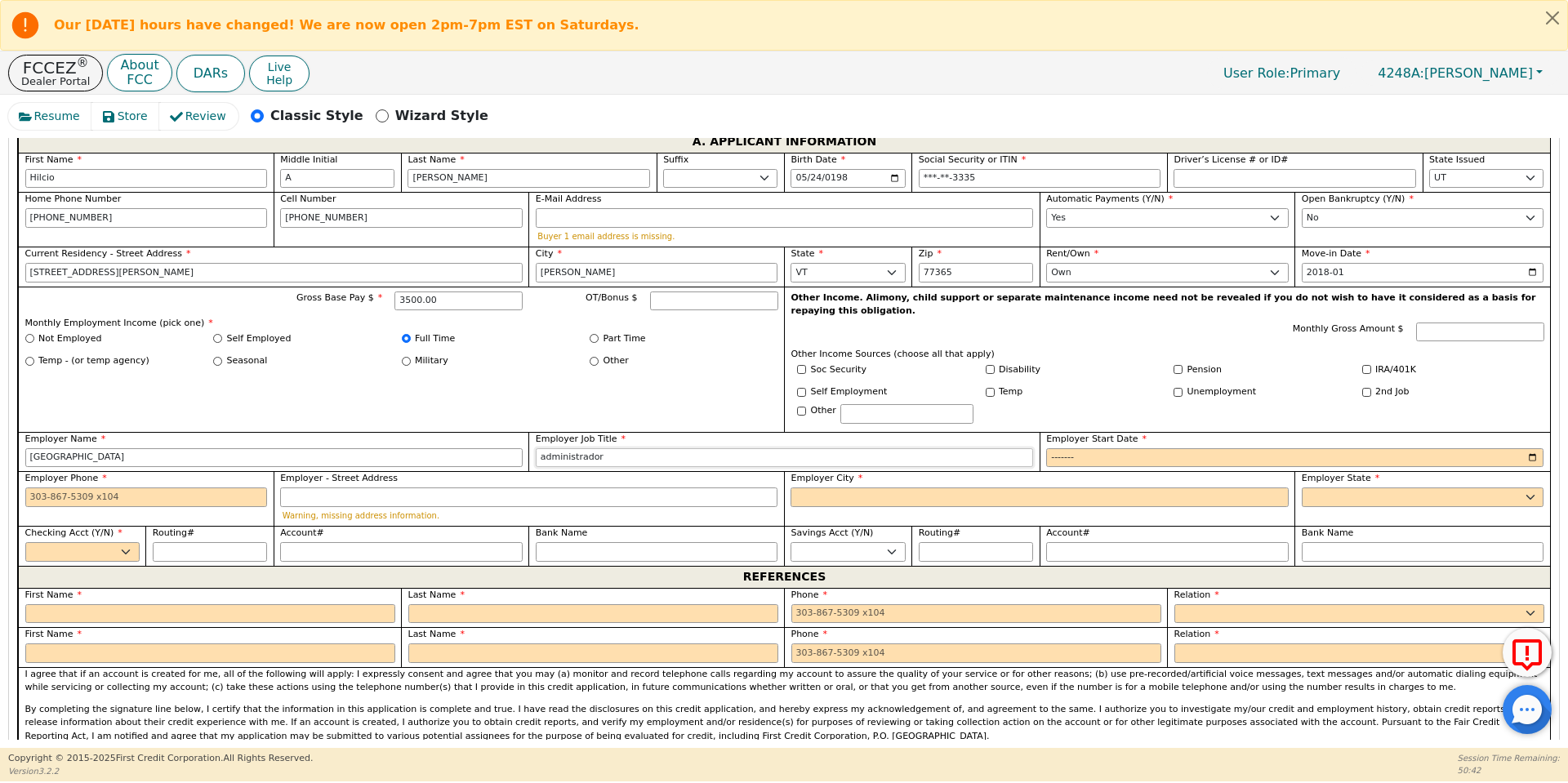
type input "administrador"
click at [1070, 448] on input "Employer Start Date" at bounding box center [1295, 457] width 497 height 20
click at [1090, 448] on input "Employer Start Date" at bounding box center [1295, 457] width 497 height 20
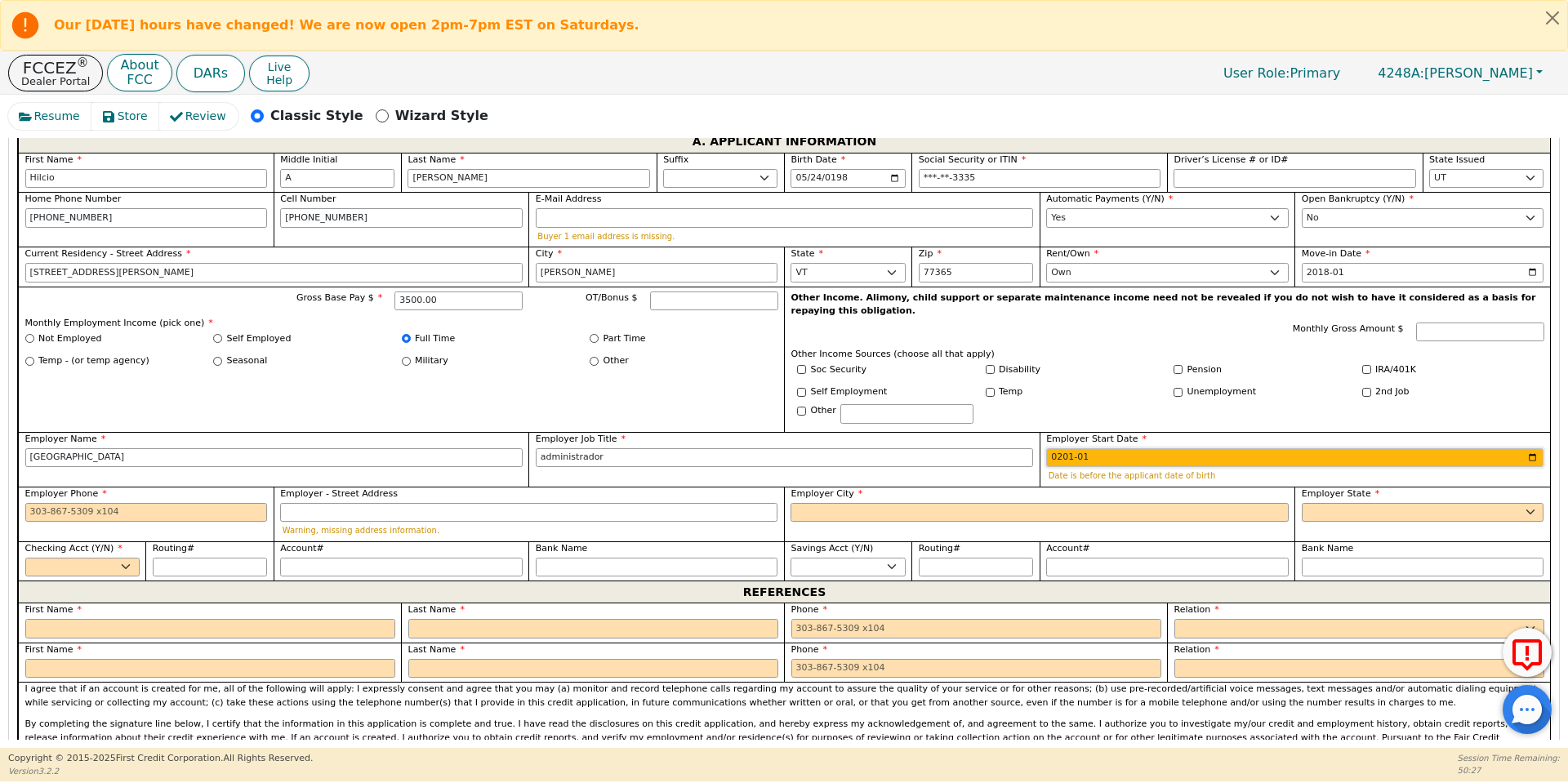
type input "2018-01"
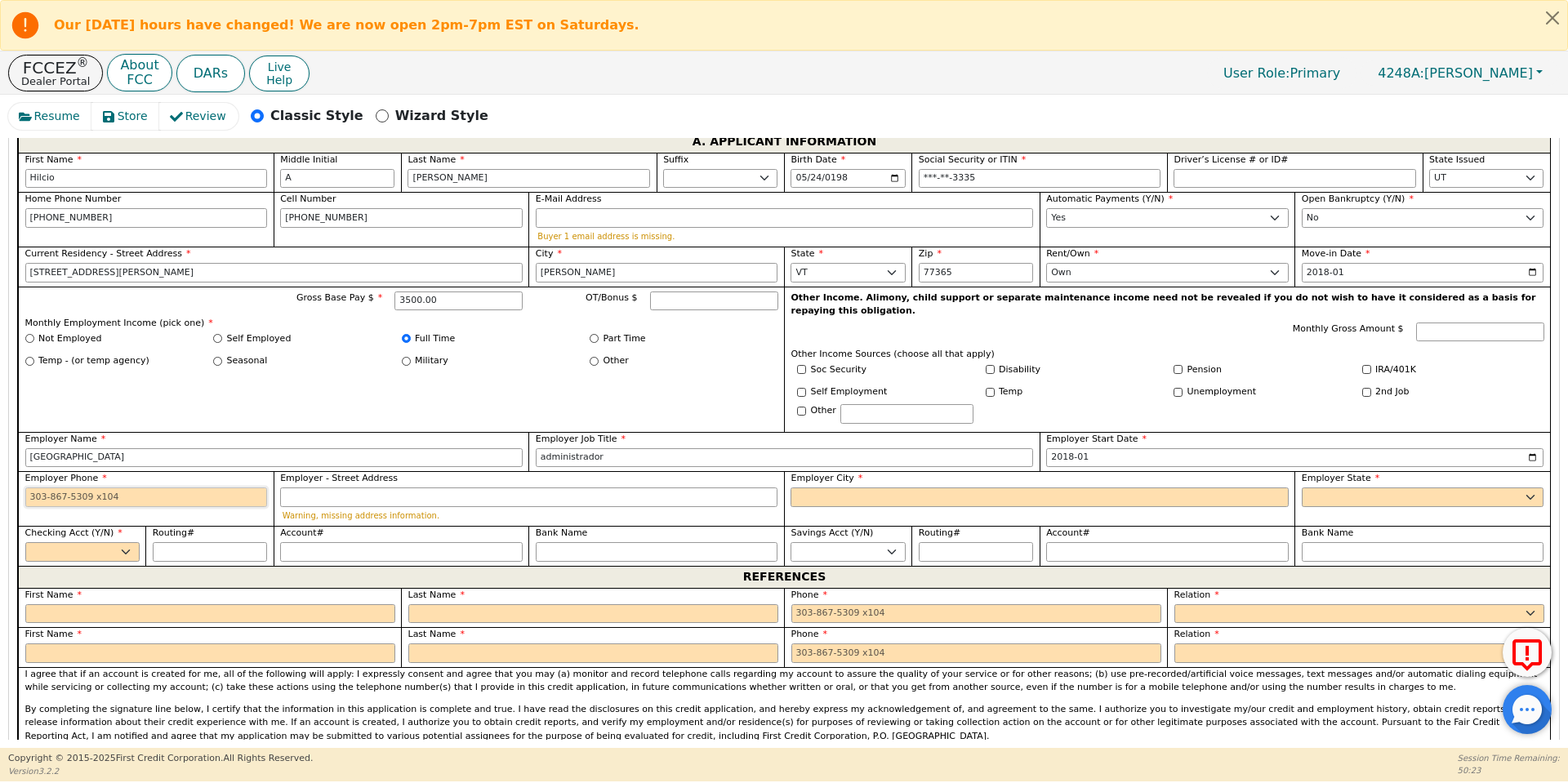
click at [37, 488] on input "Employer Phone" at bounding box center [147, 497] width 243 height 20
click at [817, 488] on input "Employer City" at bounding box center [1039, 497] width 497 height 20
type input "[PHONE_NUMBER]"
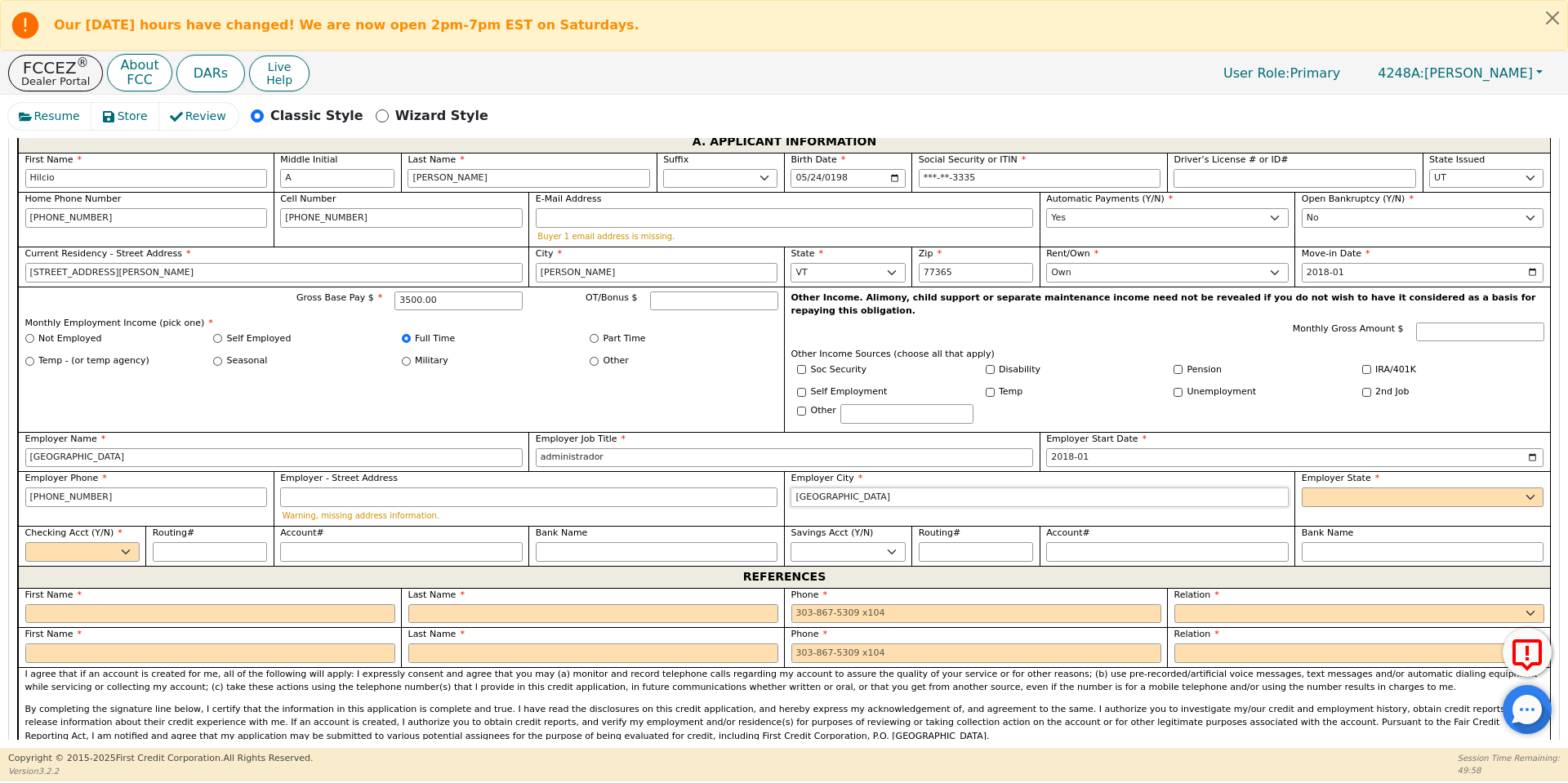
type input "[GEOGRAPHIC_DATA]"
click at [1341, 481] on div "Employer State [US_STATE] AL AR AZ CA CO CT DC DE [GEOGRAPHIC_DATA] [GEOGRAPHIC…" at bounding box center [1422, 498] width 255 height 54
click at [1338, 488] on select "AK AL AR AZ CA CO CT DC DE FL [GEOGRAPHIC_DATA] HI IA ID [GEOGRAPHIC_DATA] IN K…" at bounding box center [1423, 497] width 243 height 20
select select "UT"
click at [1302, 488] on select "AK AL AR AZ CA CO CT DC DE FL [GEOGRAPHIC_DATA] HI IA ID [GEOGRAPHIC_DATA] IN K…" at bounding box center [1423, 497] width 243 height 20
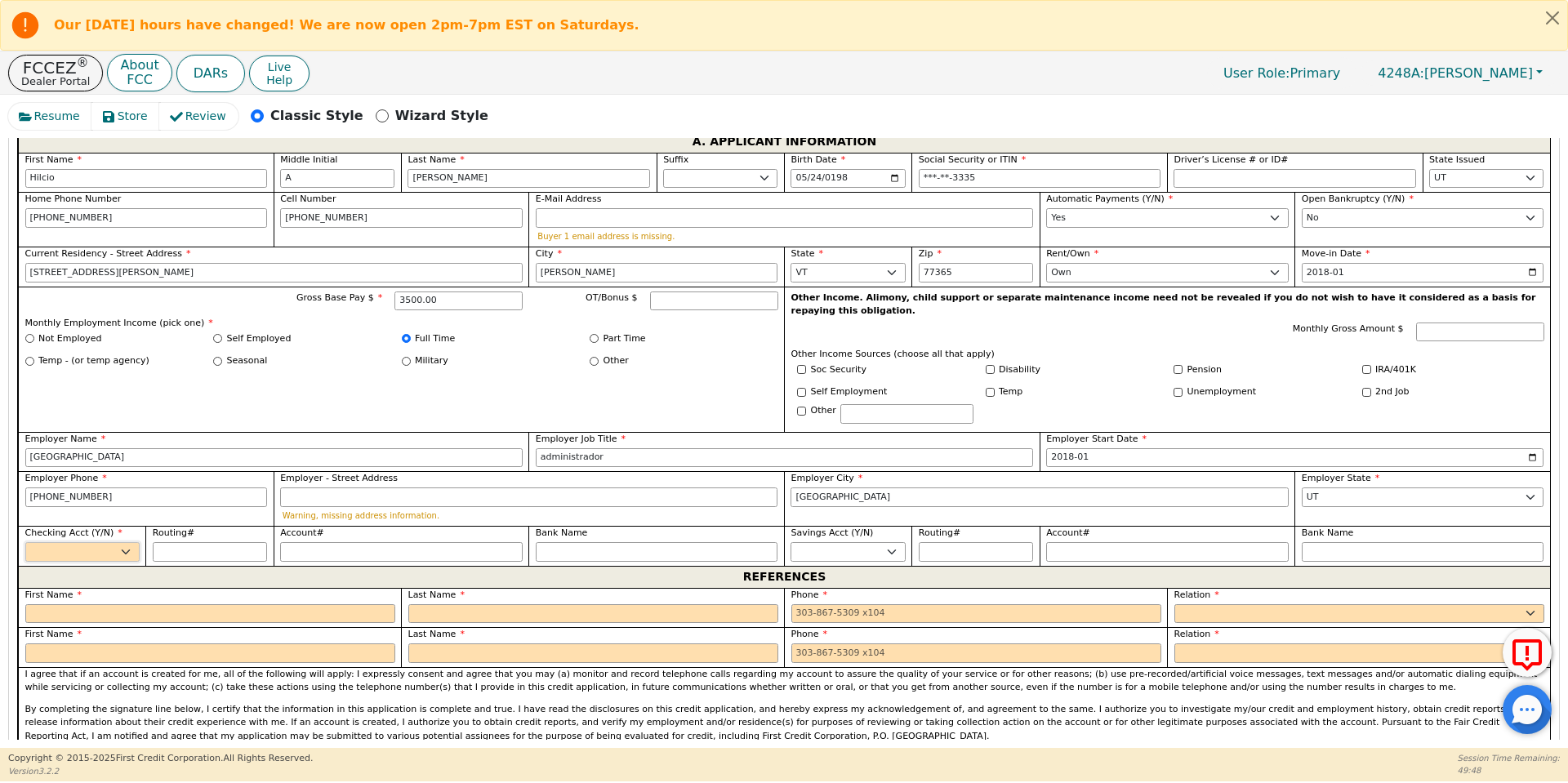
click at [124, 542] on select "Yes No" at bounding box center [82, 551] width 115 height 20
select select "y"
click at [25, 542] on select "Yes No" at bounding box center [82, 551] width 115 height 20
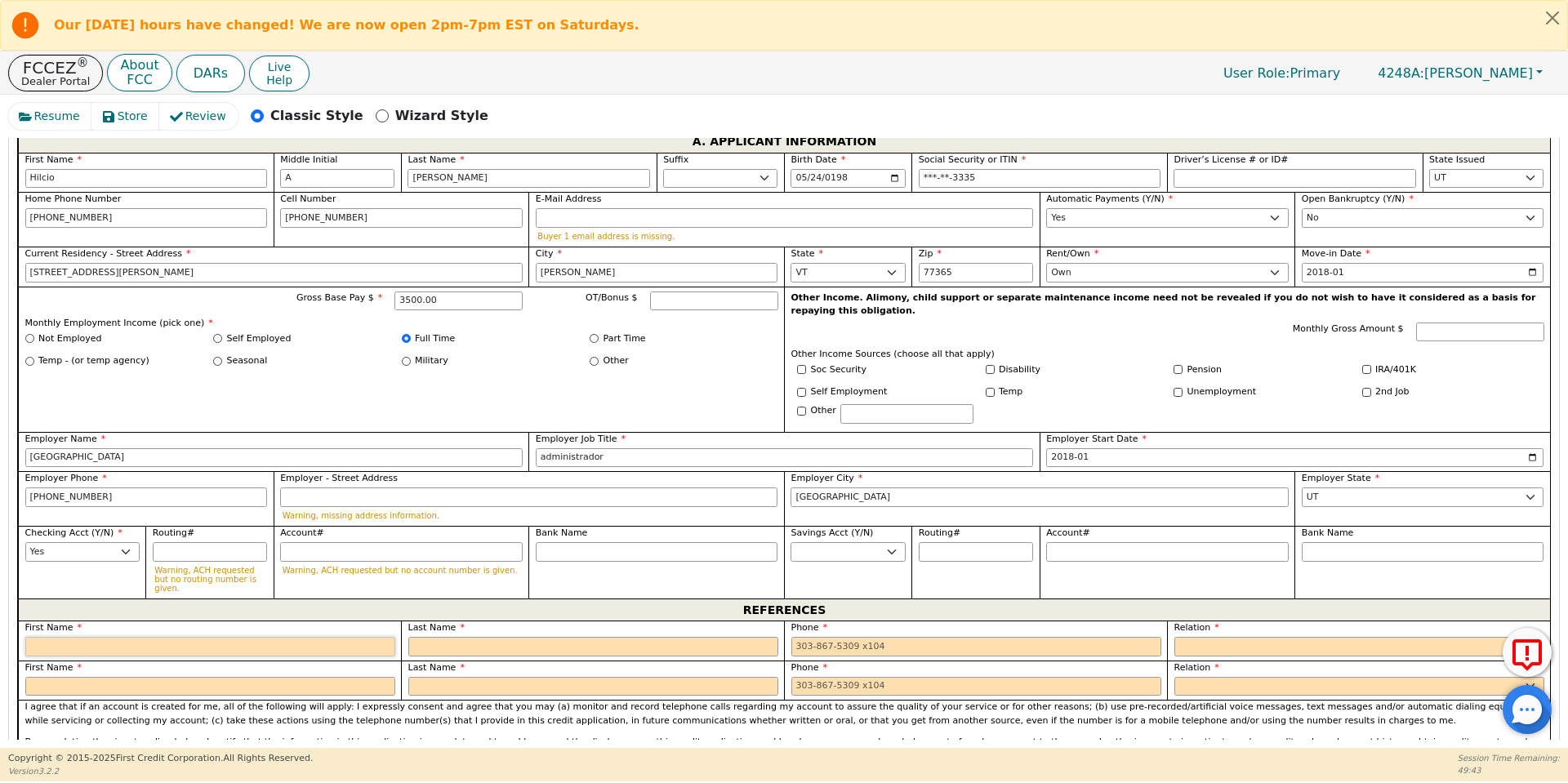
click at [42, 637] on input "text" at bounding box center [210, 646] width 370 height 20
type input "[PERSON_NAME]"
click at [415, 637] on input "text" at bounding box center [593, 646] width 370 height 20
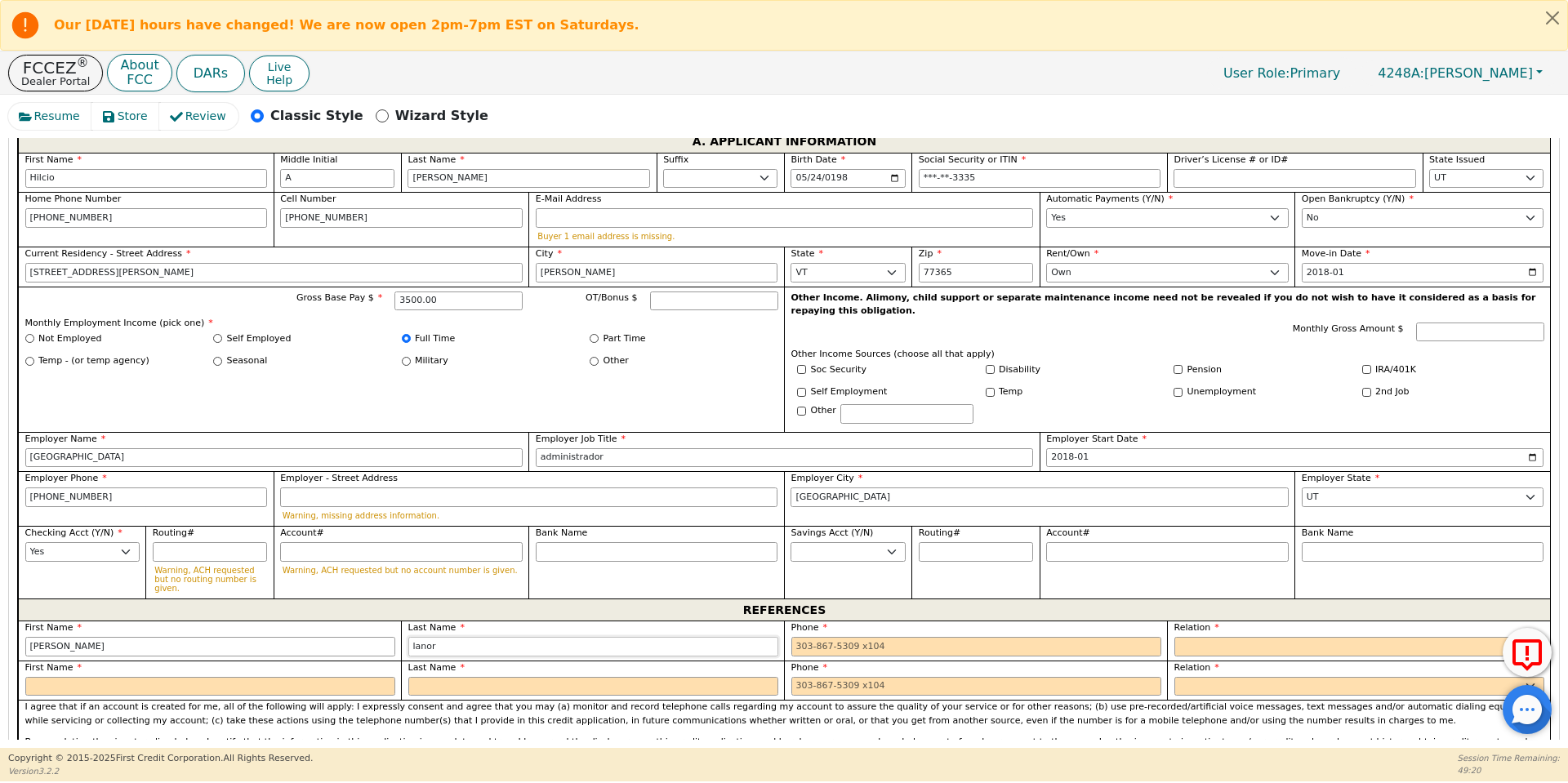
type input "lanor"
click at [796, 637] on input "tel" at bounding box center [977, 646] width 370 height 20
click at [1201, 637] on select "FATHER MOTHER SISTER BROTHER DAUGHTER SON CO-WORKER NEIGHBOR FRIEND COUSIN G-MO…" at bounding box center [1359, 646] width 370 height 20
type input "[PHONE_NUMBER]"
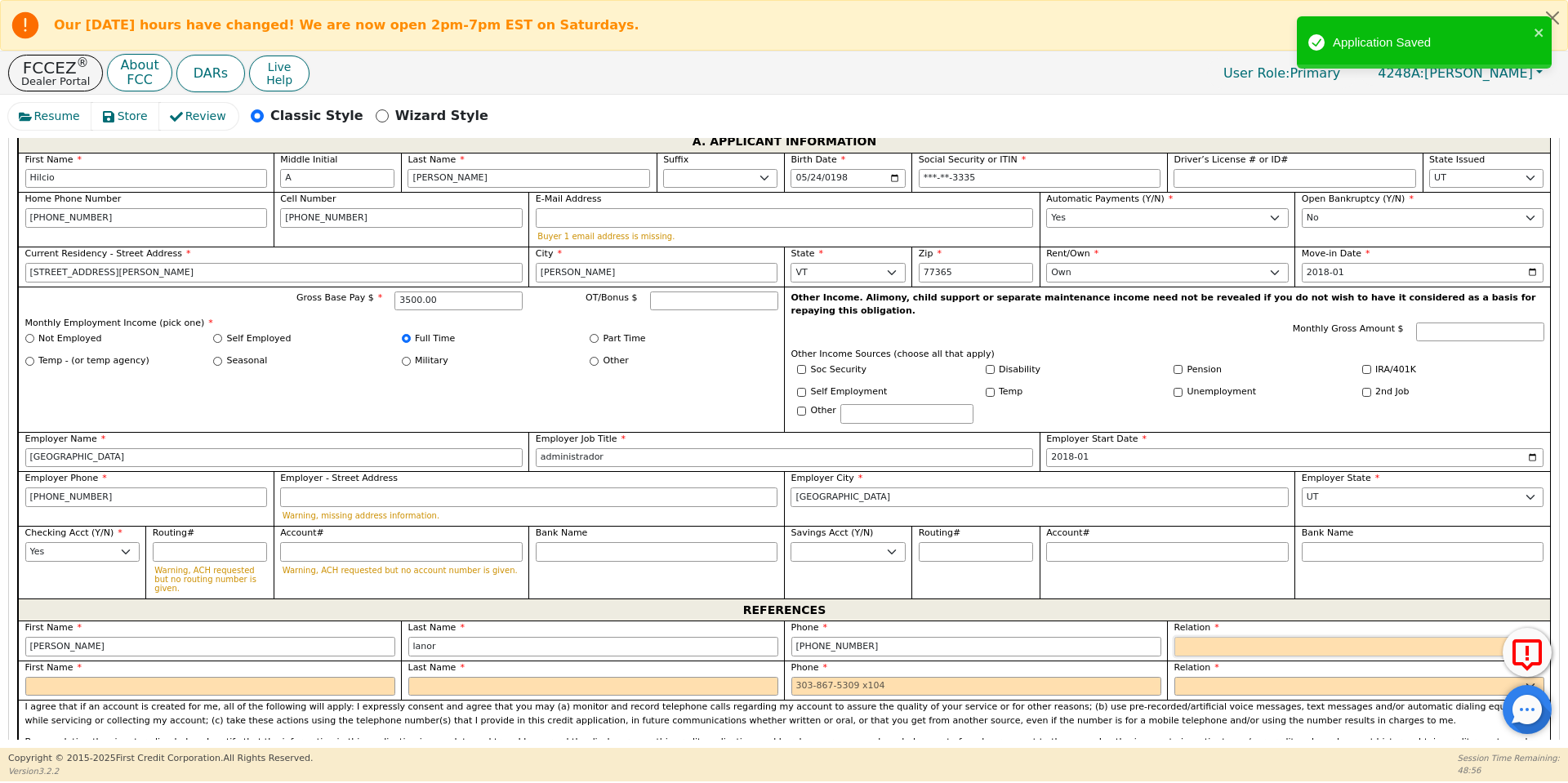
select select "FRIEND"
click at [1174, 637] on select "FATHER MOTHER SISTER BROTHER DAUGHTER SON CO-WORKER NEIGHBOR FRIEND COUSIN G-MO…" at bounding box center [1359, 646] width 370 height 20
click at [66, 677] on input "text" at bounding box center [210, 686] width 370 height 20
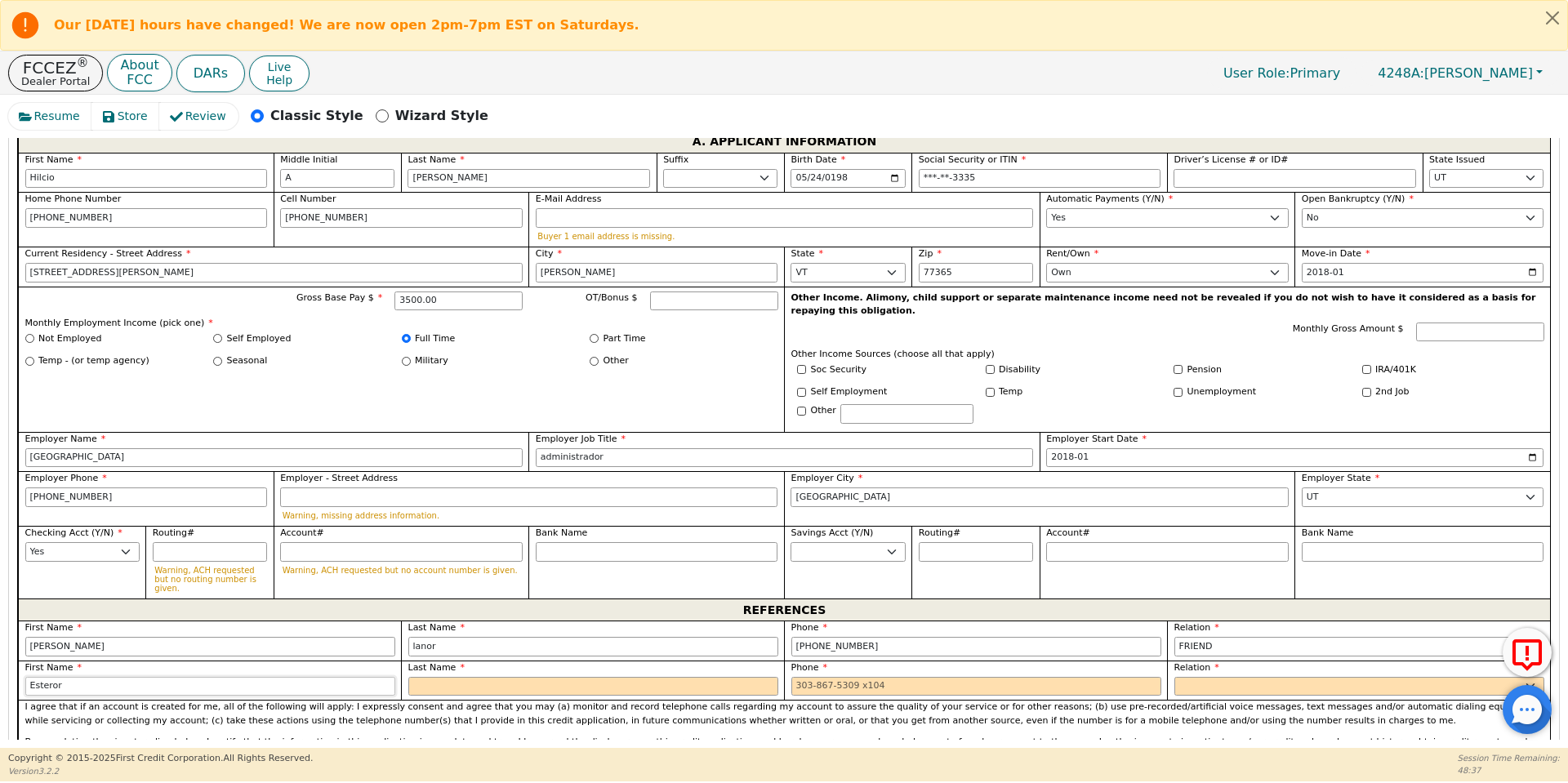
type input "Esteror"
click at [448, 677] on input "text" at bounding box center [593, 686] width 370 height 20
type input "[PERSON_NAME]"
click at [796, 677] on input "tel" at bounding box center [977, 686] width 370 height 20
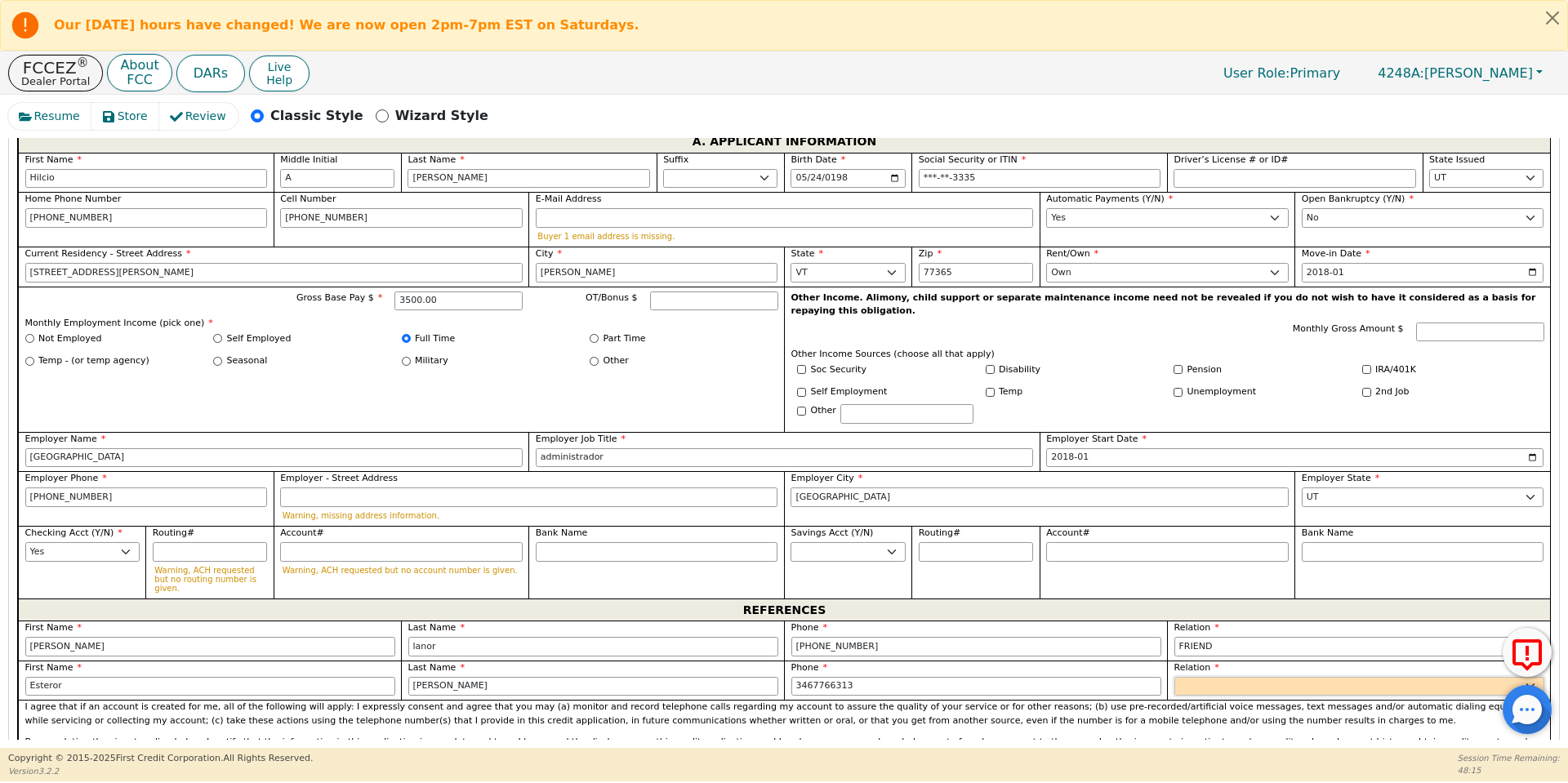
click at [1182, 677] on select "FATHER MOTHER SISTER BROTHER DAUGHTER SON CO-WORKER NEIGHBOR FRIEND COUSIN G-MO…" at bounding box center [1359, 686] width 370 height 20
type input "[PHONE_NUMBER]"
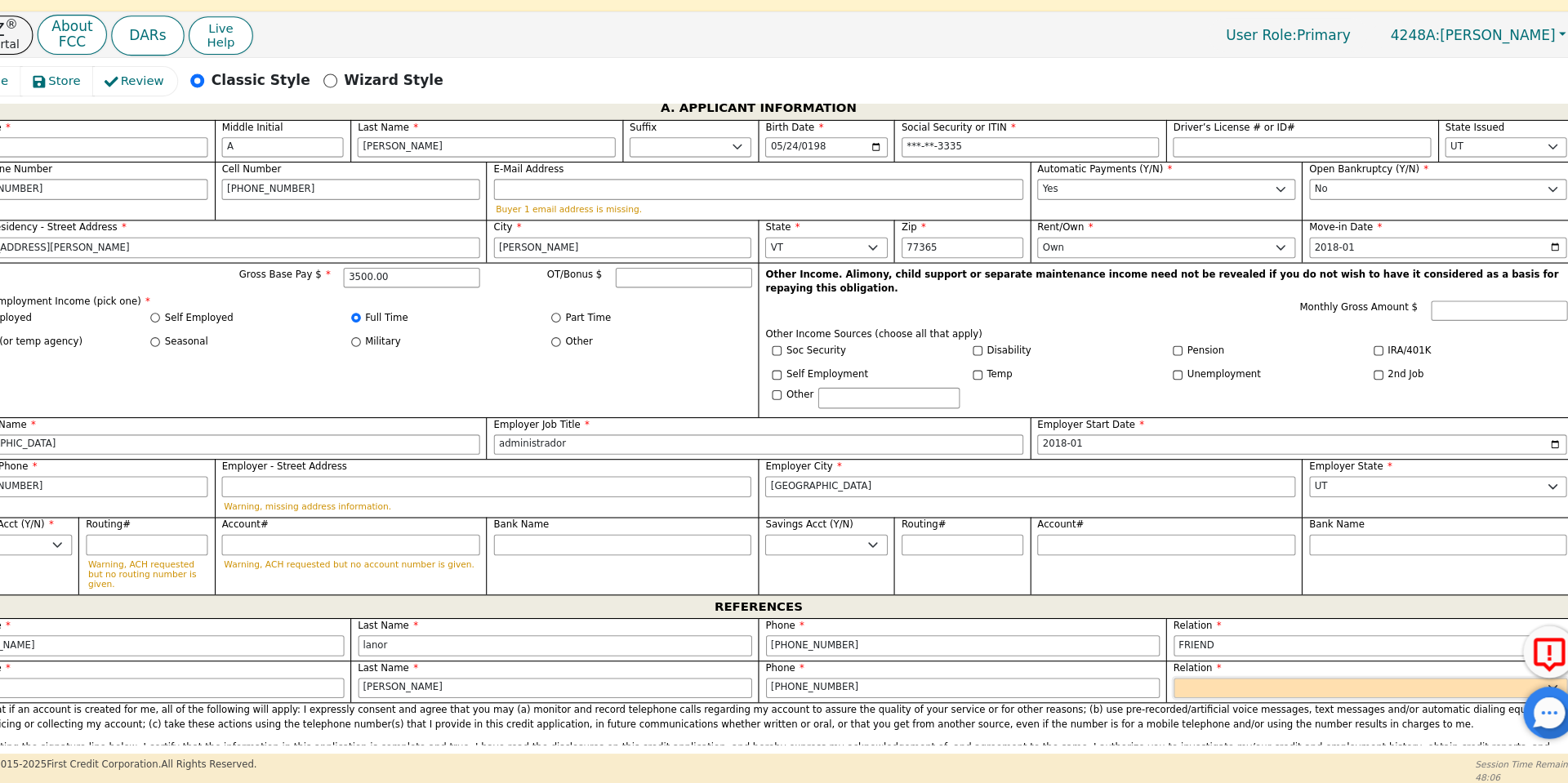
click at [1220, 677] on select "FATHER MOTHER SISTER BROTHER DAUGHTER SON CO-WORKER NEIGHBOR FRIEND COUSIN G-MO…" at bounding box center [1359, 686] width 370 height 20
select select "FRIEND"
click at [1174, 677] on select "FATHER MOTHER SISTER BROTHER DAUGHTER SON CO-WORKER NEIGHBOR FRIEND COUSIN G-MO…" at bounding box center [1359, 686] width 370 height 20
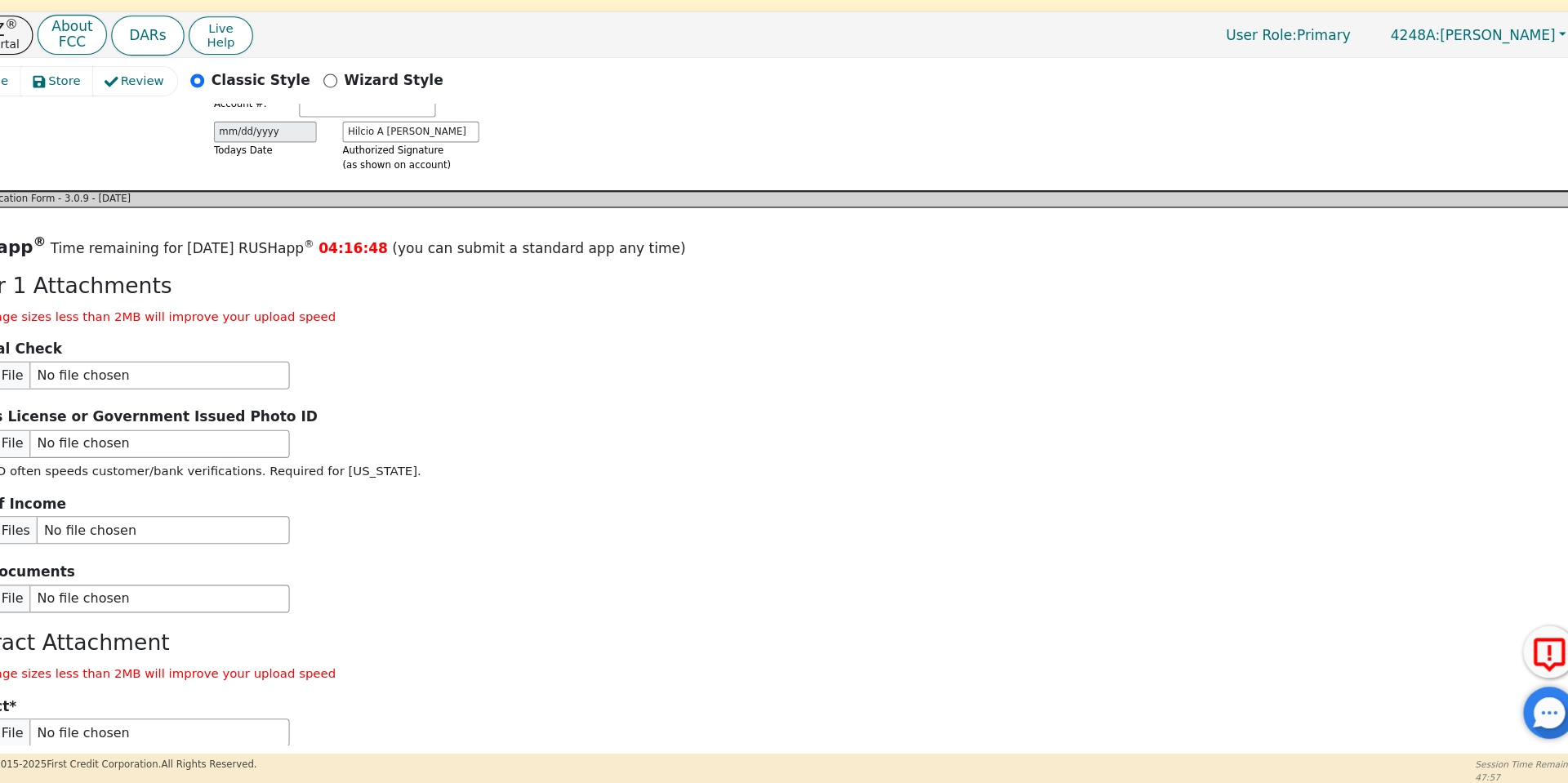
scroll to position [1916, 0]
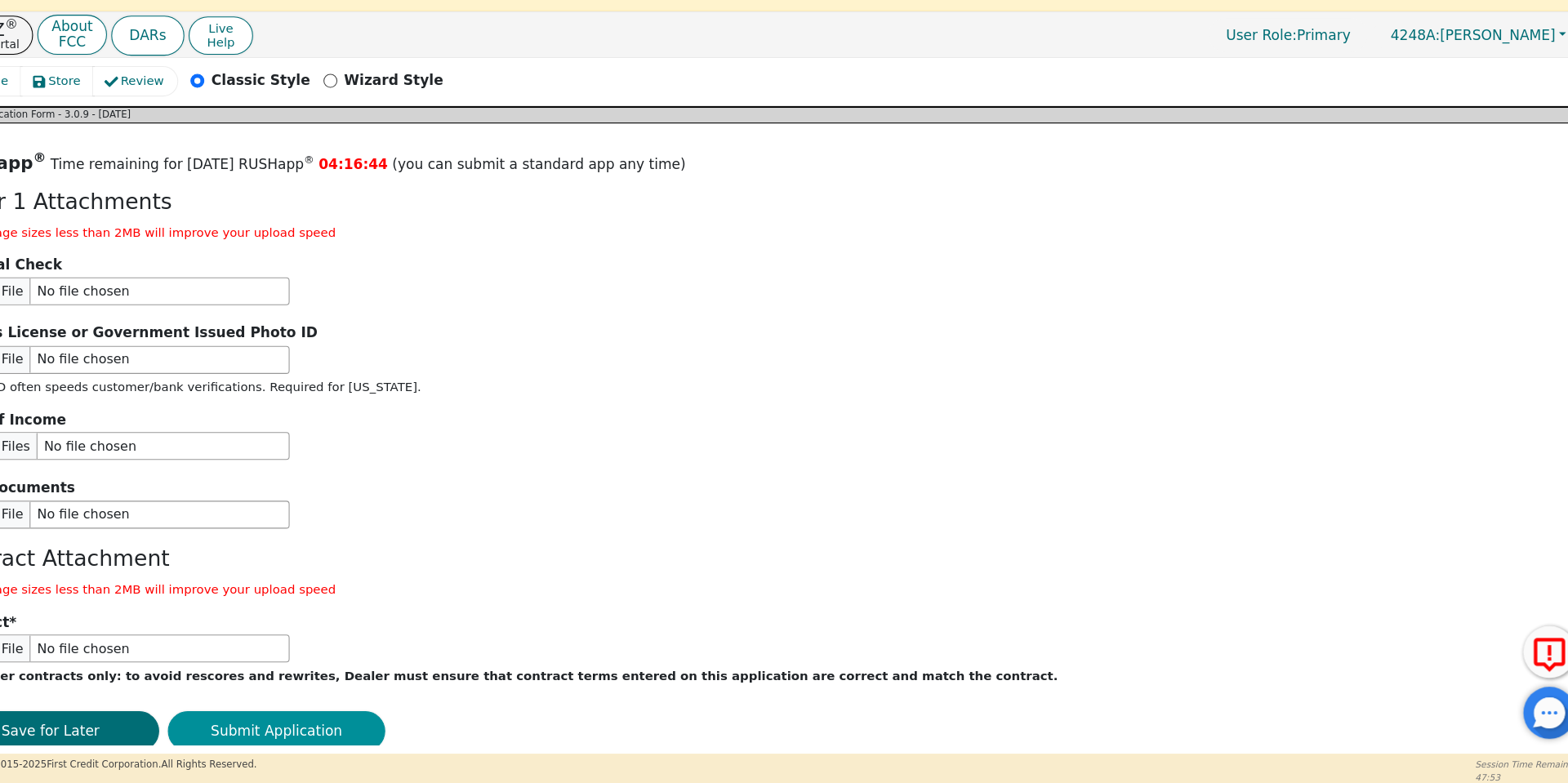
click at [338, 708] on button "Submit Application" at bounding box center [331, 727] width 204 height 37
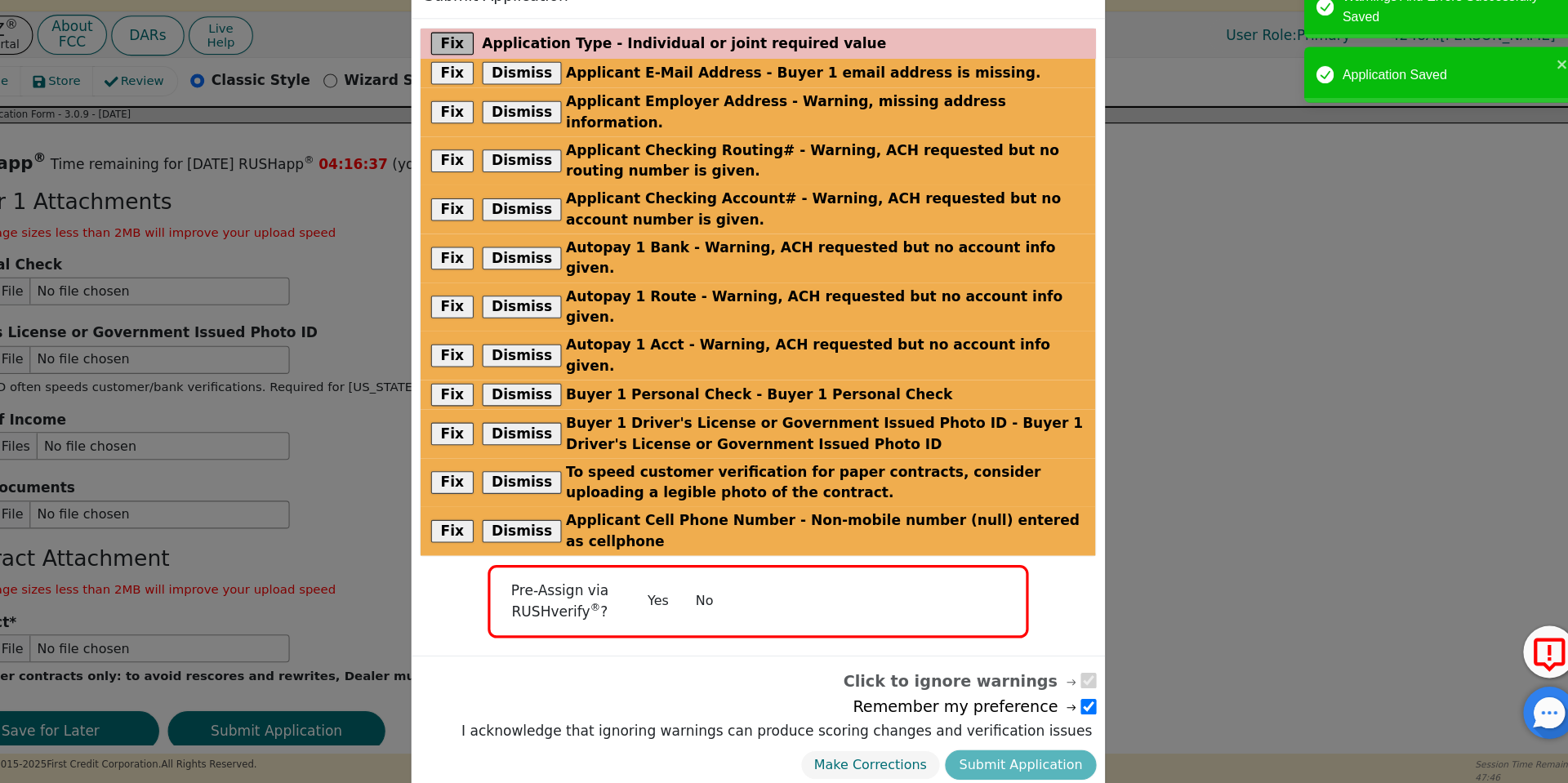
click at [491, 76] on button "Fix" at bounding box center [496, 81] width 40 height 21
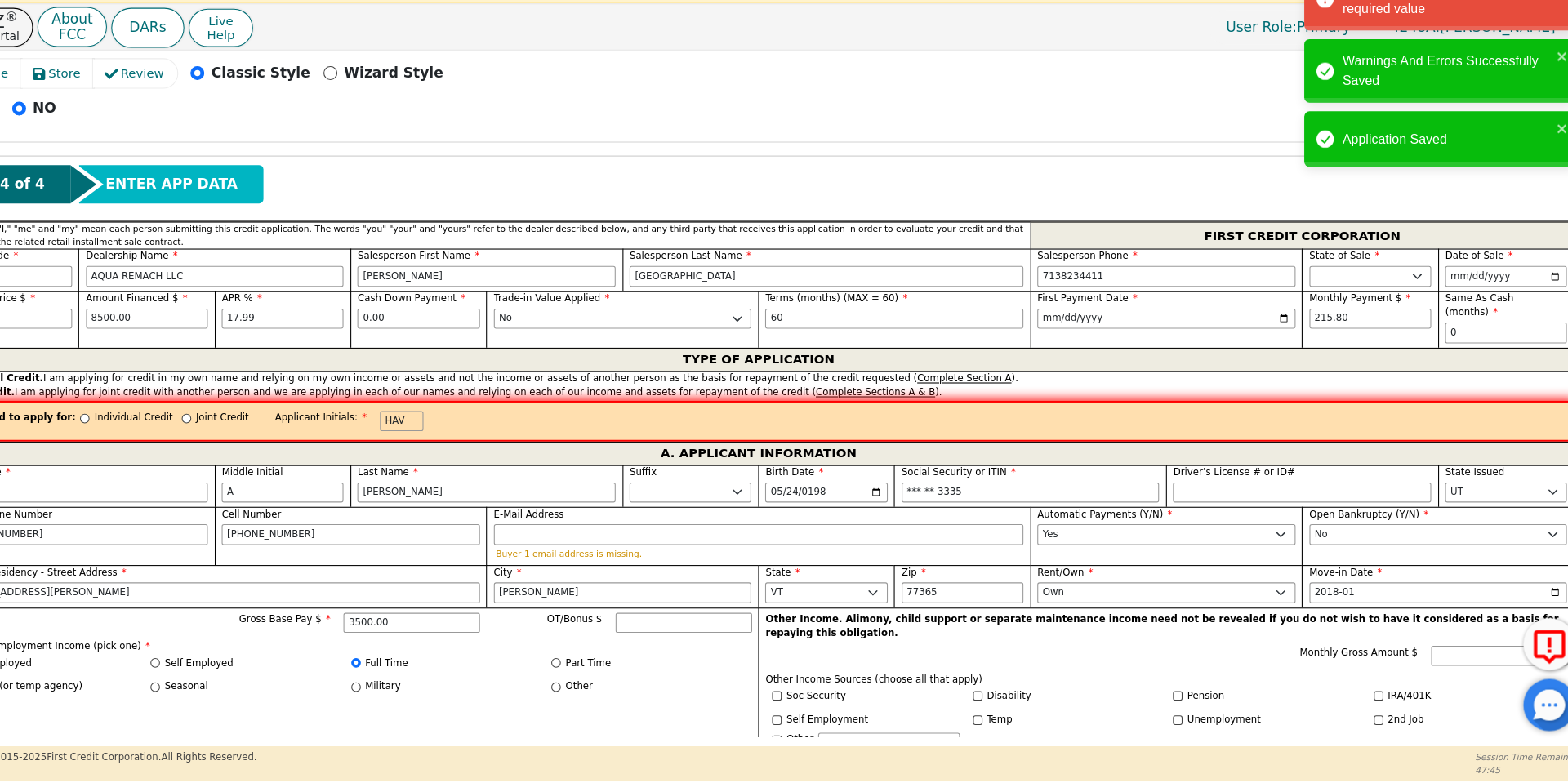
scroll to position [629, 0]
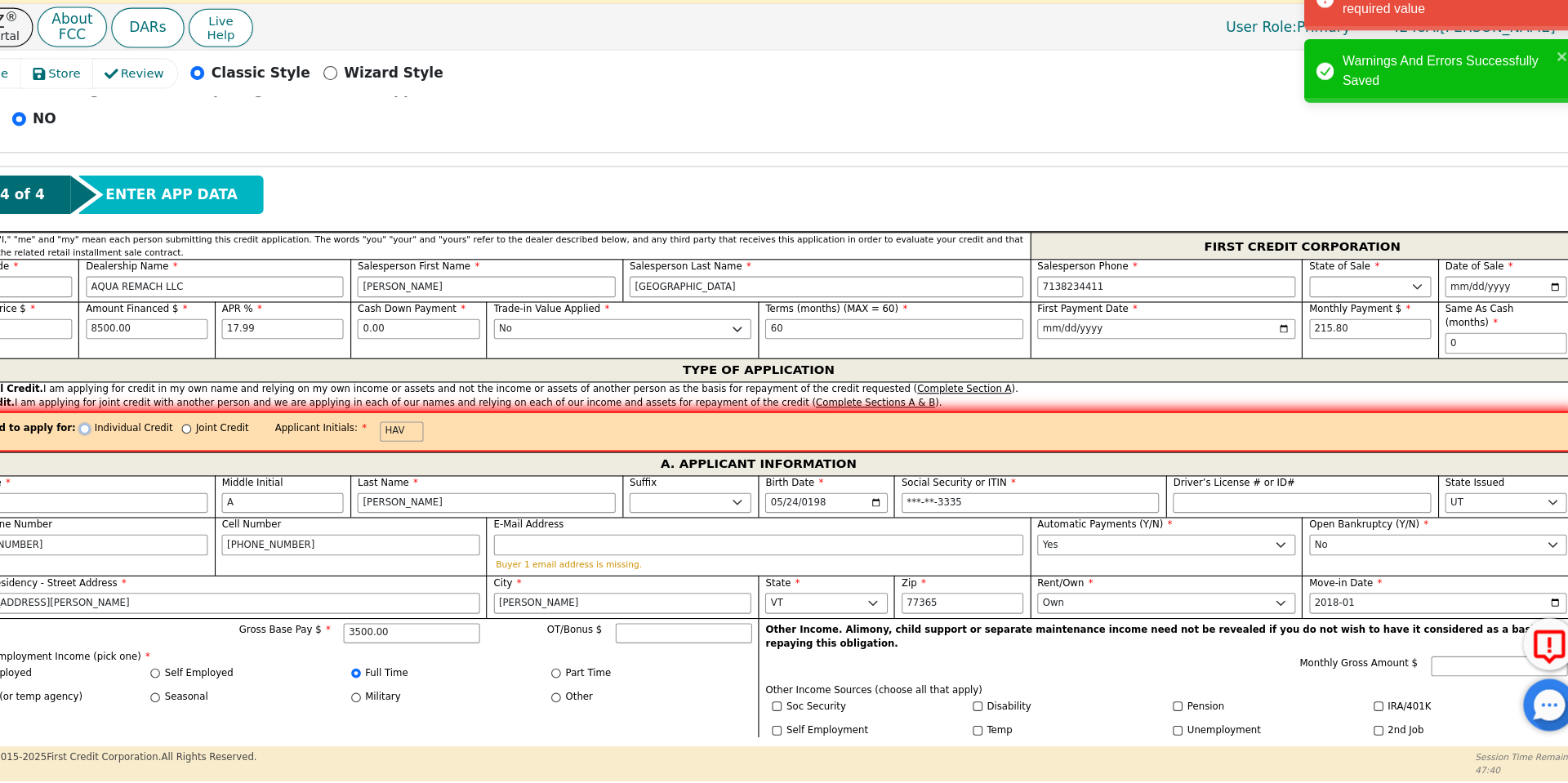
click at [147, 446] on input "Individual Credit" at bounding box center [151, 450] width 9 height 9
radio input "true"
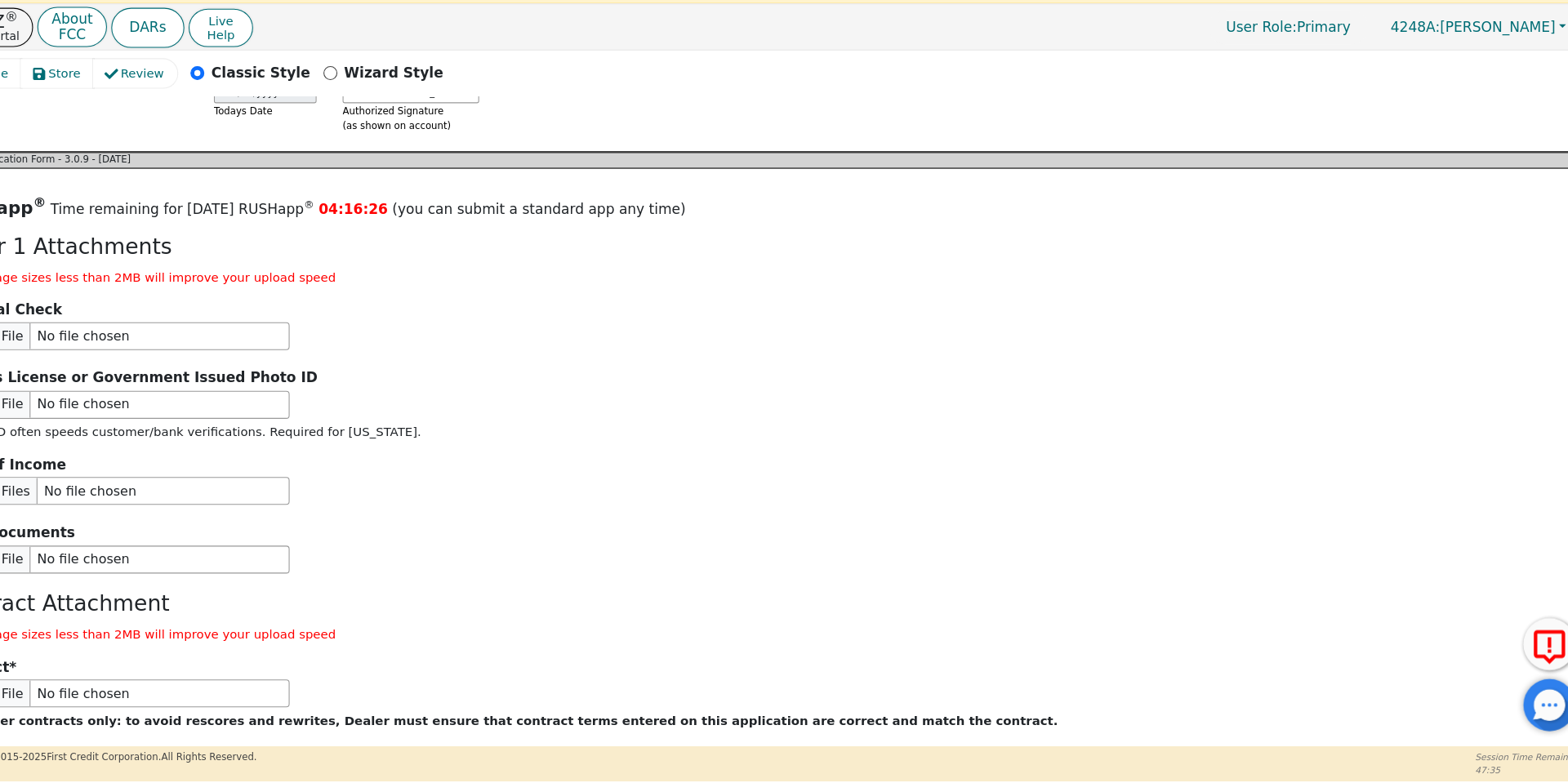
scroll to position [1916, 0]
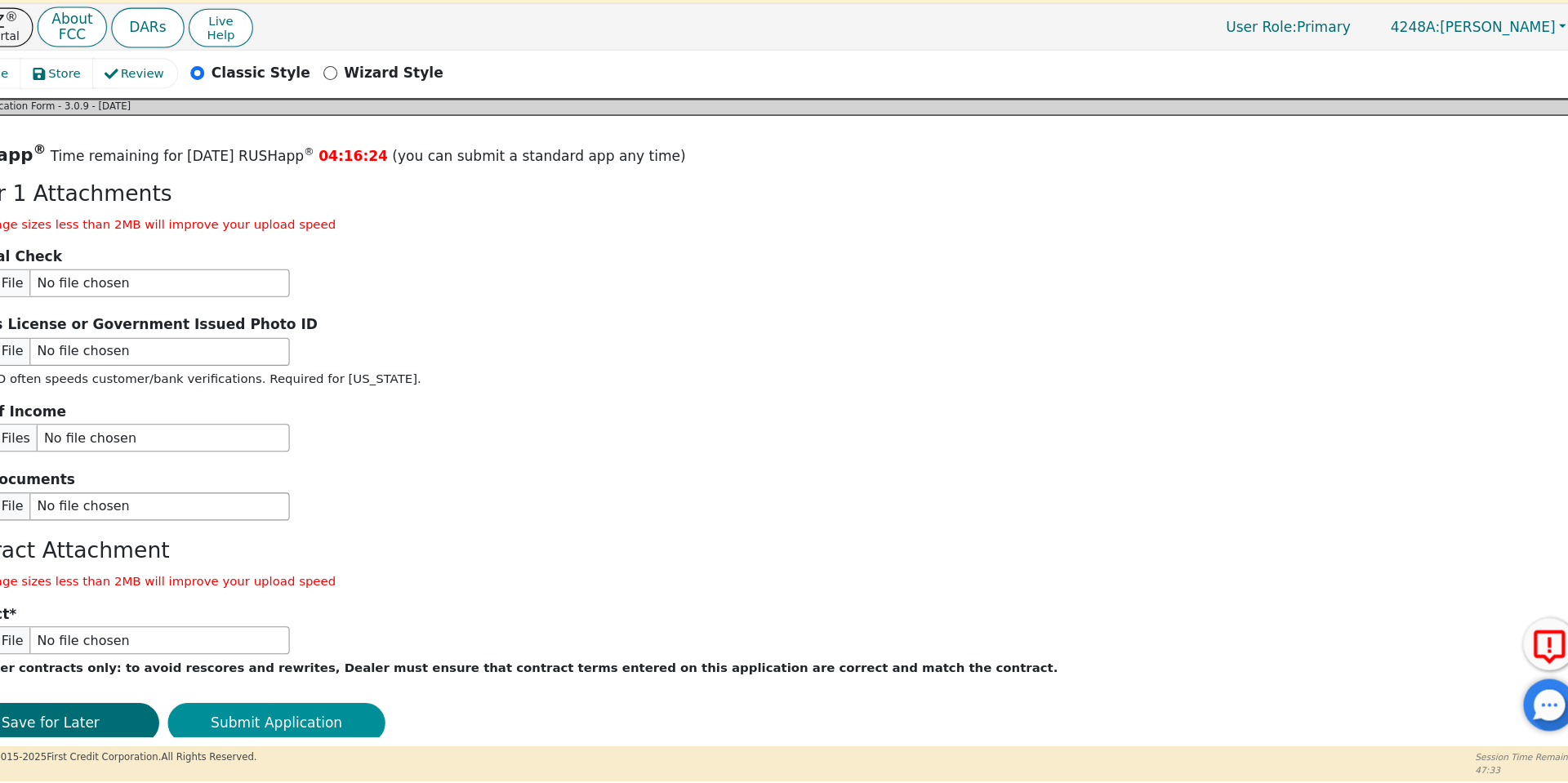
click at [339, 708] on button "Submit Application" at bounding box center [331, 727] width 204 height 37
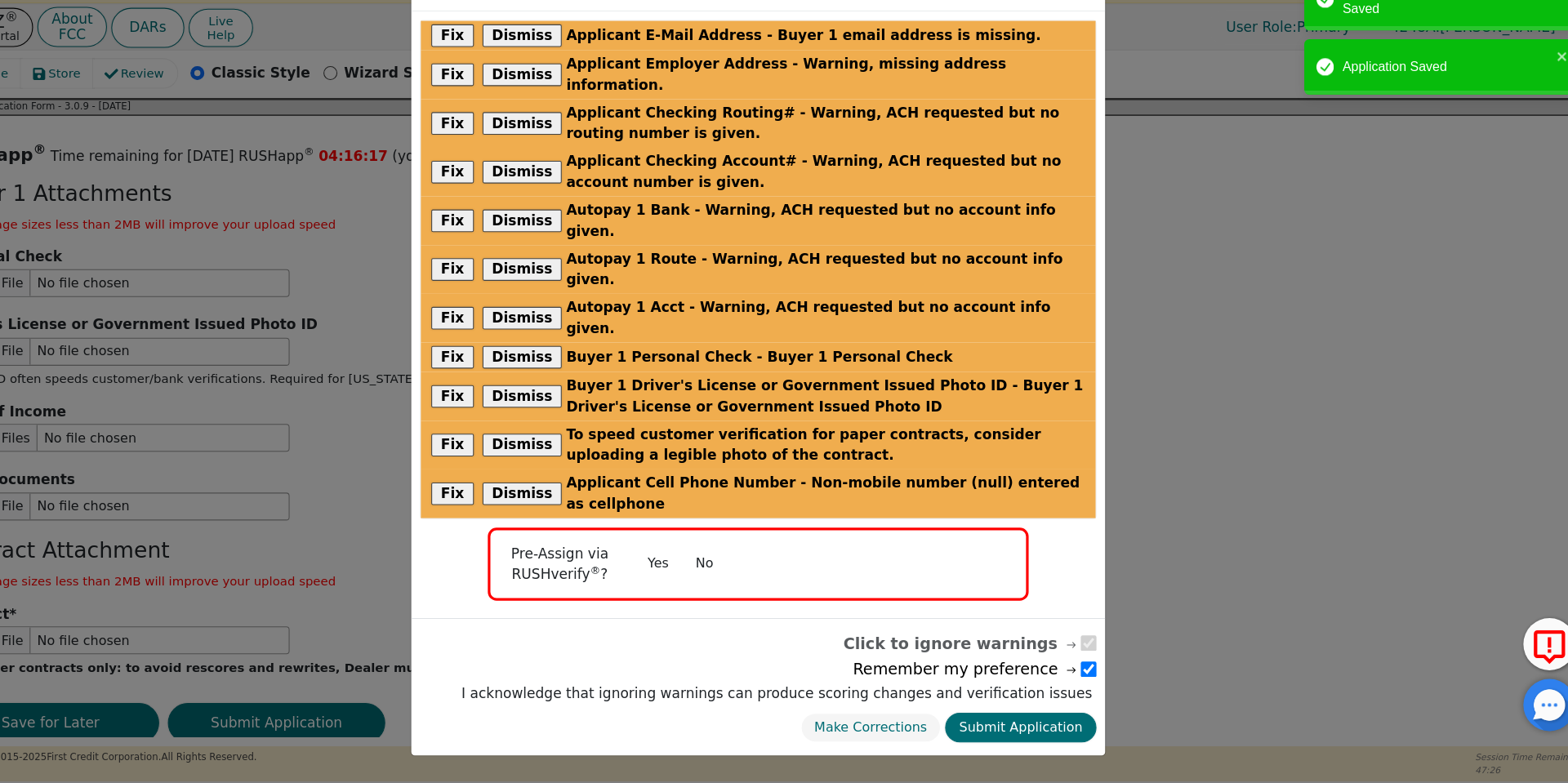
click at [739, 562] on button "No" at bounding box center [733, 577] width 42 height 29
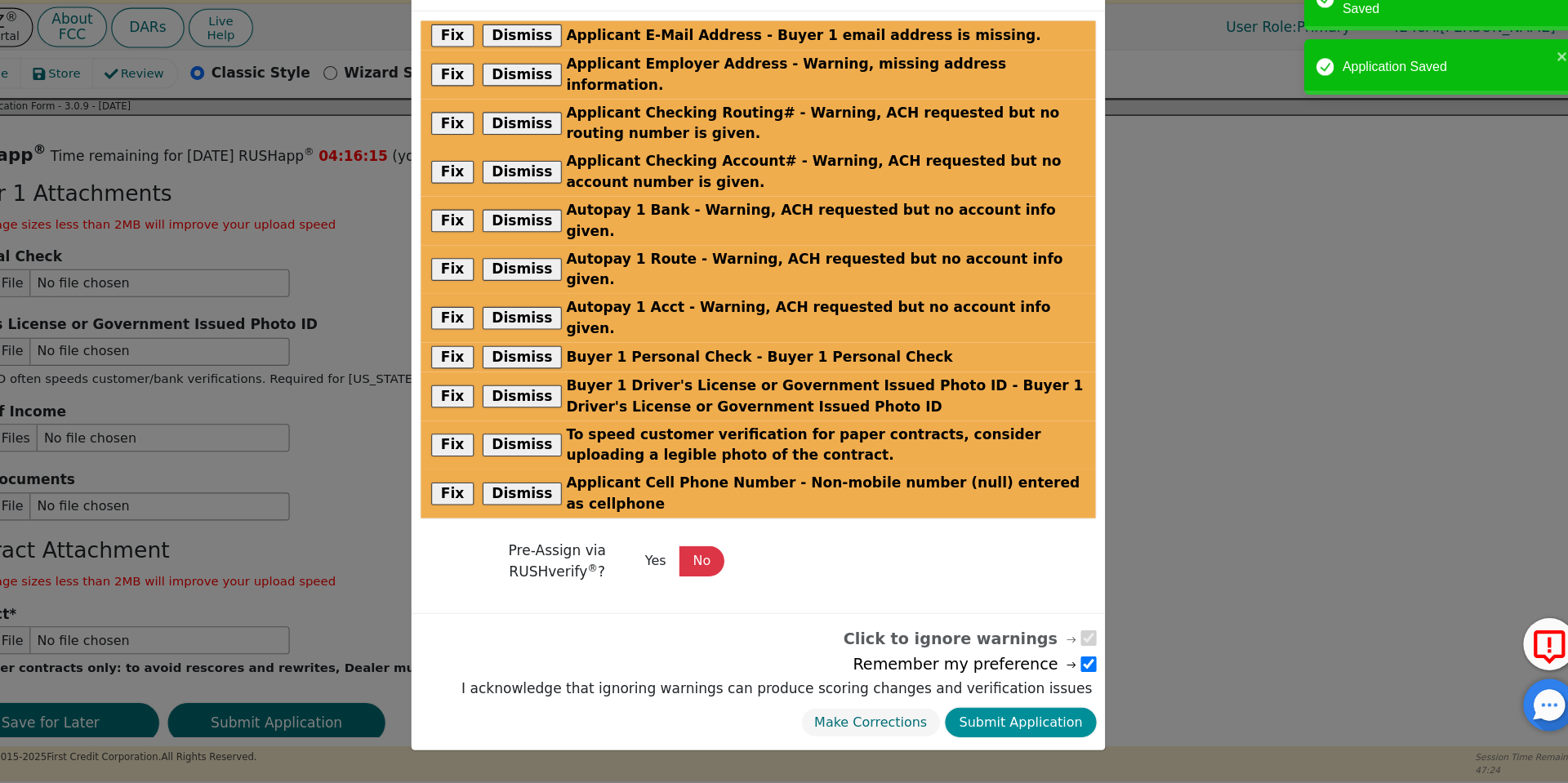
click at [1052, 712] on button "Submit Application" at bounding box center [1030, 726] width 142 height 29
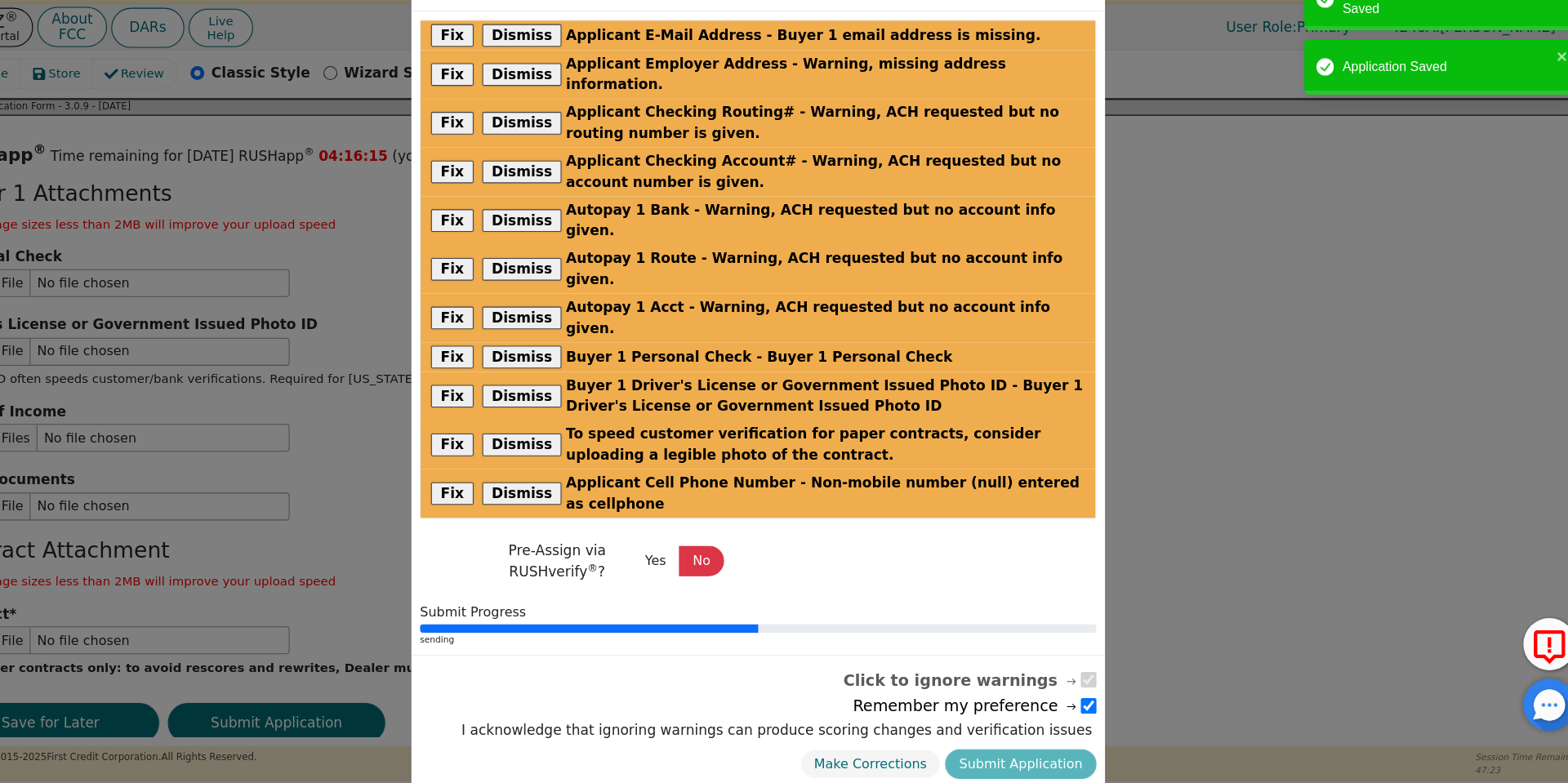
radio input "false"
